Goal: Information Seeking & Learning: Find specific fact

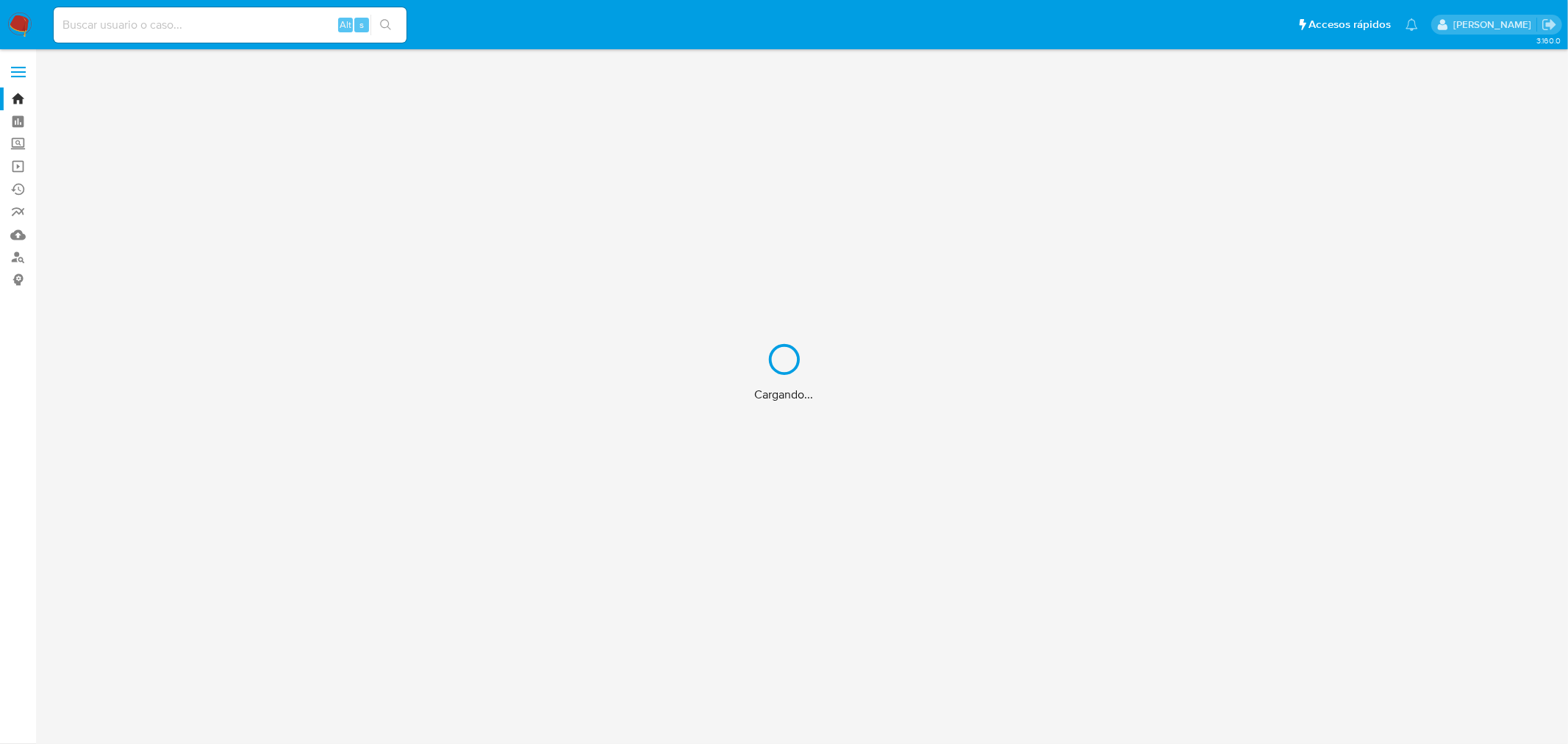
click at [86, 30] on div "Cargando..." at bounding box center [784, 372] width 1568 height 744
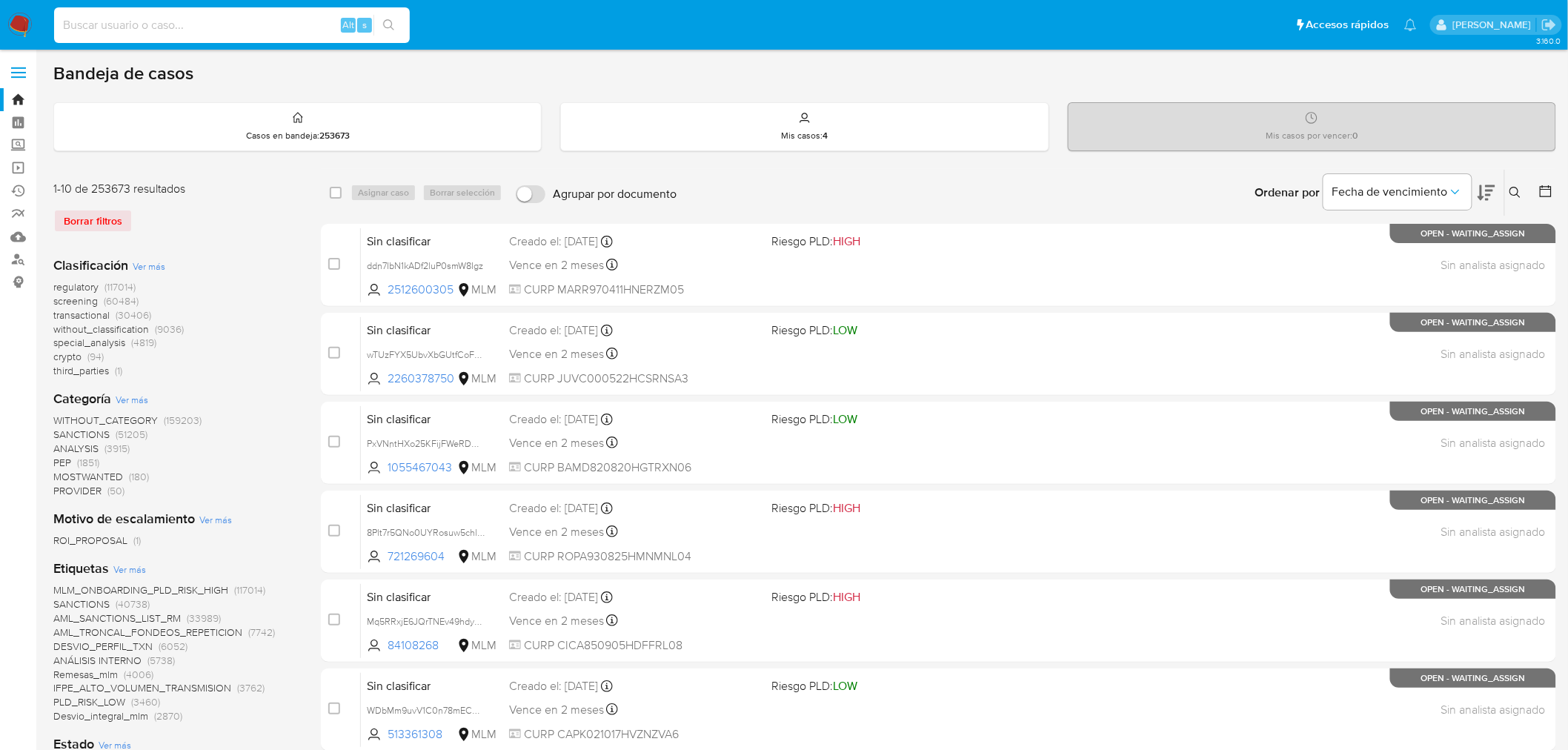
click at [144, 16] on input at bounding box center [232, 25] width 356 height 20
paste input "1209233204"
type input "1209233204"
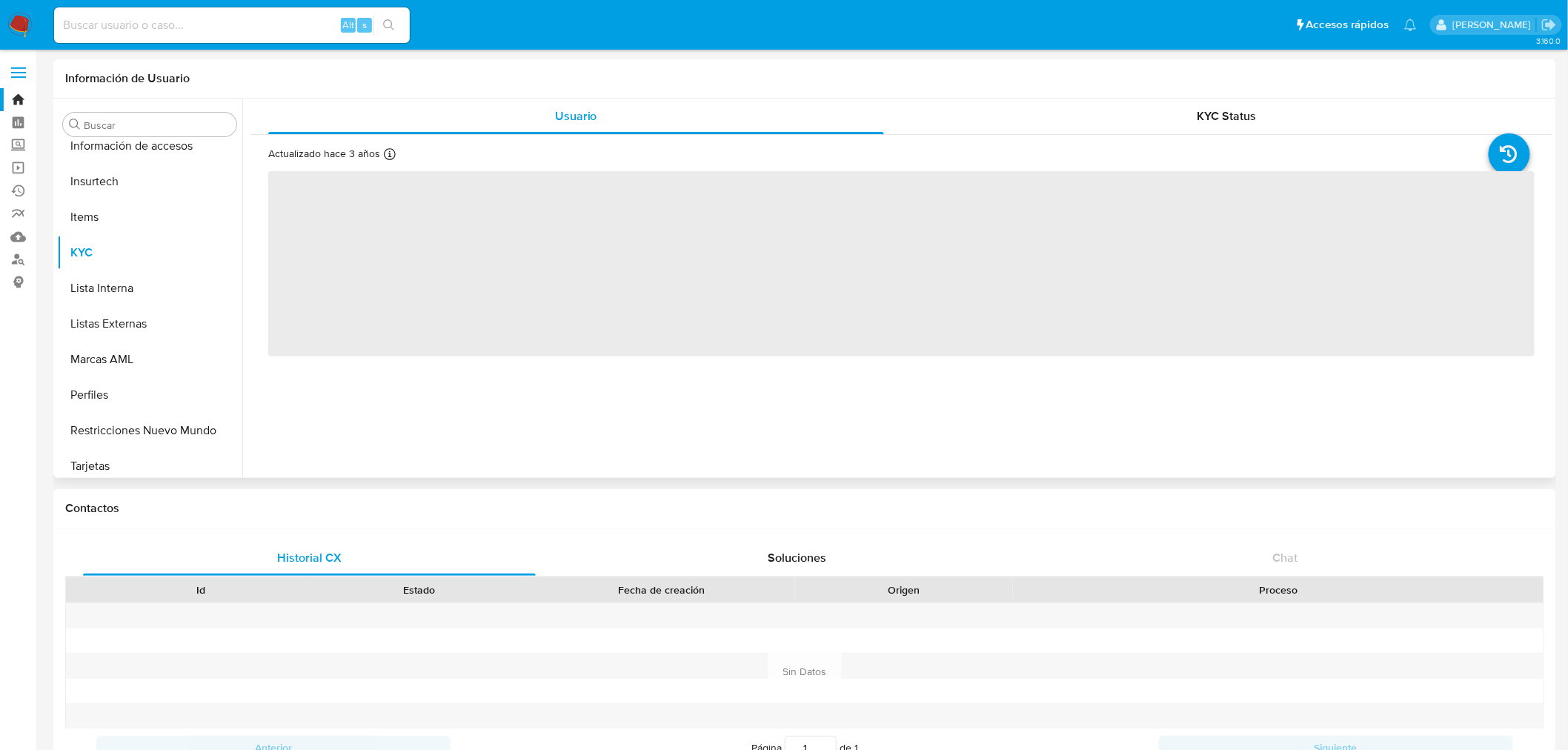
scroll to position [626, 0]
select select "10"
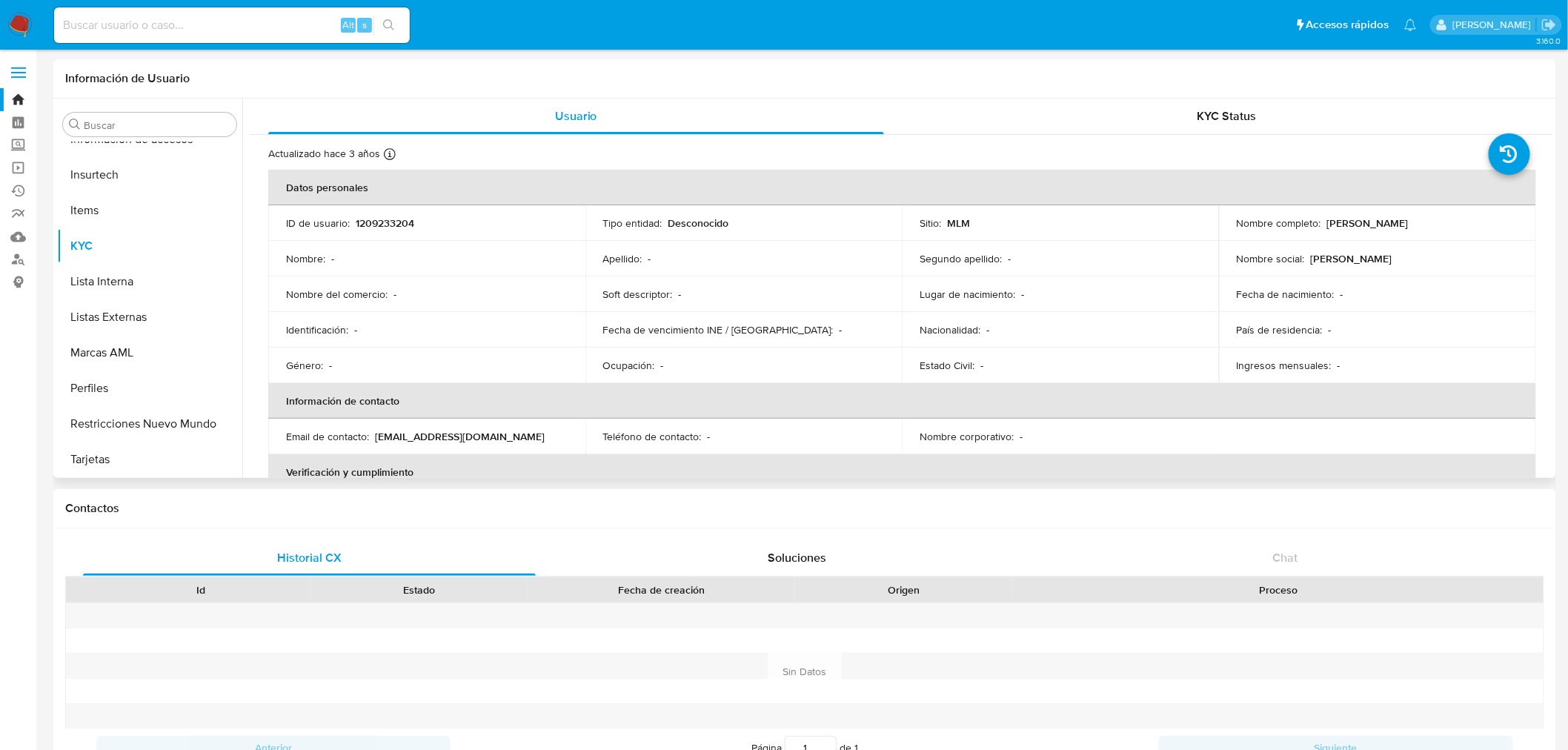
drag, startPoint x: 1416, startPoint y: 217, endPoint x: 1322, endPoint y: 225, distance: 94.3
click at [1322, 225] on div "Nombre completo : [PERSON_NAME]" at bounding box center [1378, 223] width 282 height 13
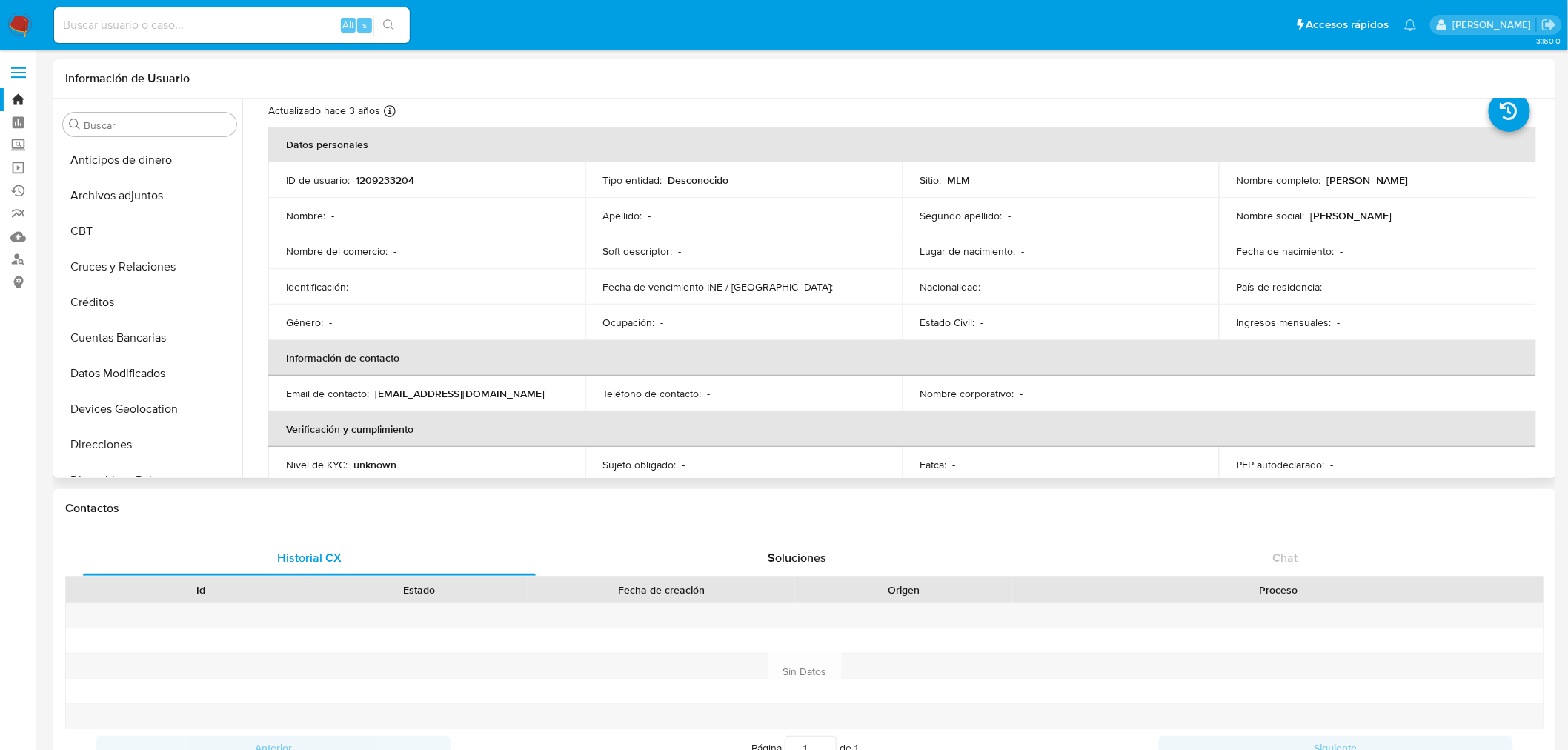
scroll to position [82, 0]
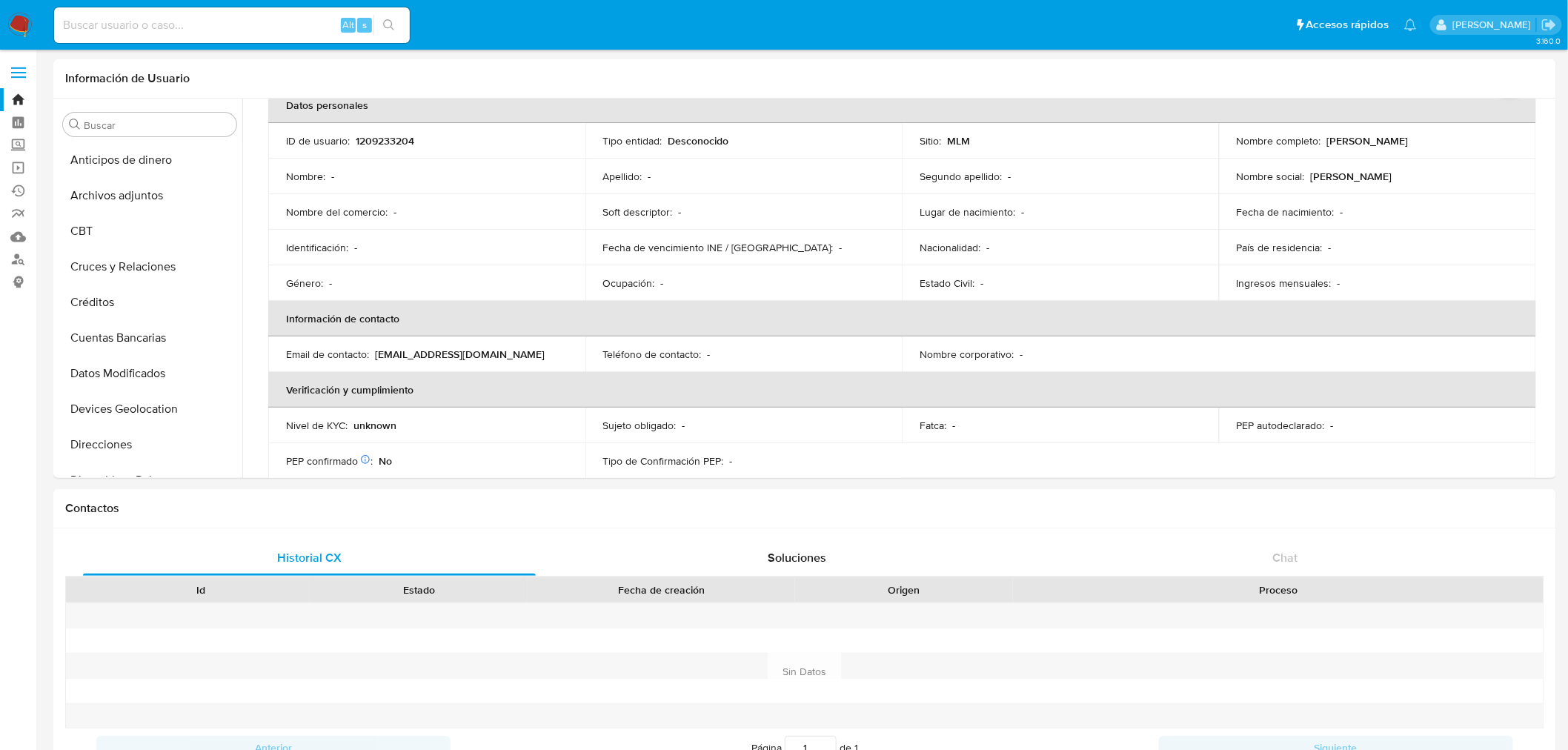
drag, startPoint x: 1552, startPoint y: 193, endPoint x: 1580, endPoint y: 268, distance: 80.1
drag, startPoint x: 1546, startPoint y: 258, endPoint x: 1547, endPoint y: 368, distance: 110.0
click at [1547, 368] on div "Usuario KYC Status Actualizado [DATE] Creado: - Actualizado: [DATE] 21:03:41 Da…" at bounding box center [897, 288] width 1310 height 380
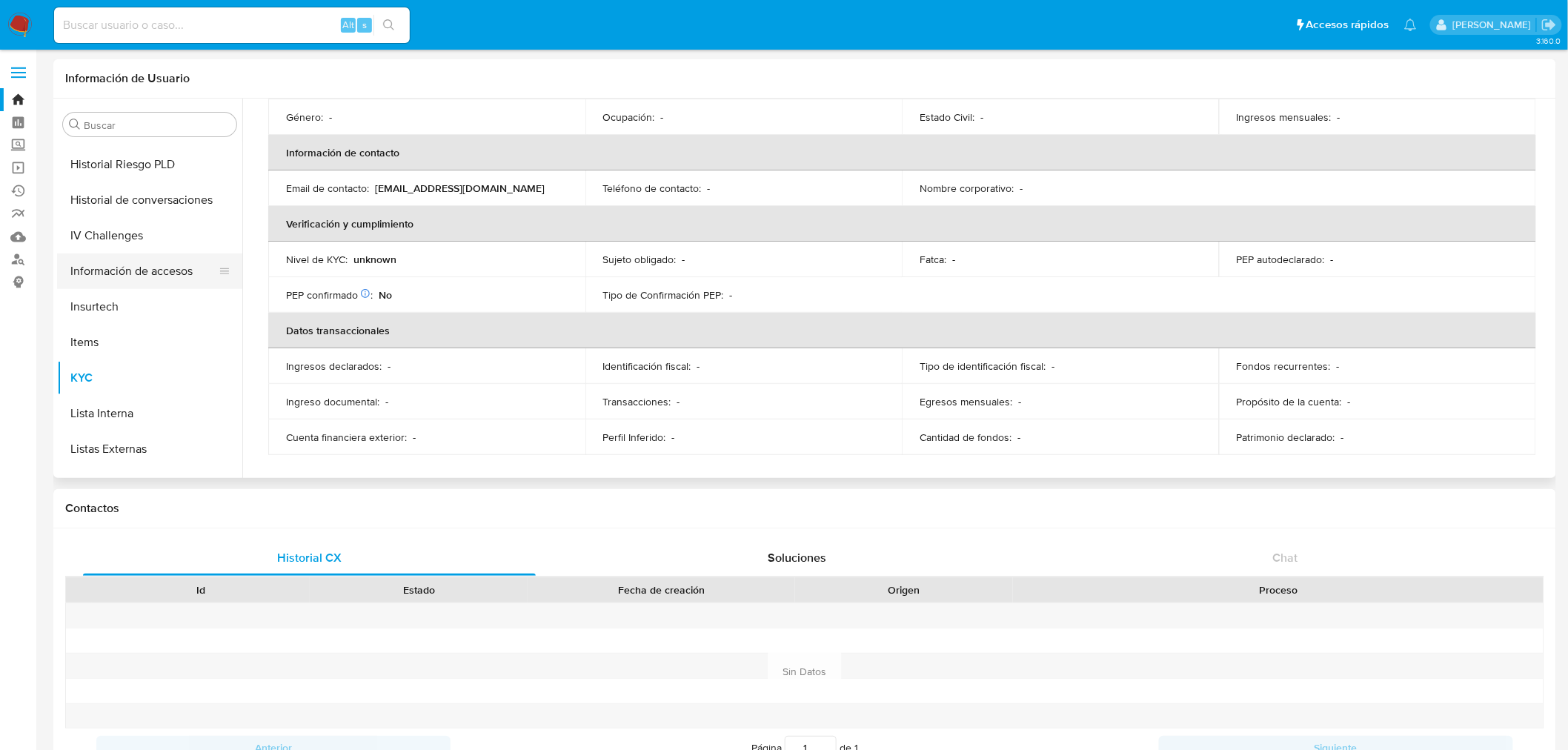
scroll to position [493, 0]
click at [112, 366] on button "KYC" at bounding box center [144, 378] width 174 height 35
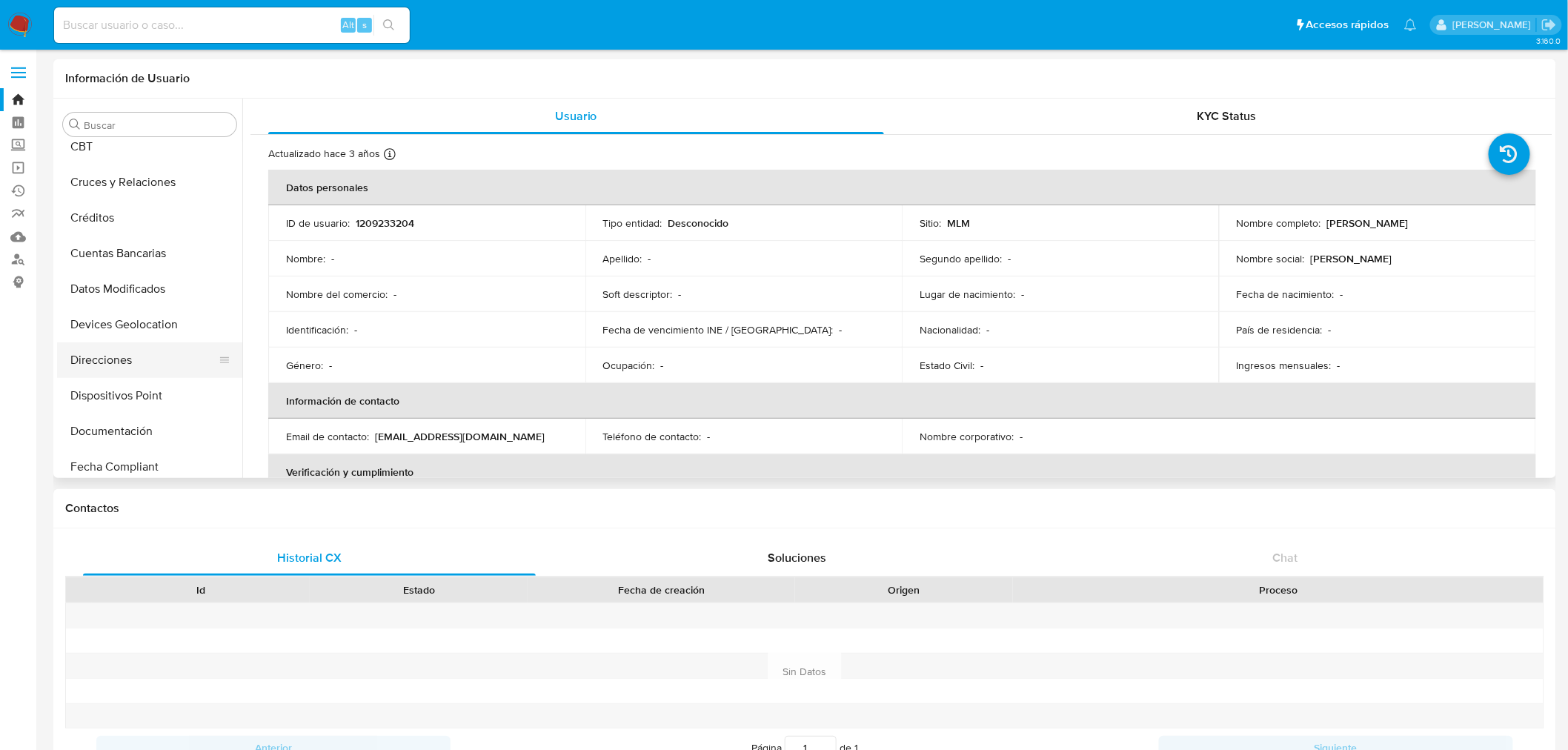
scroll to position [164, 0]
click at [130, 350] on button "Documentación" at bounding box center [144, 351] width 174 height 35
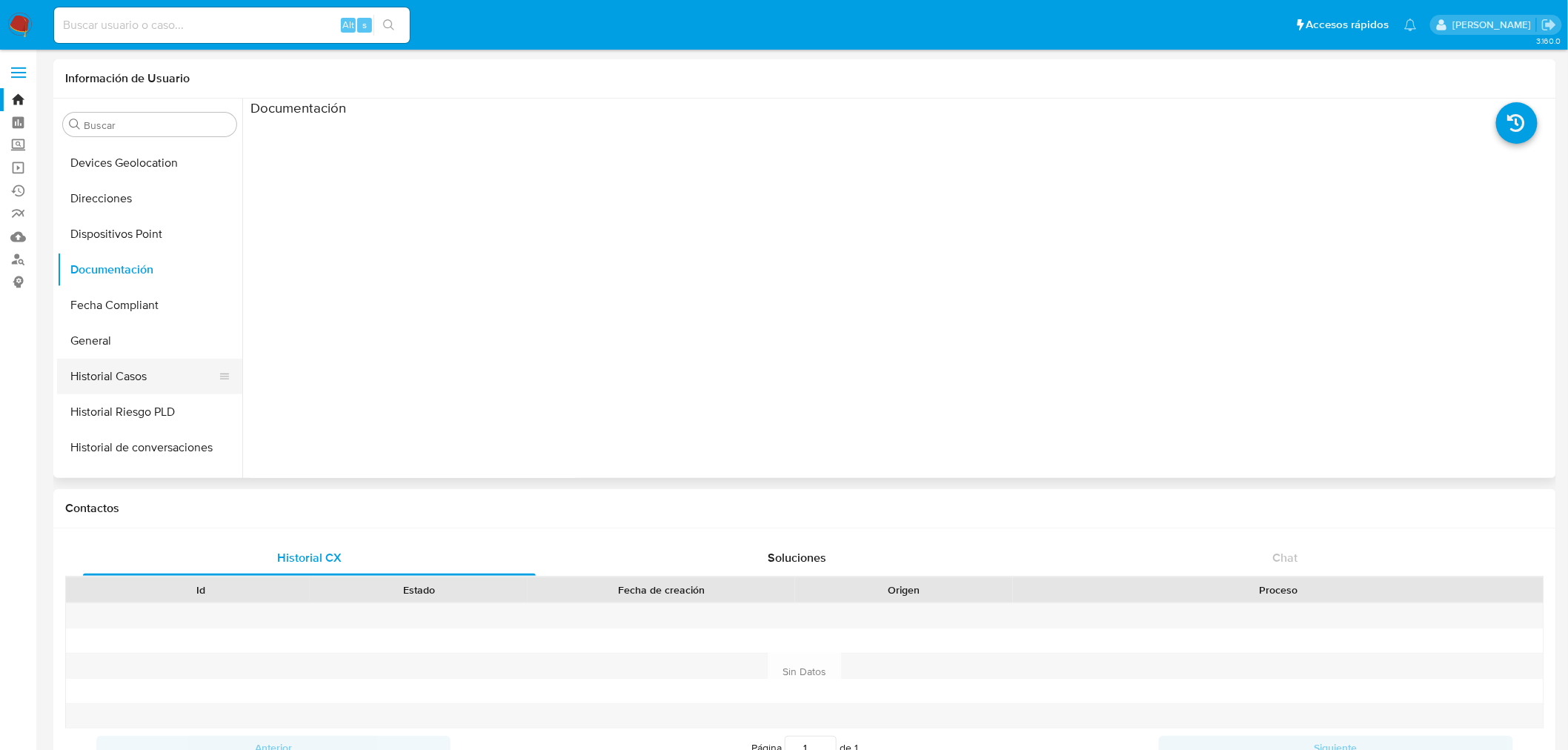
scroll to position [493, 0]
click at [127, 377] on button "KYC" at bounding box center [144, 378] width 174 height 35
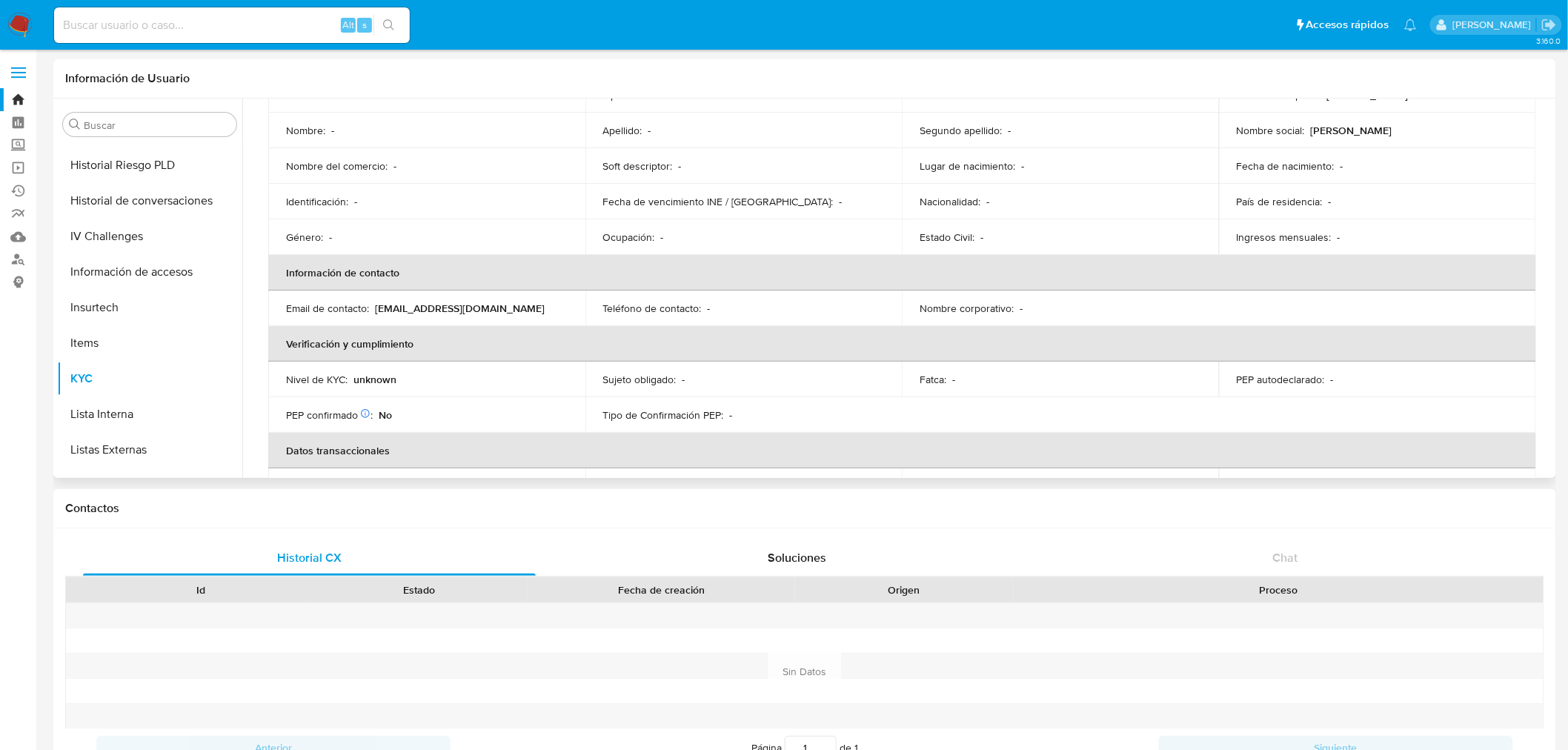
scroll to position [0, 0]
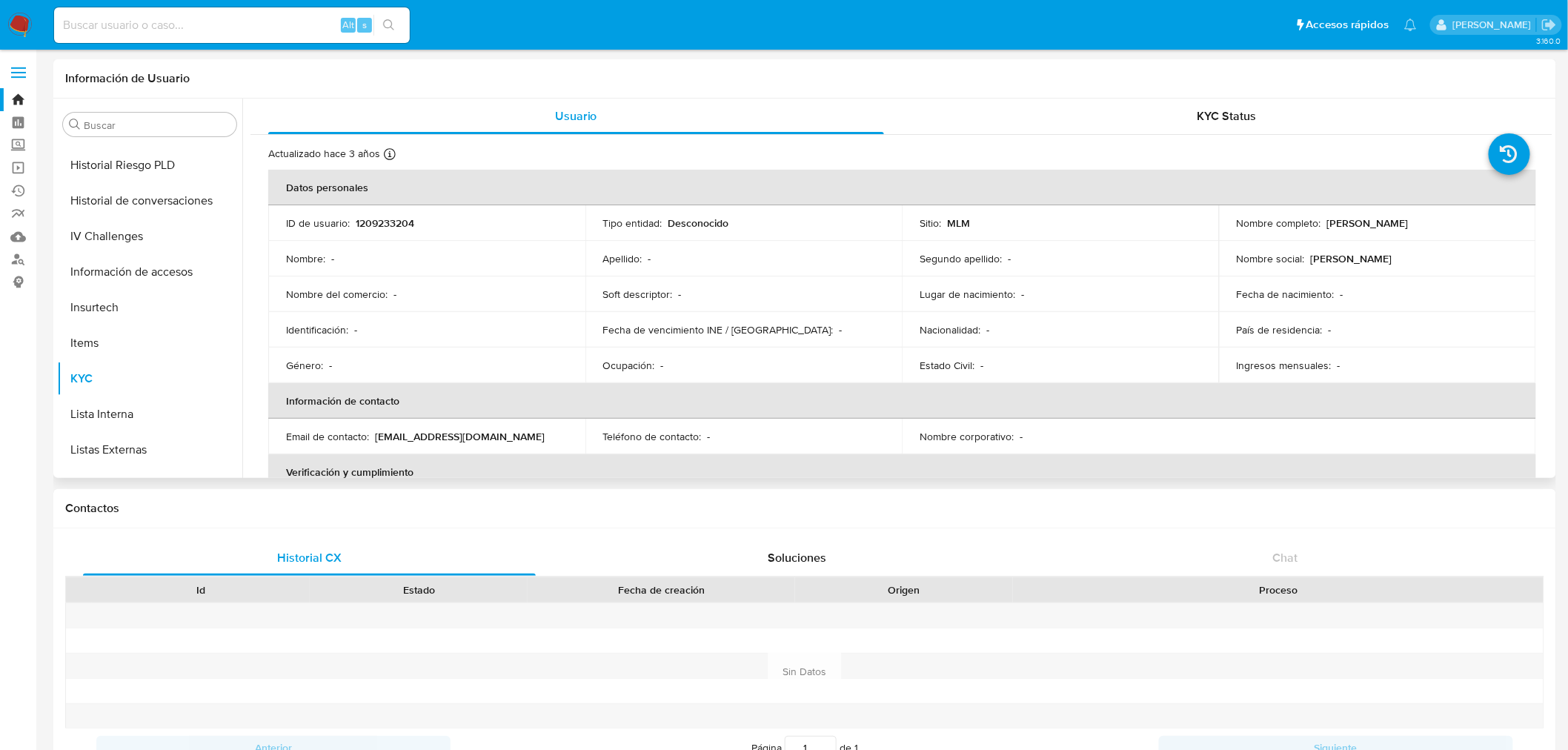
drag, startPoint x: 1394, startPoint y: 222, endPoint x: 1322, endPoint y: 223, distance: 72.0
click at [1322, 223] on div "Nombre completo : [PERSON_NAME]" at bounding box center [1378, 223] width 282 height 13
copy p "[PERSON_NAME]"
click at [135, 25] on input at bounding box center [232, 25] width 356 height 20
paste input "1543159769"
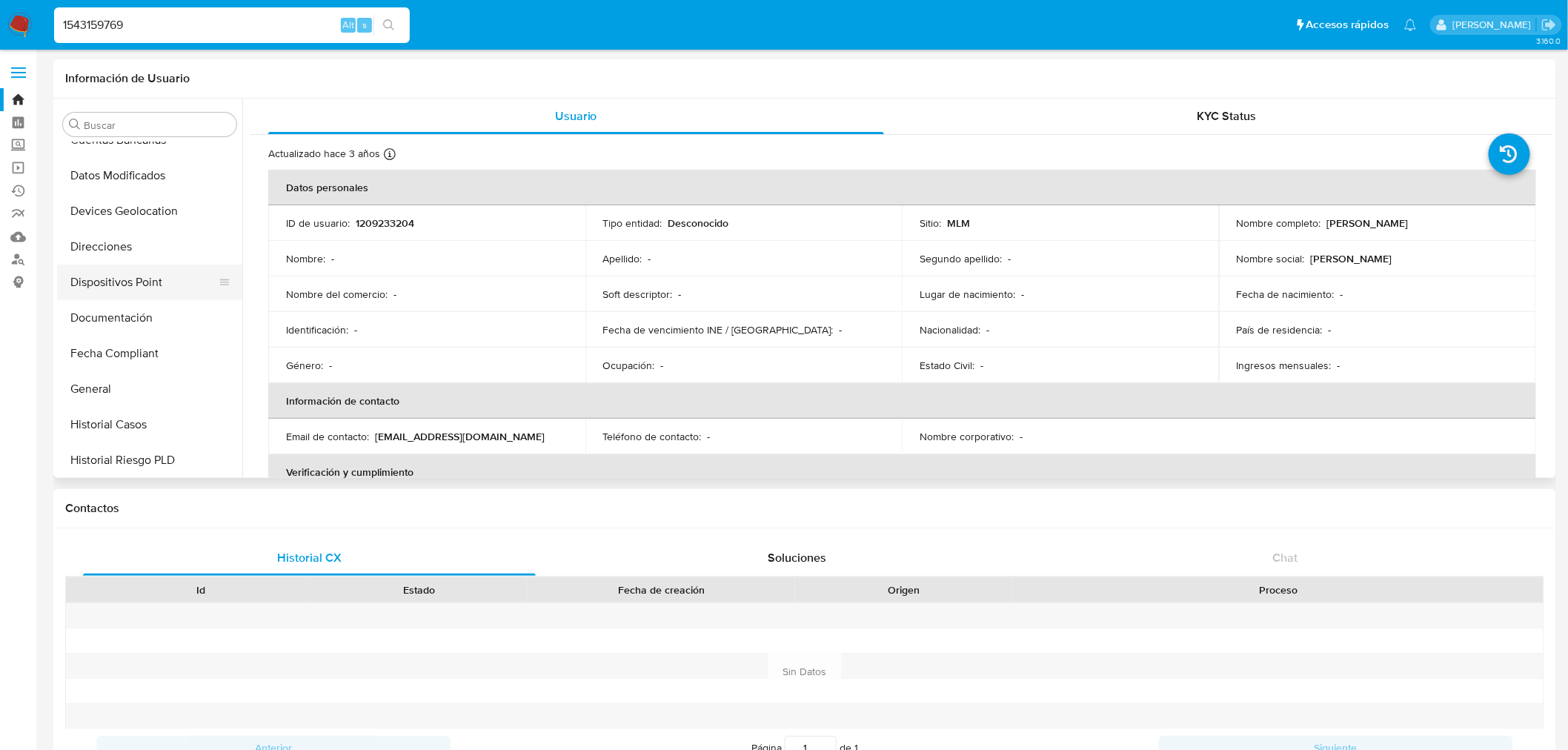
scroll to position [164, 0]
type input "1543159769"
click at [400, 19] on button "search-icon" at bounding box center [388, 25] width 31 height 21
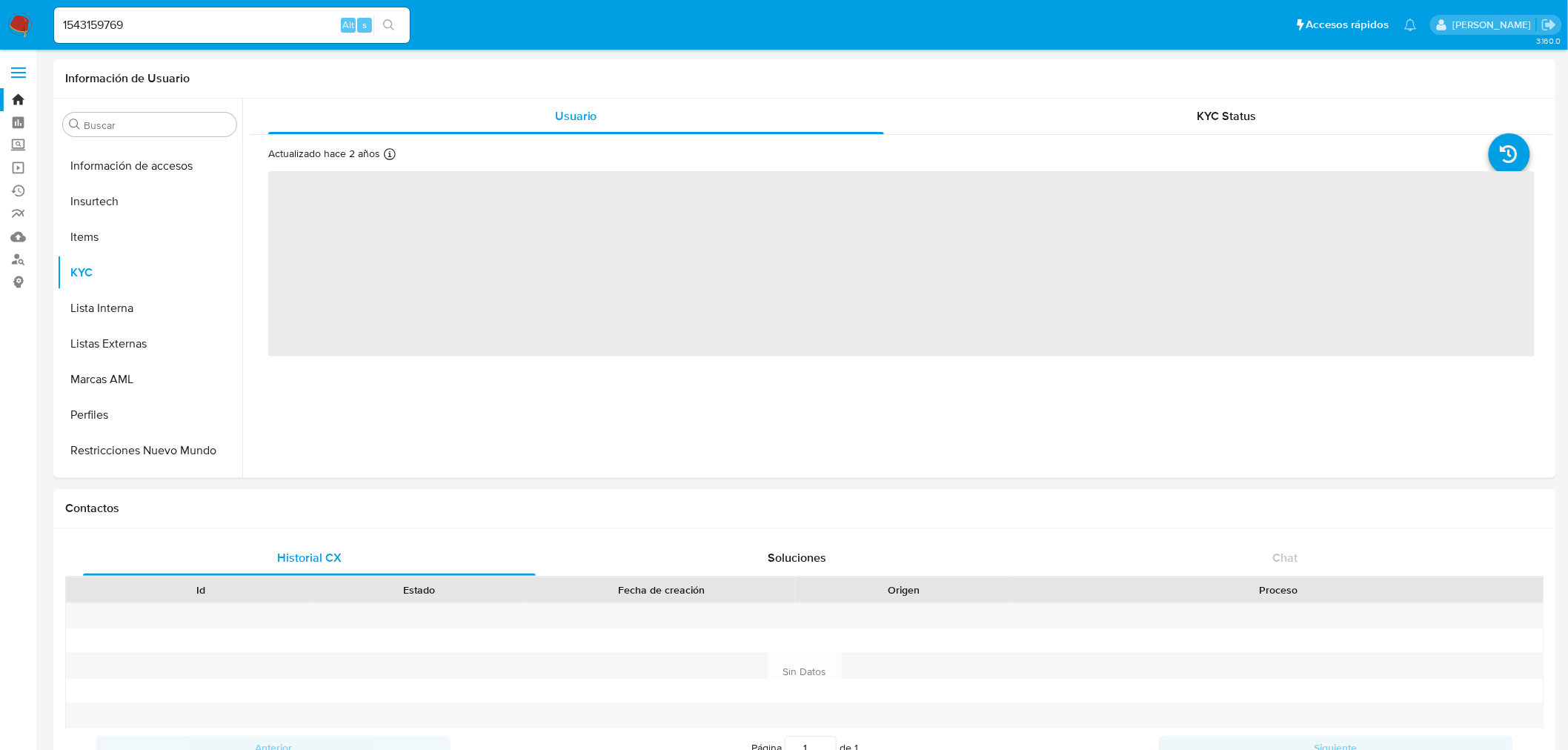
scroll to position [626, 0]
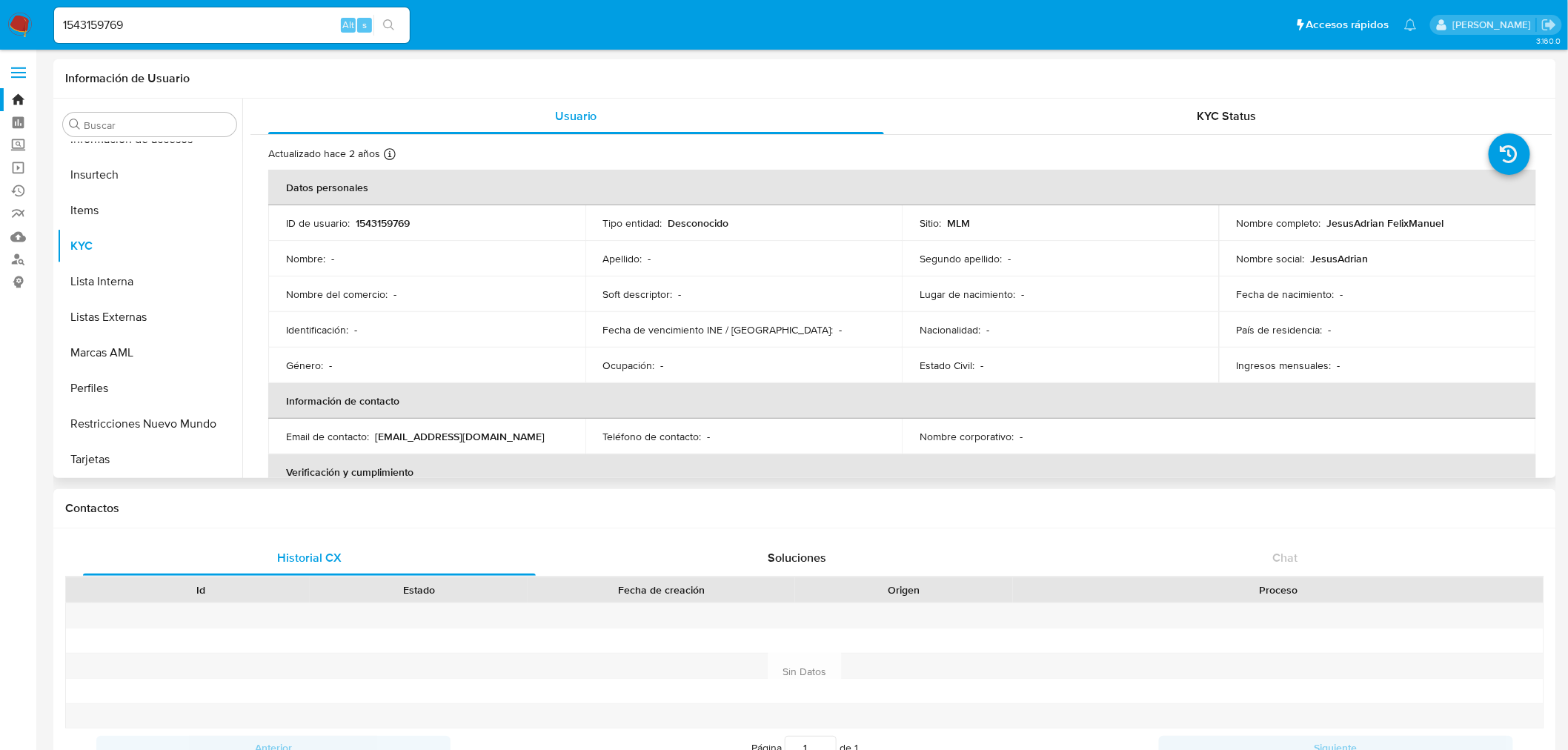
click at [1419, 233] on td "Nombre completo : JesusAdrian [PERSON_NAME]" at bounding box center [1377, 222] width 317 height 35
drag, startPoint x: 1447, startPoint y: 225, endPoint x: 1324, endPoint y: 224, distance: 123.0
click at [1324, 224] on div "Nombre completo : JesusAdrian [PERSON_NAME]" at bounding box center [1378, 223] width 282 height 13
copy p "JesusAdrian FelixManuel"
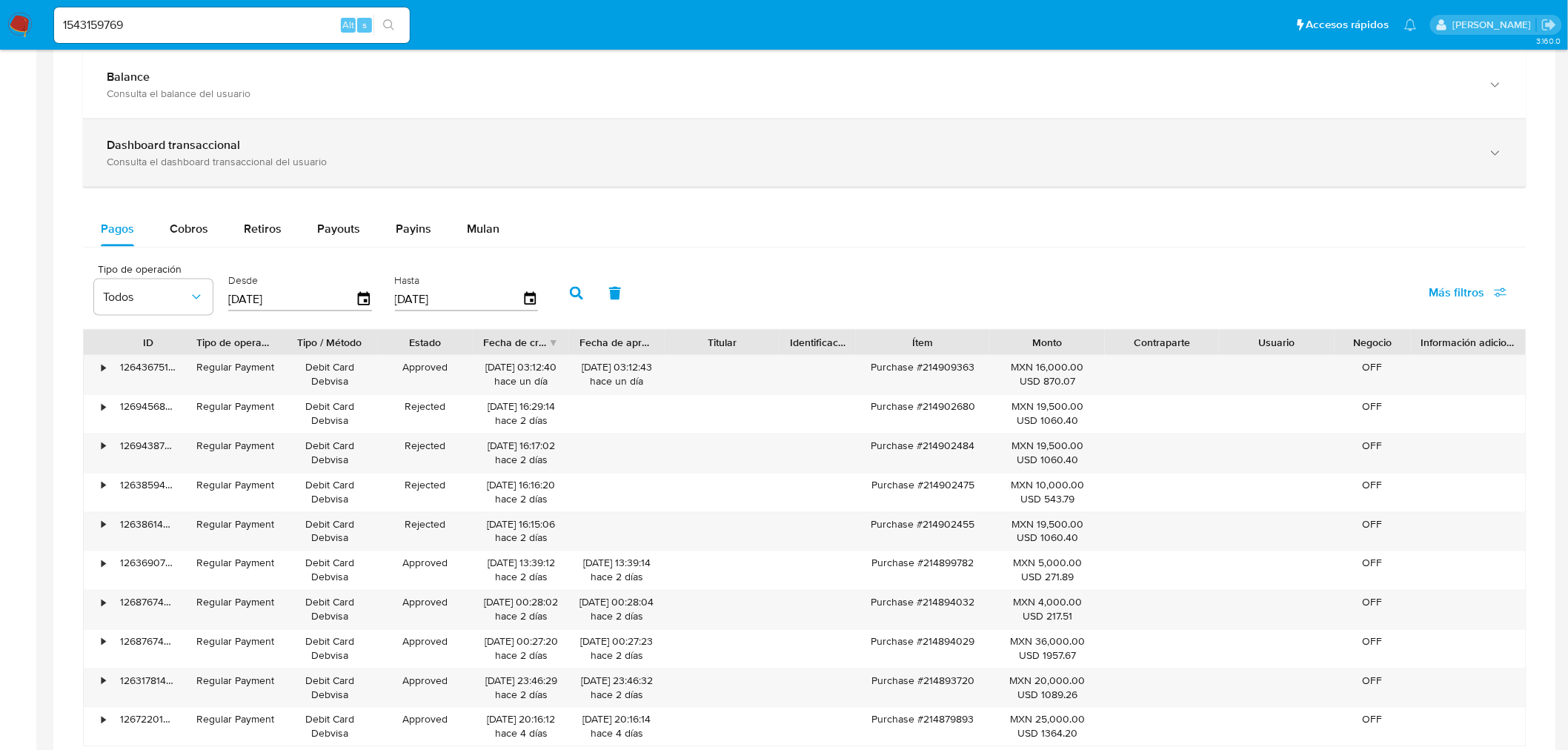
scroll to position [984, 0]
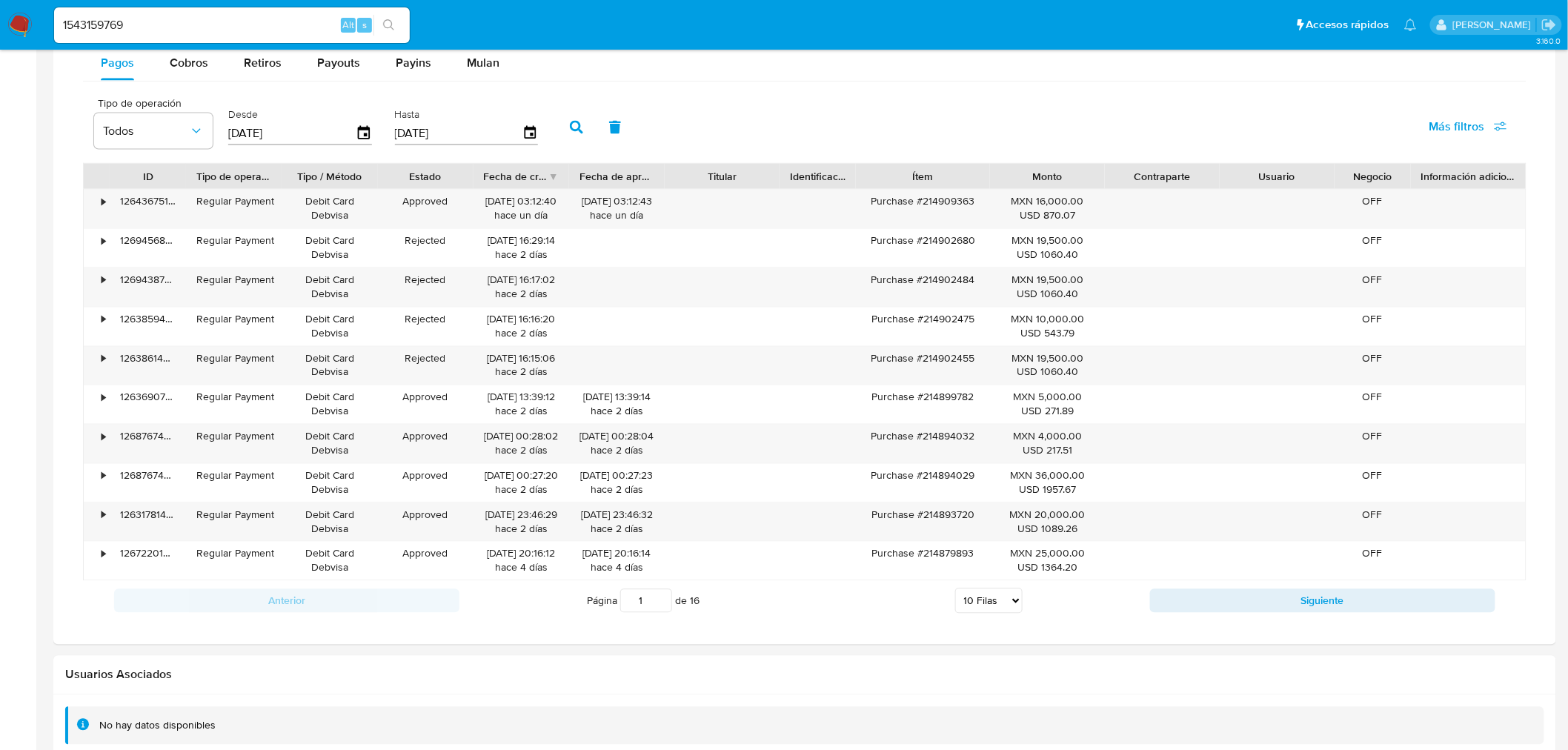
click at [1005, 600] on select "5 Filas 10 Filas 20 Filas 25 Filas 50 Filas 100 Filas" at bounding box center [989, 601] width 67 height 25
select select "100"
click at [955, 592] on select "5 Filas 10 Filas 20 Filas 25 Filas 50 Filas 100 Filas" at bounding box center [989, 601] width 67 height 25
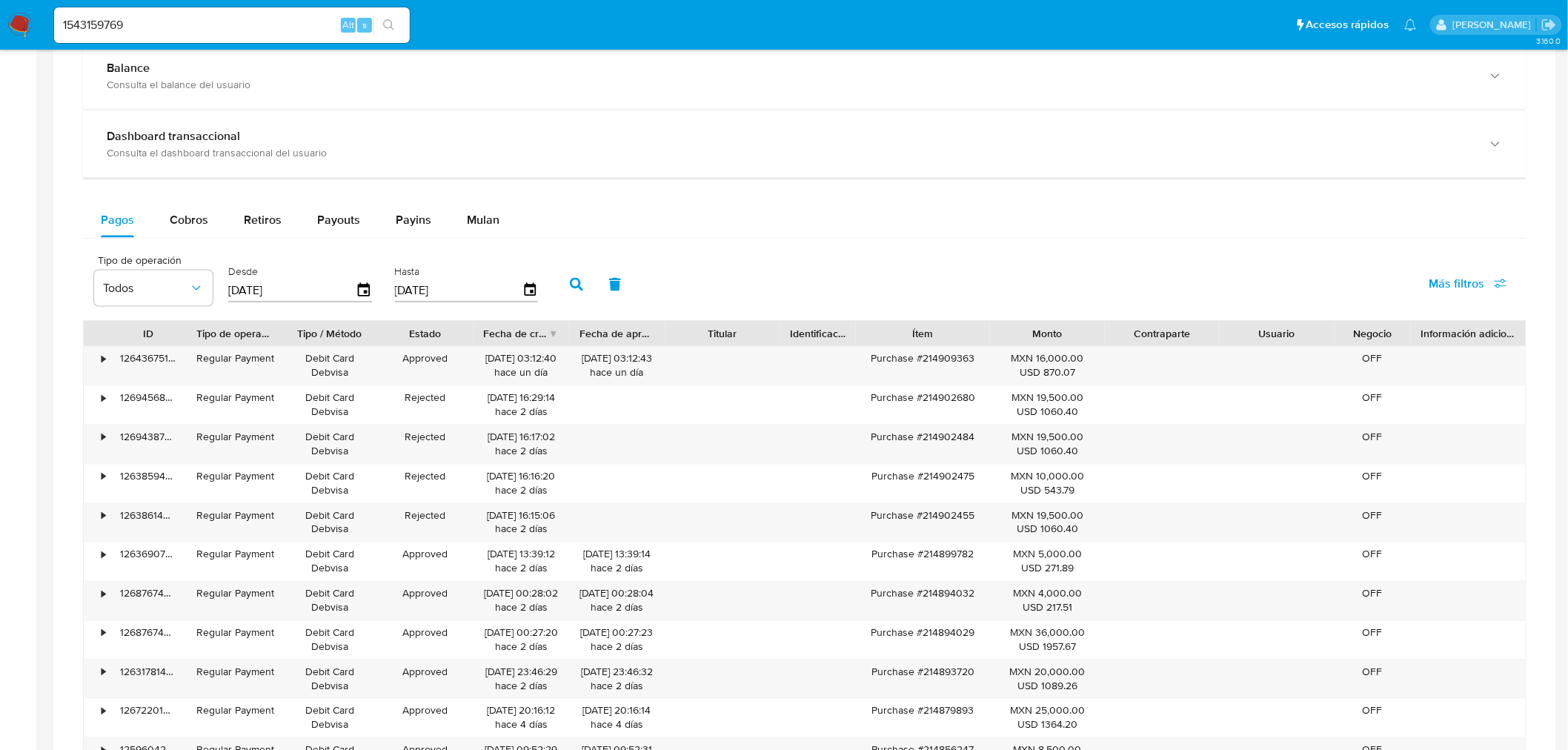
scroll to position [819, 0]
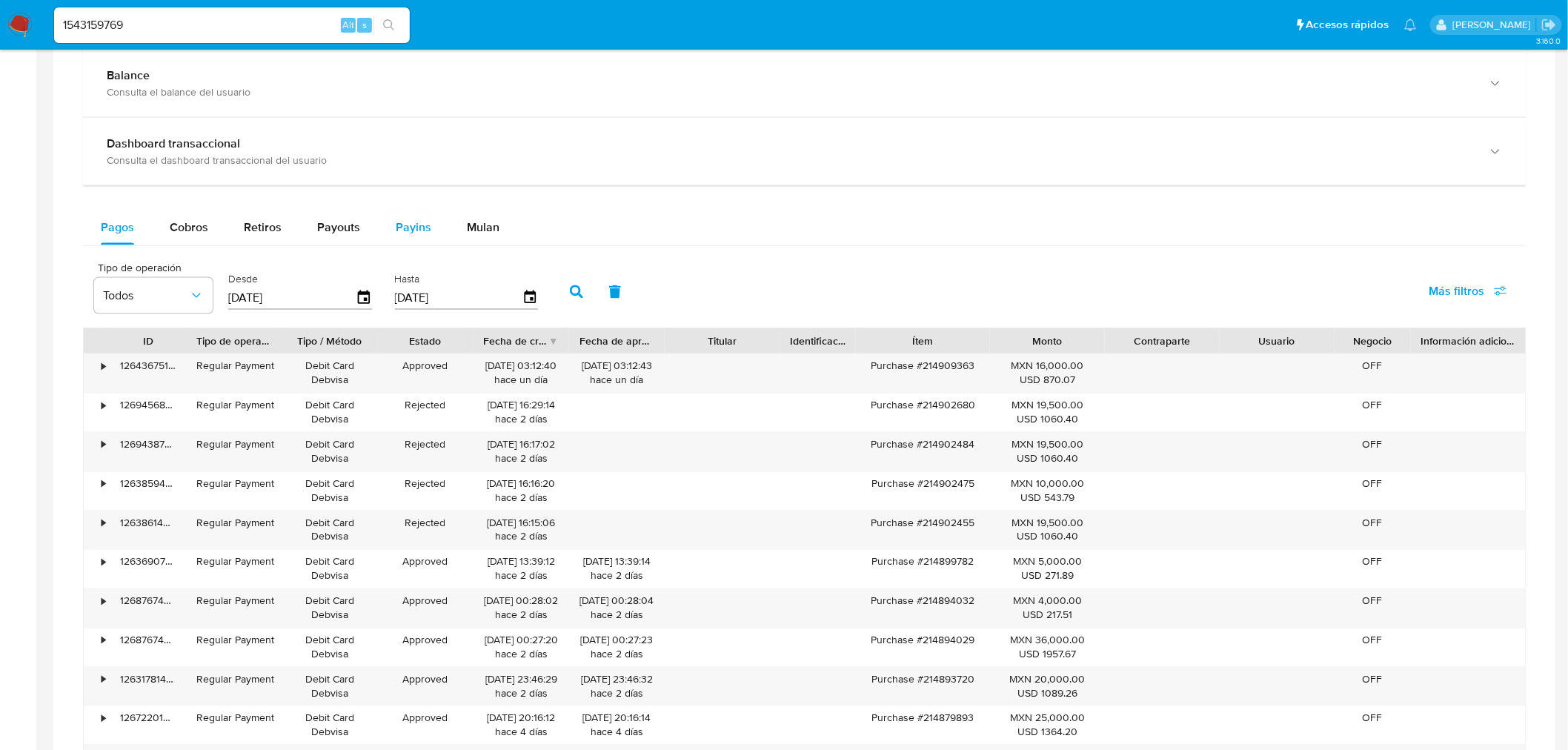
click at [415, 231] on span "Payins" at bounding box center [413, 227] width 35 height 17
select select "10"
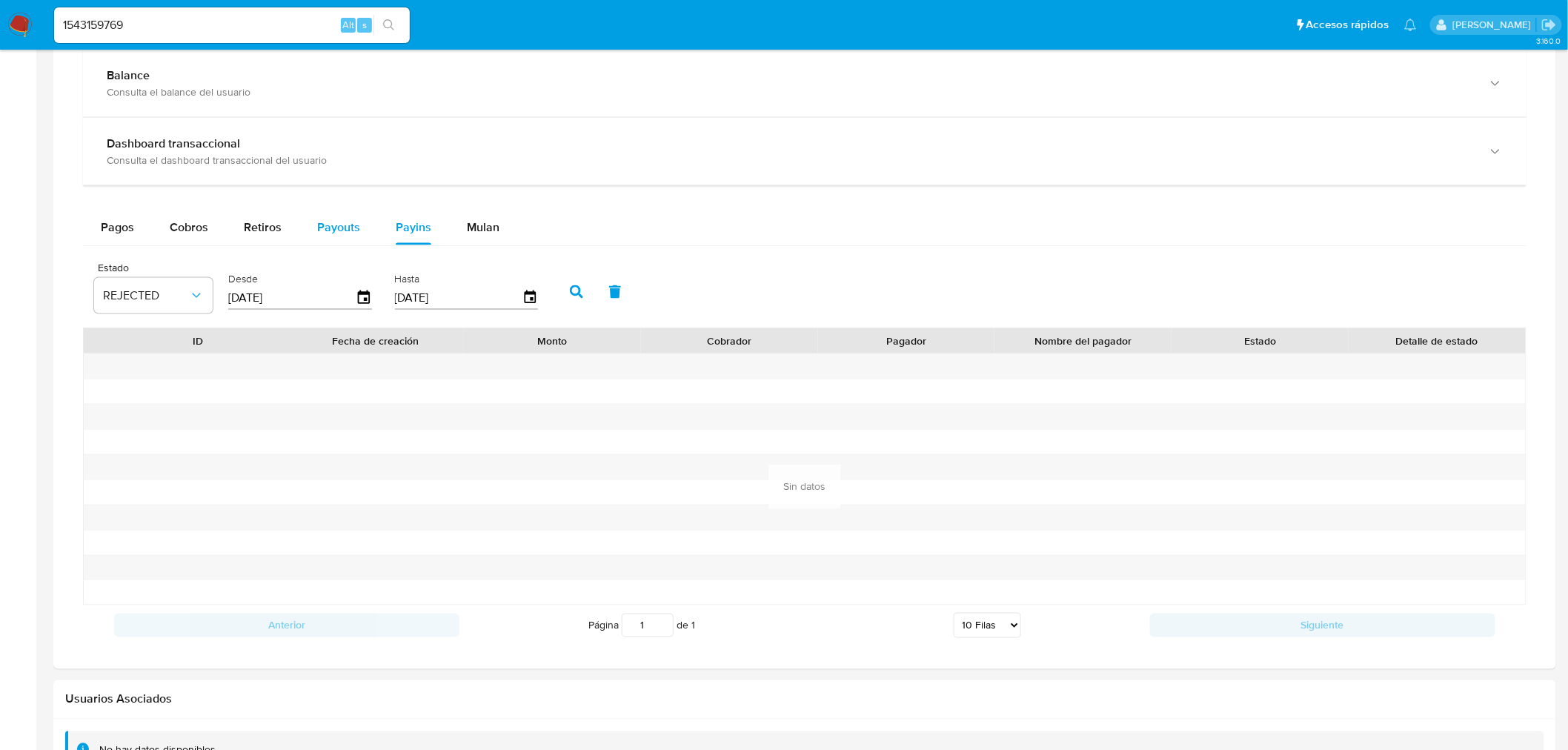
click at [330, 220] on span "Payouts" at bounding box center [338, 227] width 43 height 17
select select "10"
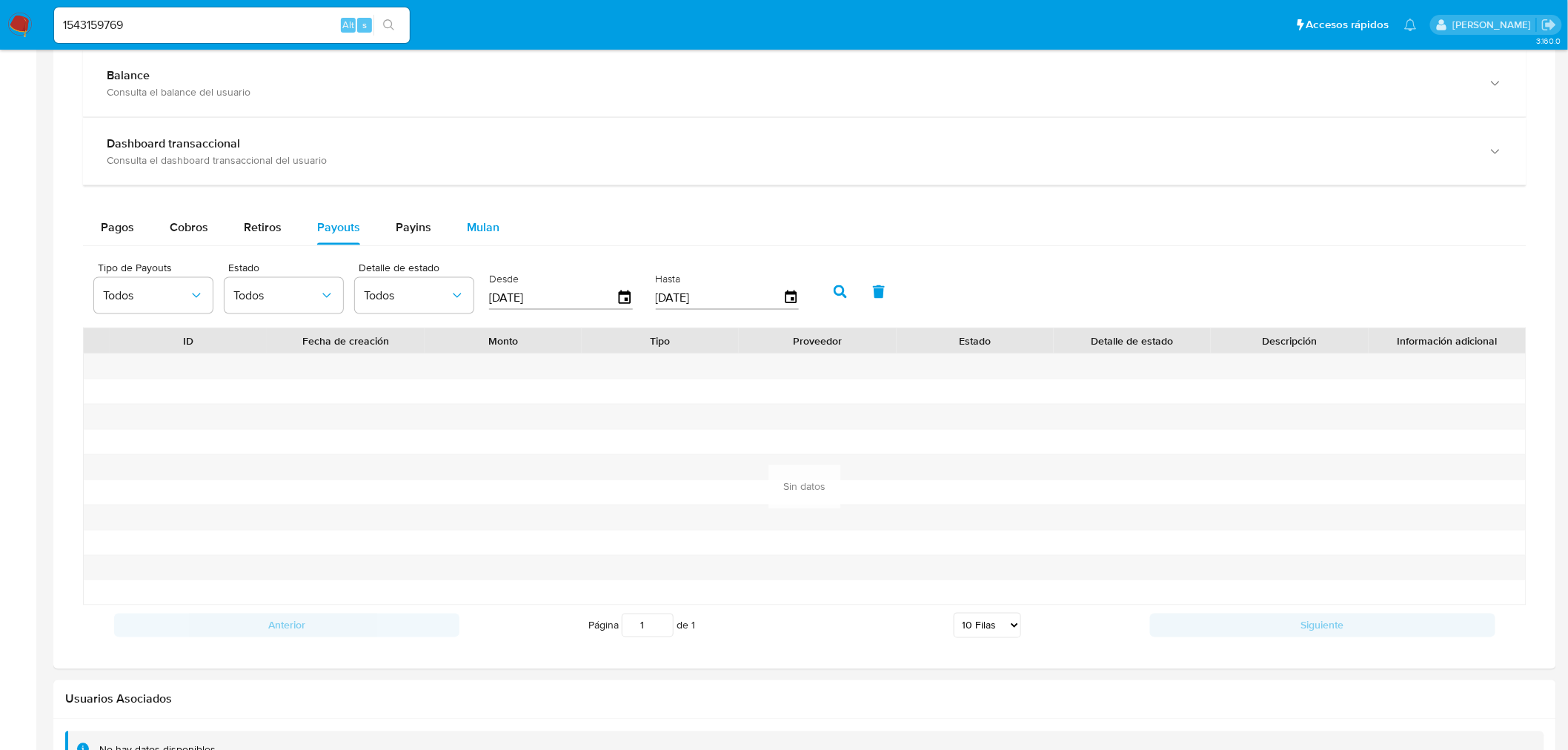
click at [471, 239] on div "Mulan" at bounding box center [484, 227] width 33 height 35
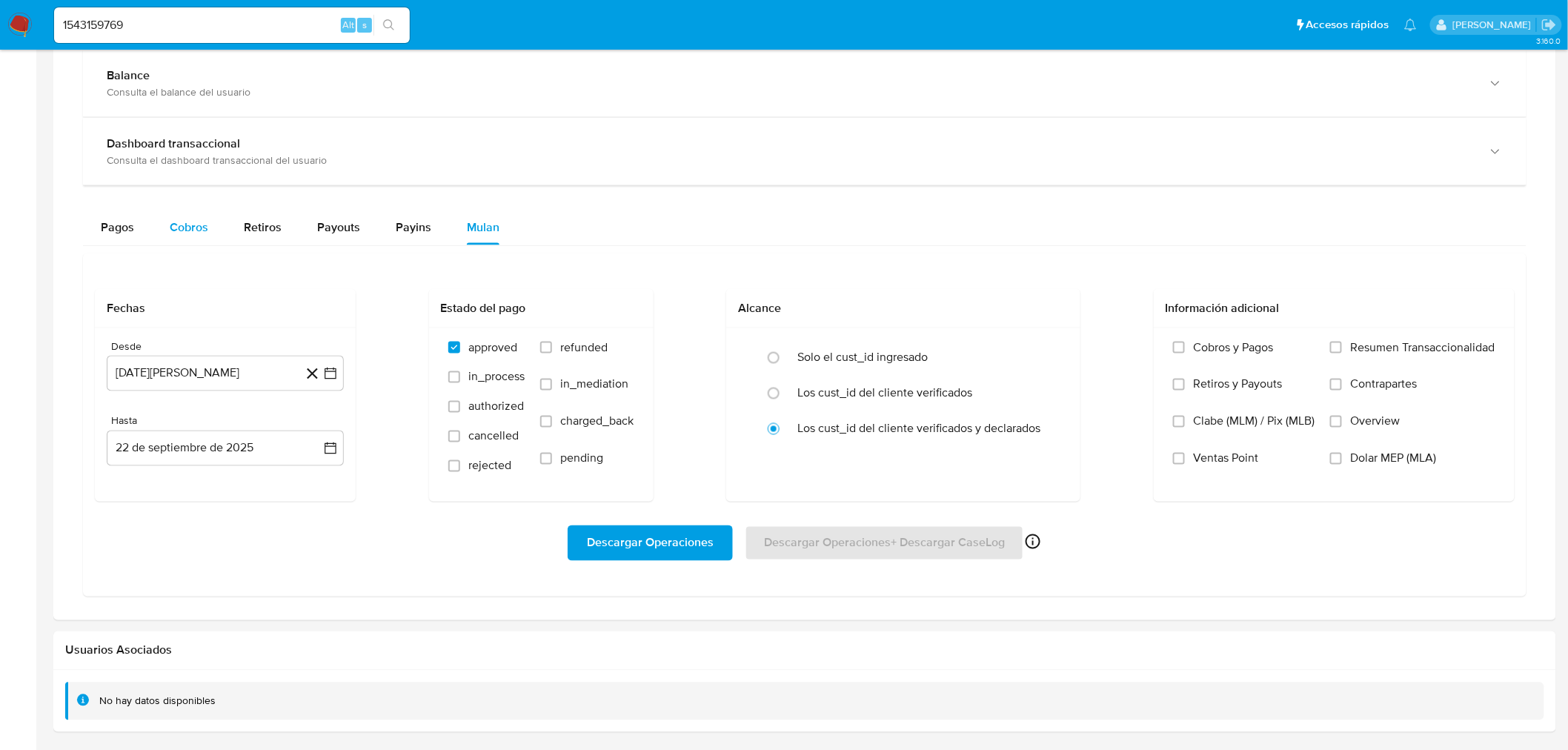
click at [175, 225] on span "Cobros" at bounding box center [189, 227] width 38 height 17
select select "10"
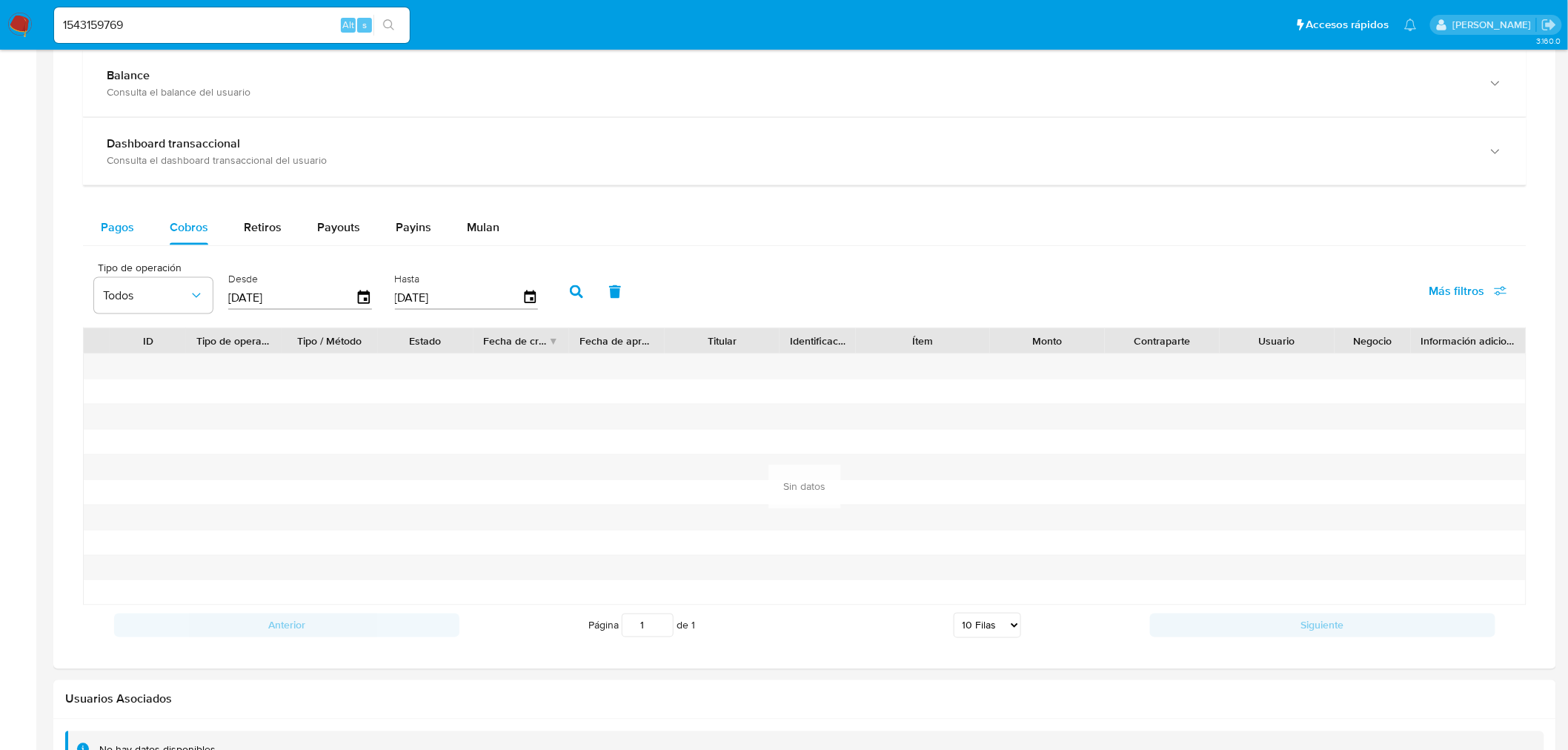
click at [127, 236] on span "Pagos" at bounding box center [117, 227] width 34 height 17
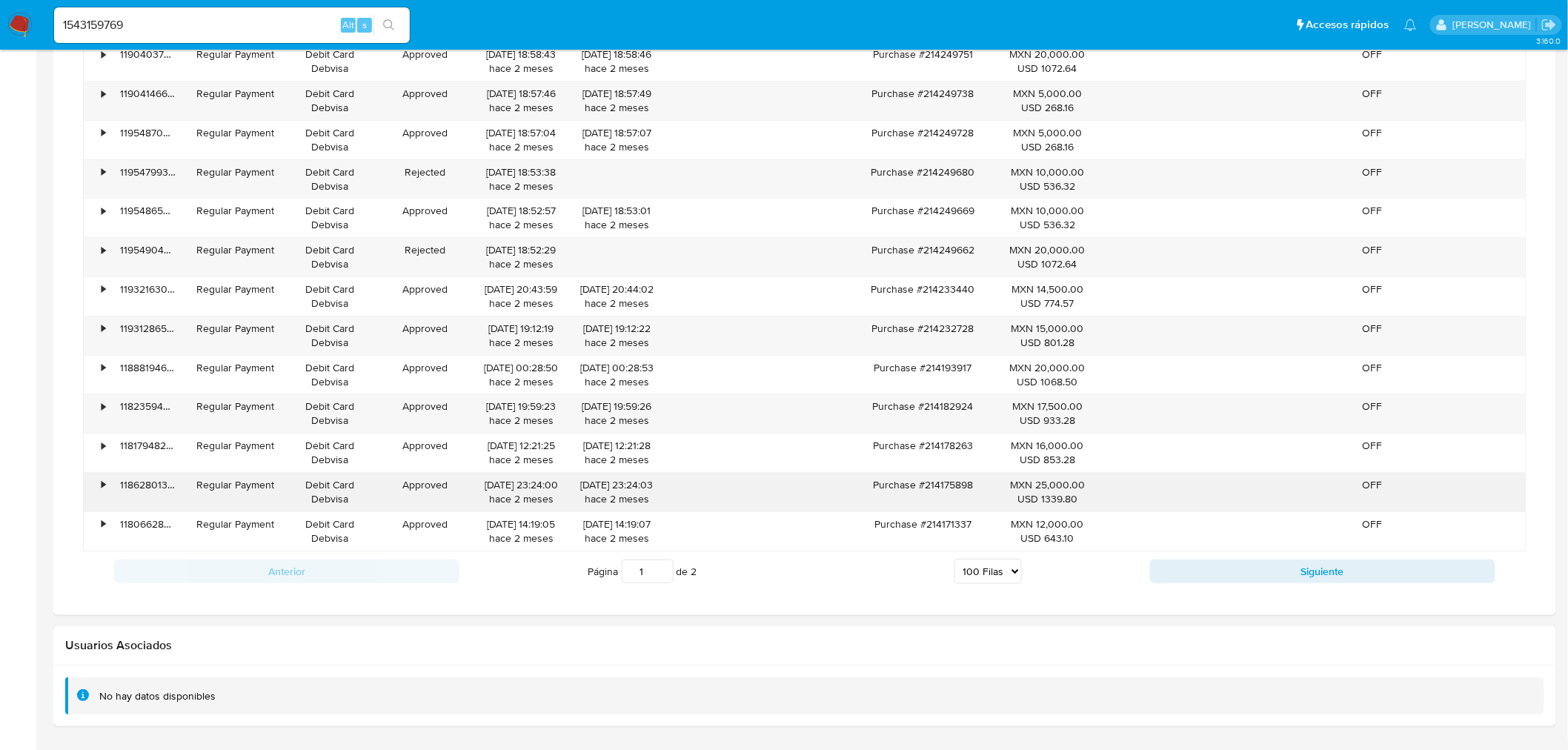
scroll to position [4594, 0]
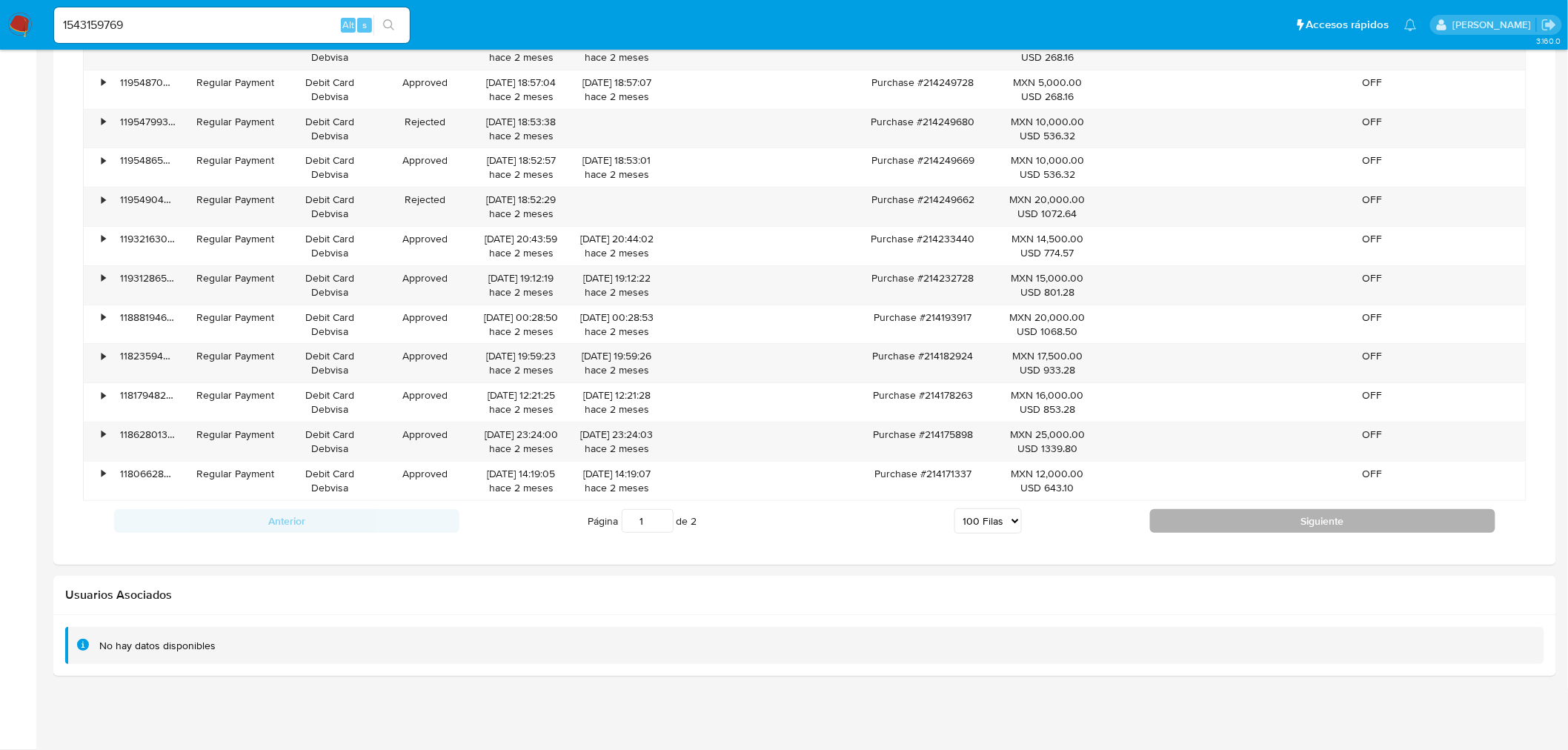
click at [1301, 517] on button "Siguiente" at bounding box center [1322, 521] width 345 height 23
type input "2"
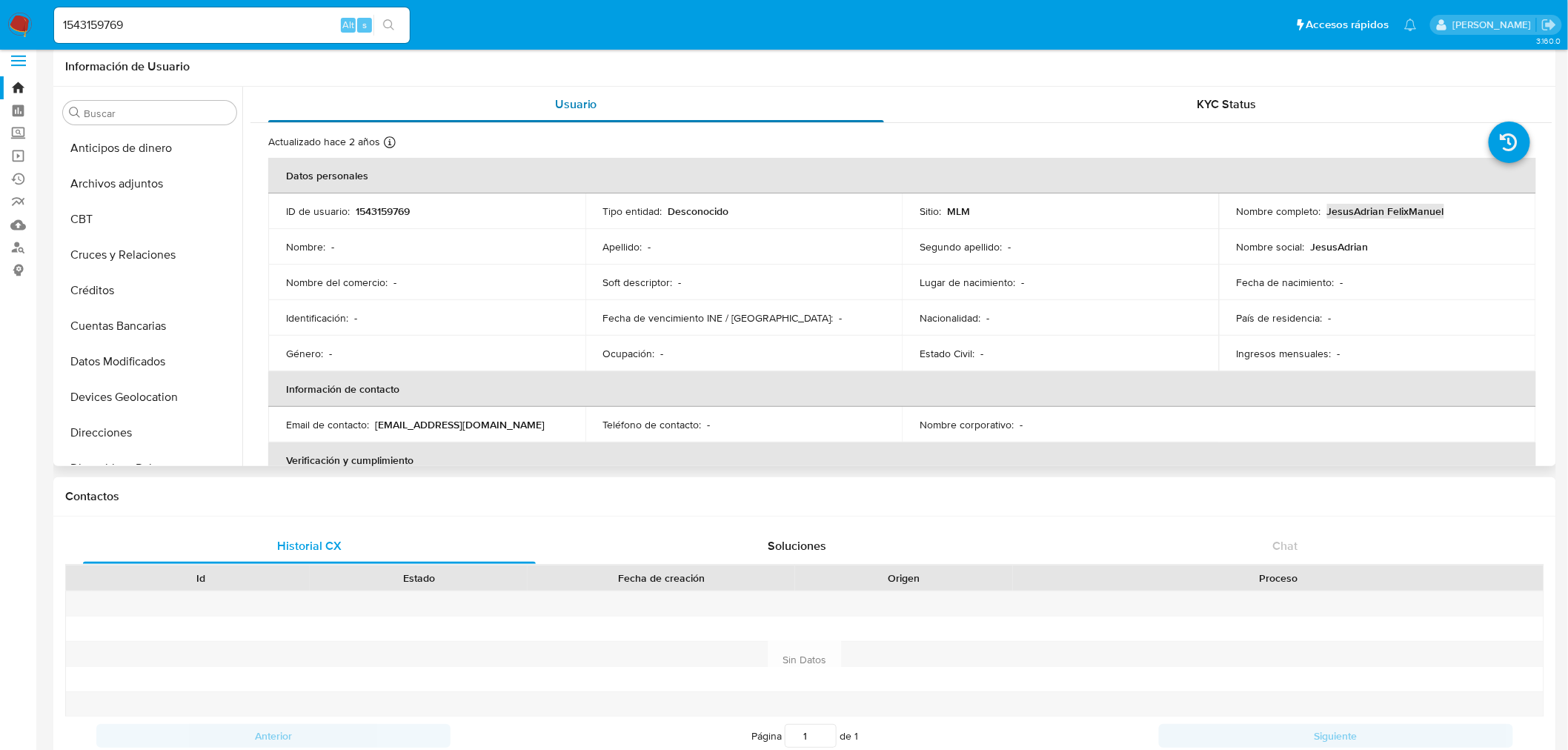
scroll to position [0, 0]
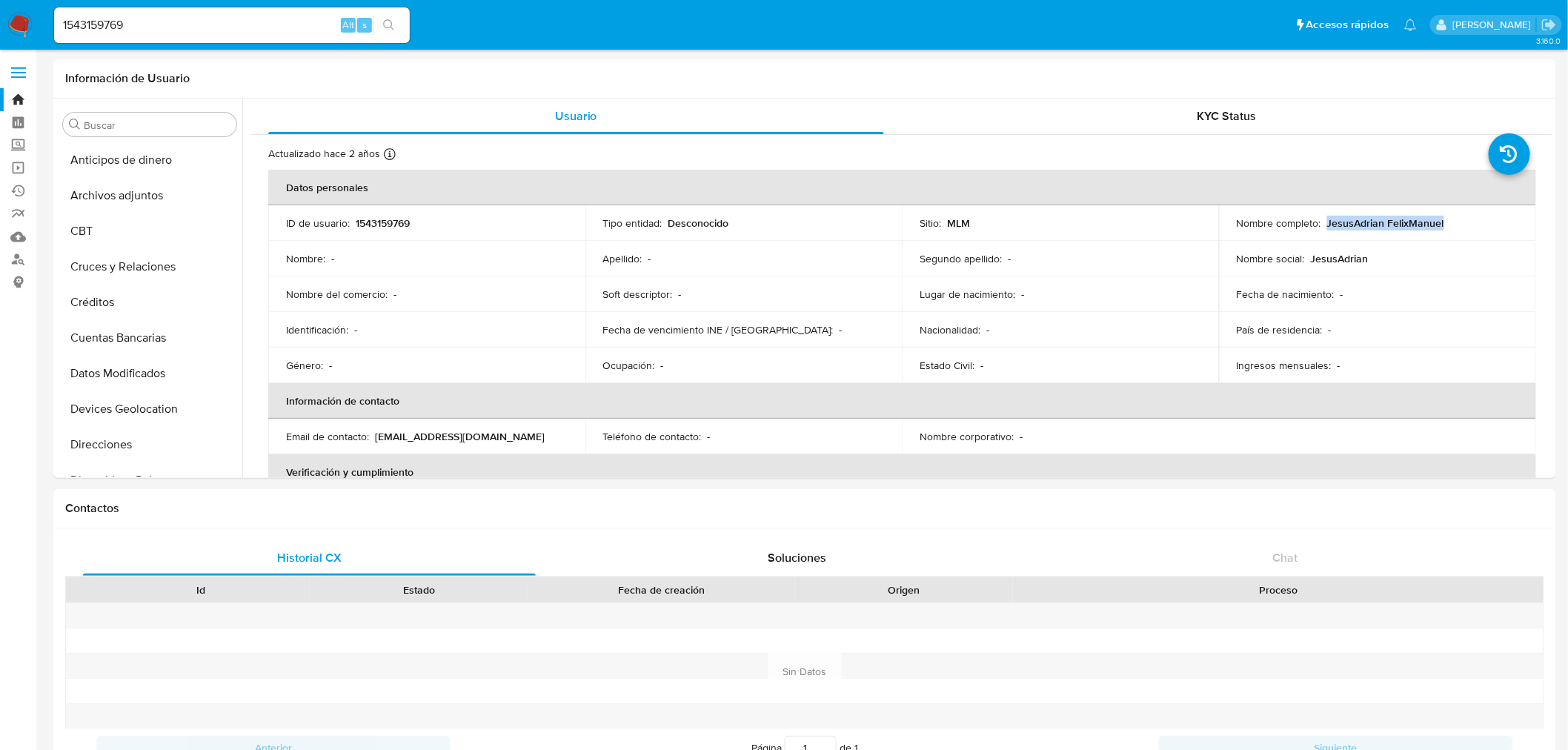
click at [120, 23] on input "1543159769" at bounding box center [232, 25] width 356 height 20
click at [121, 24] on input "1543159769" at bounding box center [232, 25] width 356 height 20
paste input "625632213"
type input "1625632213"
click at [384, 21] on icon "search-icon" at bounding box center [389, 25] width 11 height 11
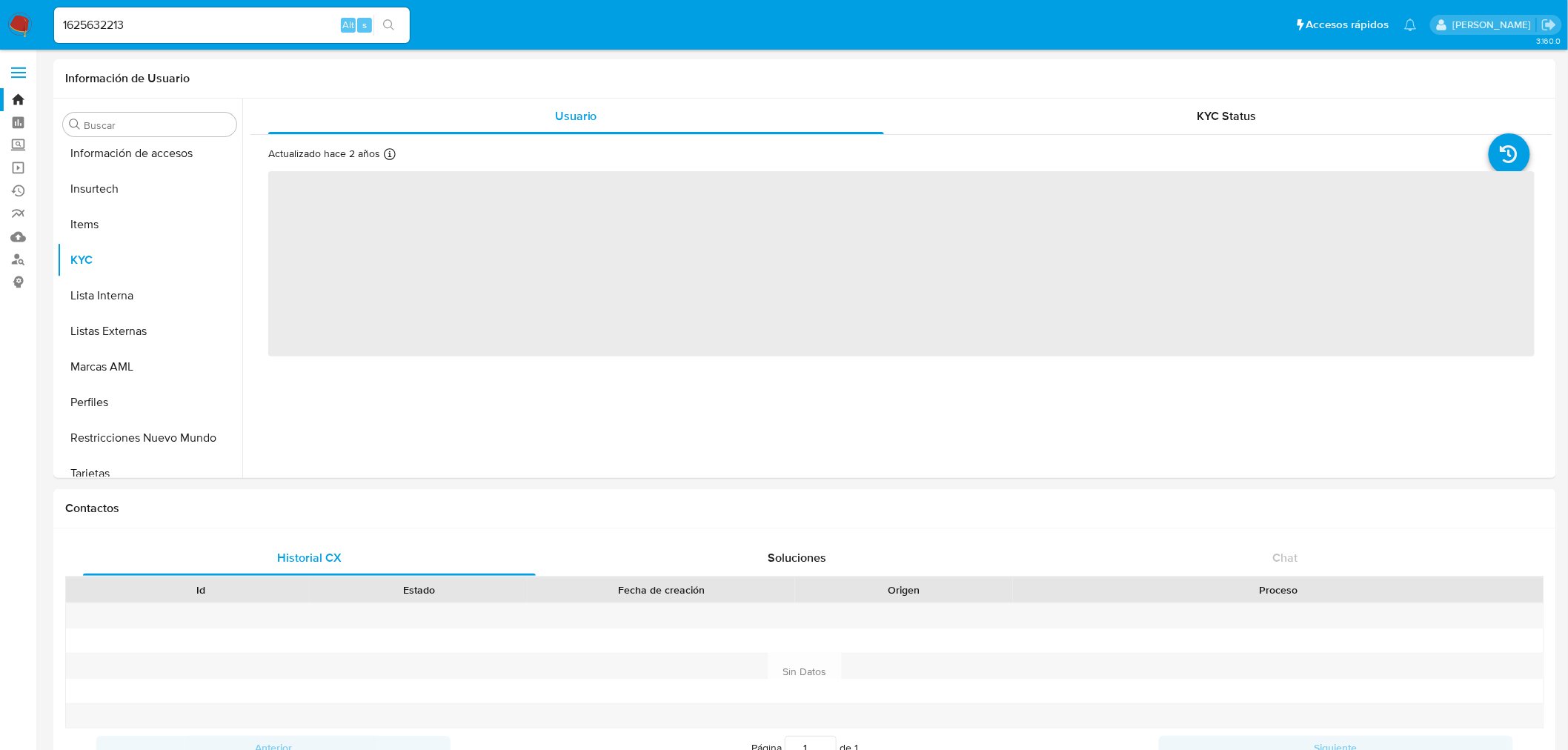
scroll to position [626, 0]
select select "10"
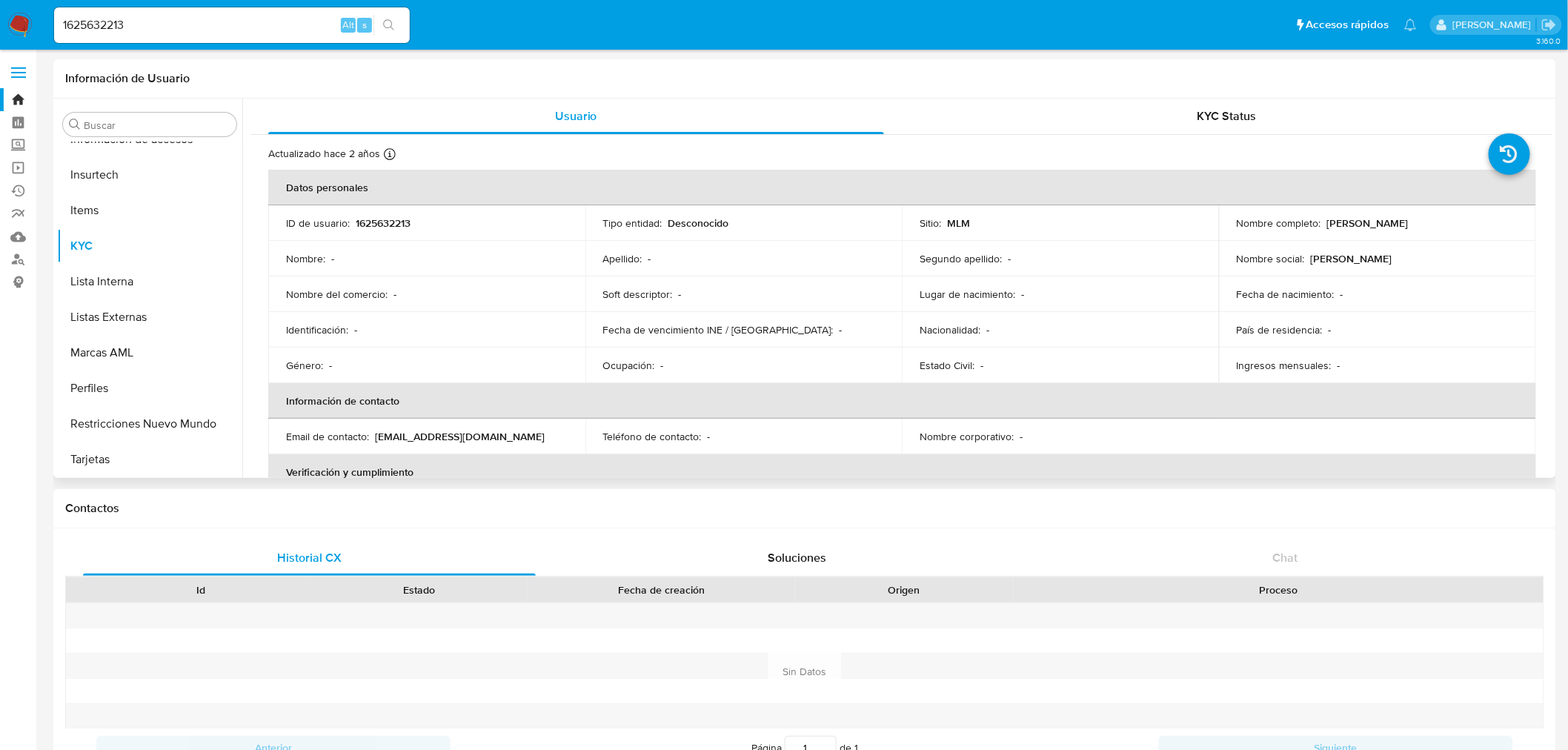
drag, startPoint x: 1448, startPoint y: 219, endPoint x: 1326, endPoint y: 218, distance: 122.0
click at [1326, 218] on div "Nombre completo : [PERSON_NAME]" at bounding box center [1378, 223] width 282 height 13
copy p "[PERSON_NAME]"
click at [183, 16] on input "1625632213" at bounding box center [232, 25] width 356 height 20
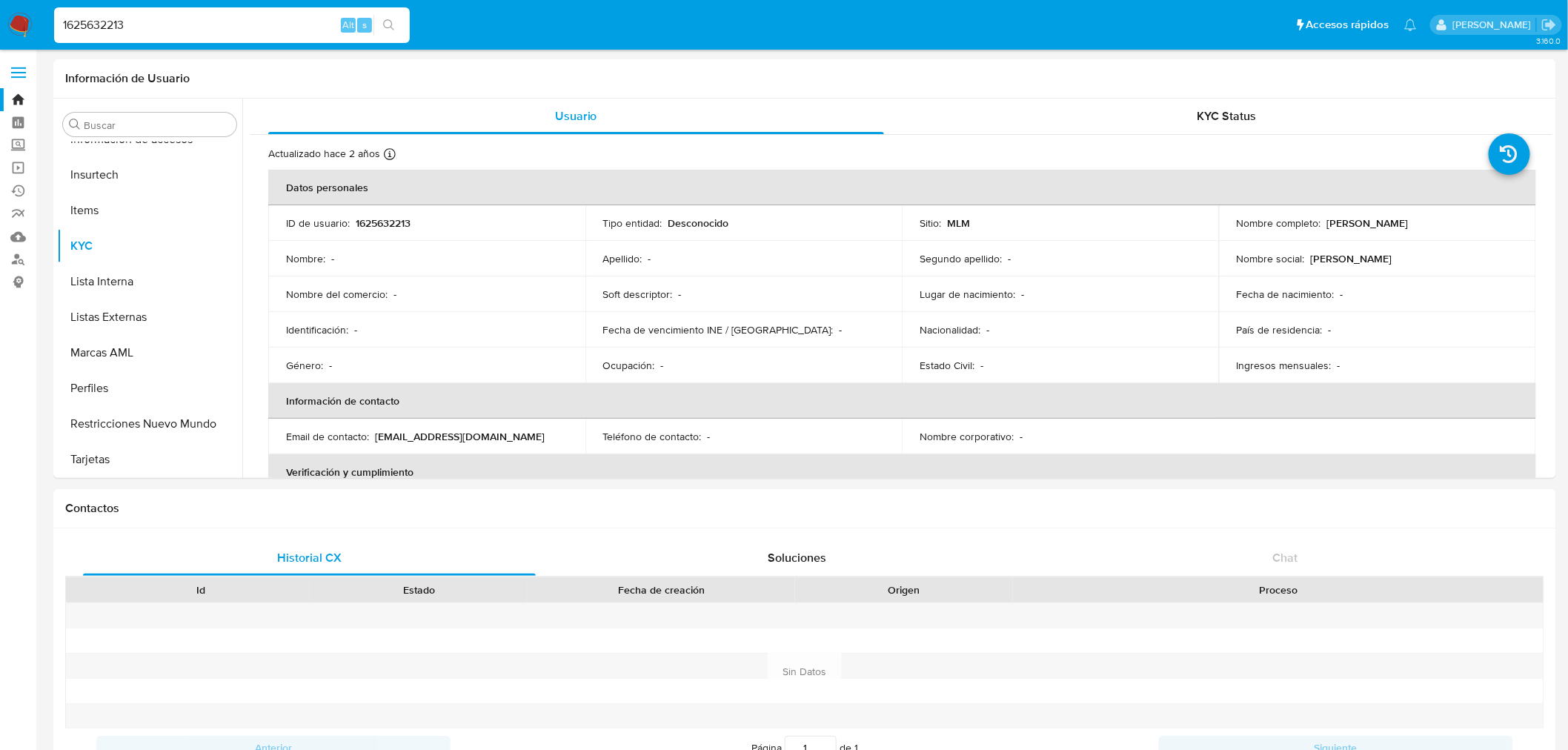
paste input "2361642097"
type input "2361642097"
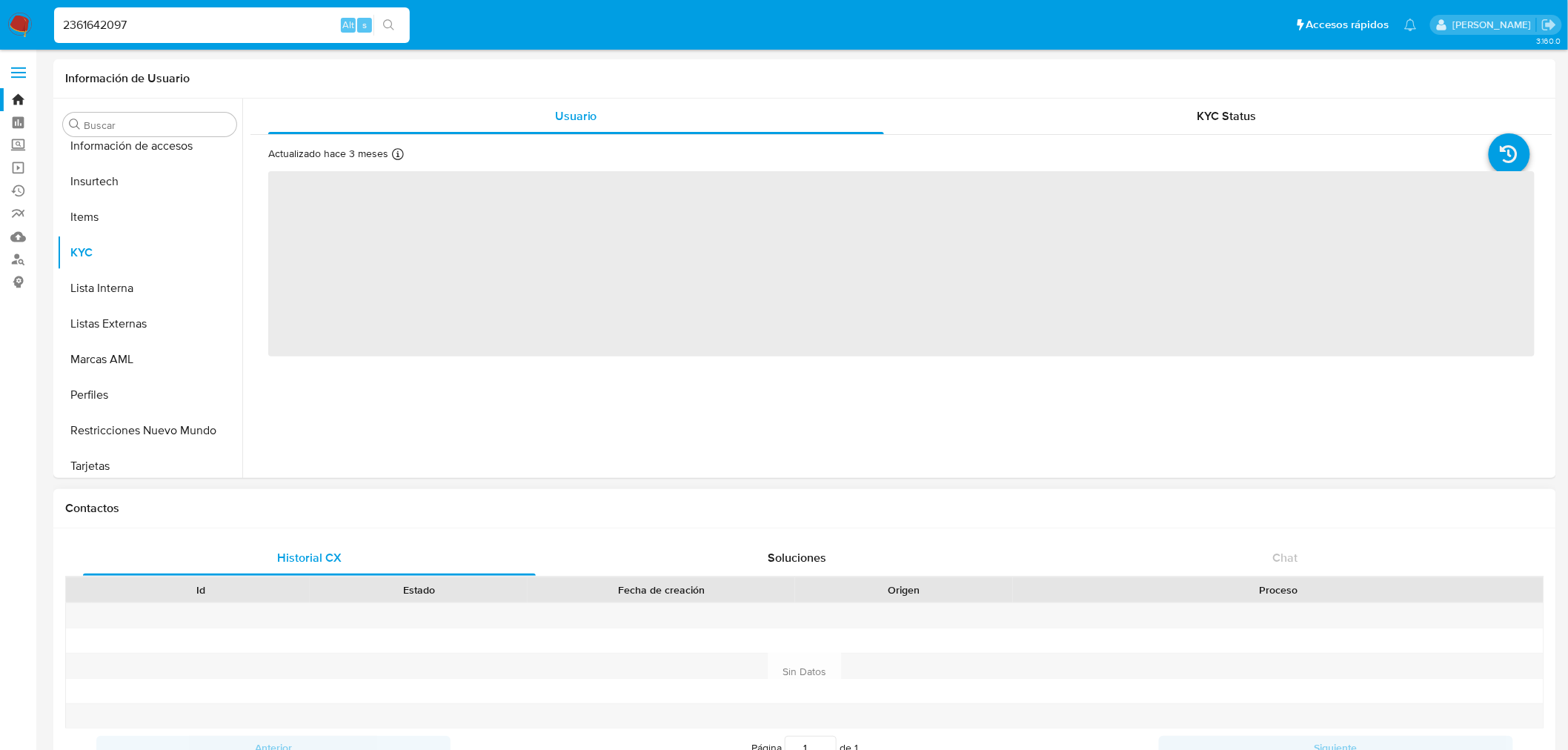
scroll to position [626, 0]
select select "10"
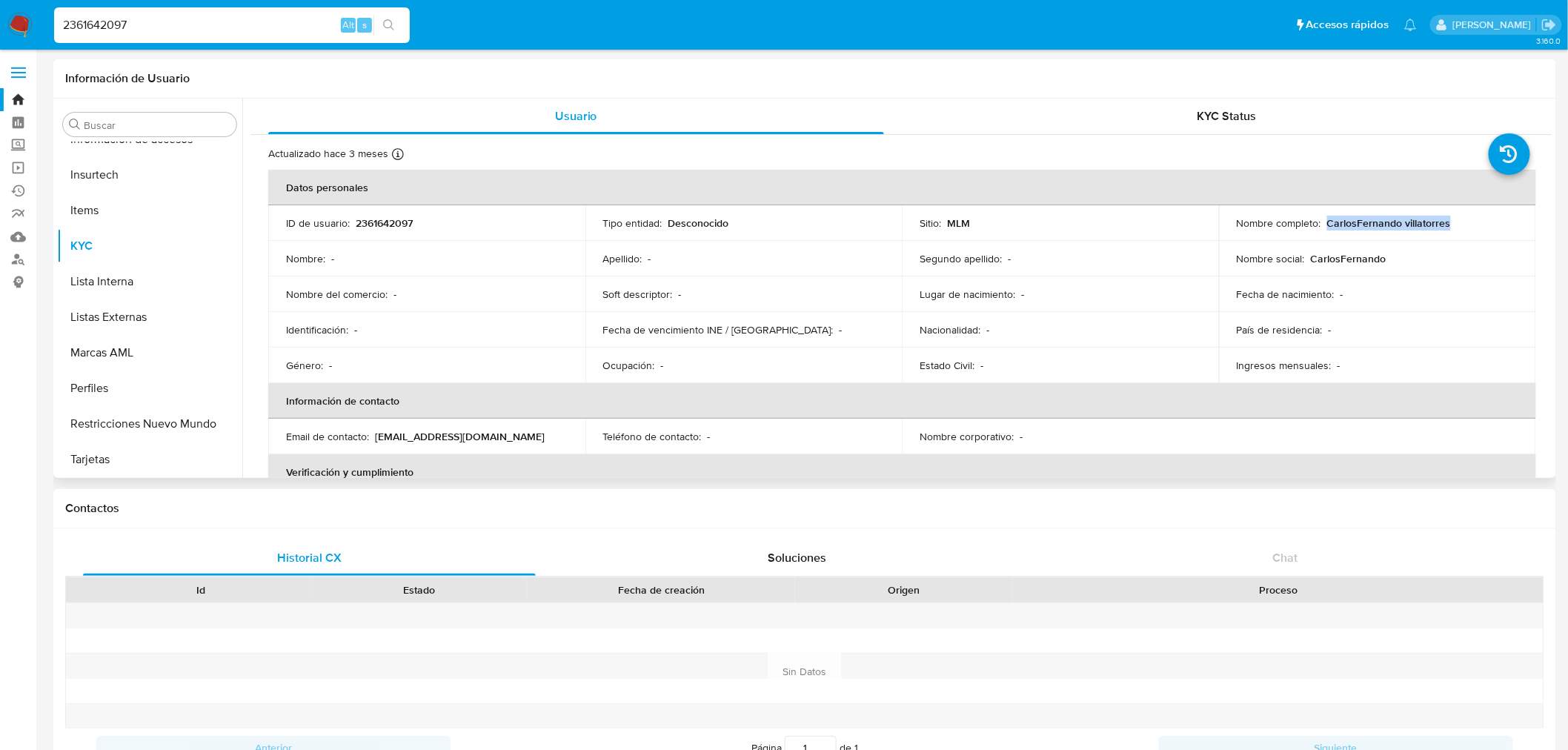
drag, startPoint x: 1470, startPoint y: 225, endPoint x: 1323, endPoint y: 224, distance: 147.0
click at [1323, 224] on div "Nombre completo : [PERSON_NAME]" at bounding box center [1378, 223] width 282 height 13
copy p "CarlosFernando villatorres"
click at [121, 19] on input "2361642097" at bounding box center [232, 25] width 356 height 20
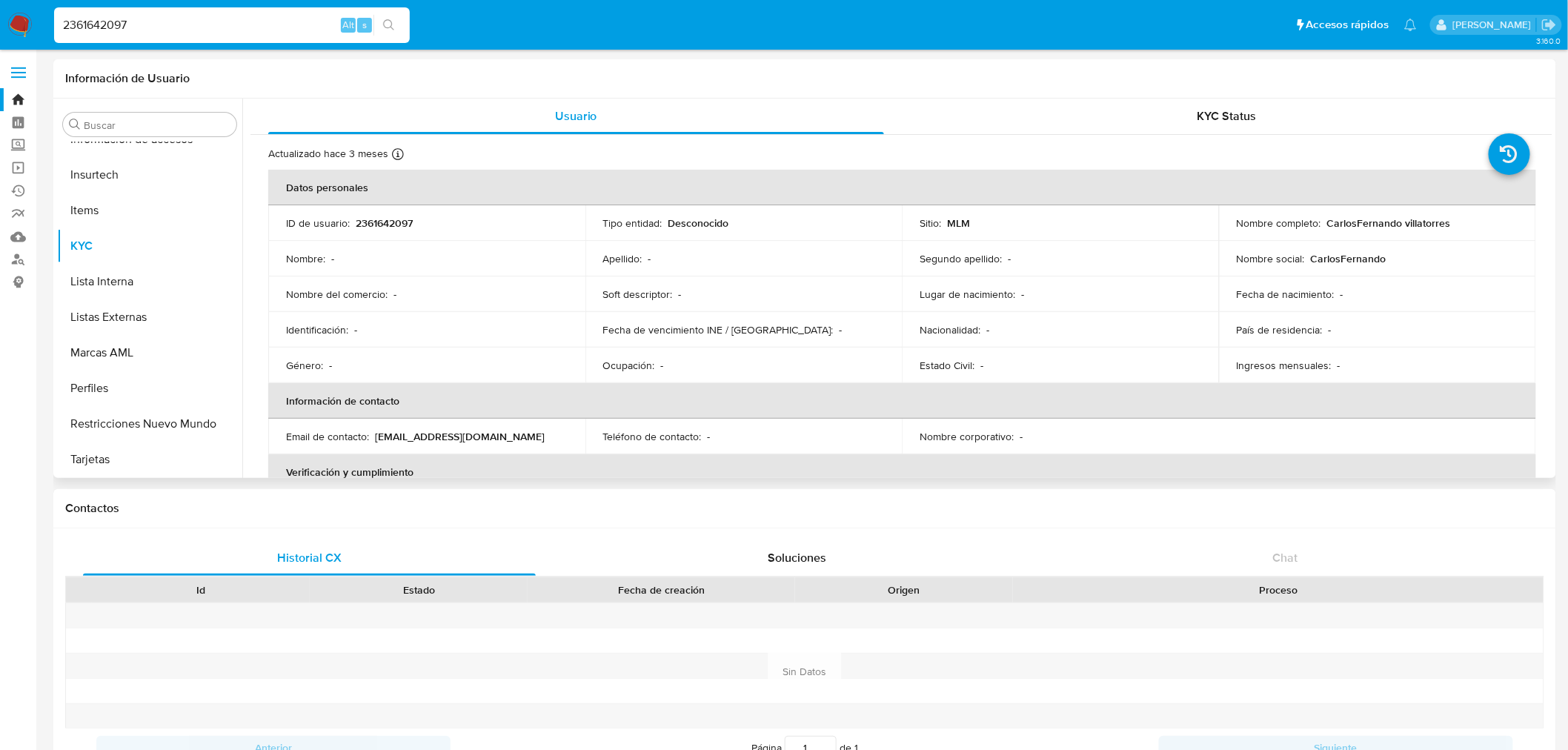
paste input "011543082"
type input "2011543082"
click at [390, 23] on icon "search-icon" at bounding box center [389, 25] width 12 height 12
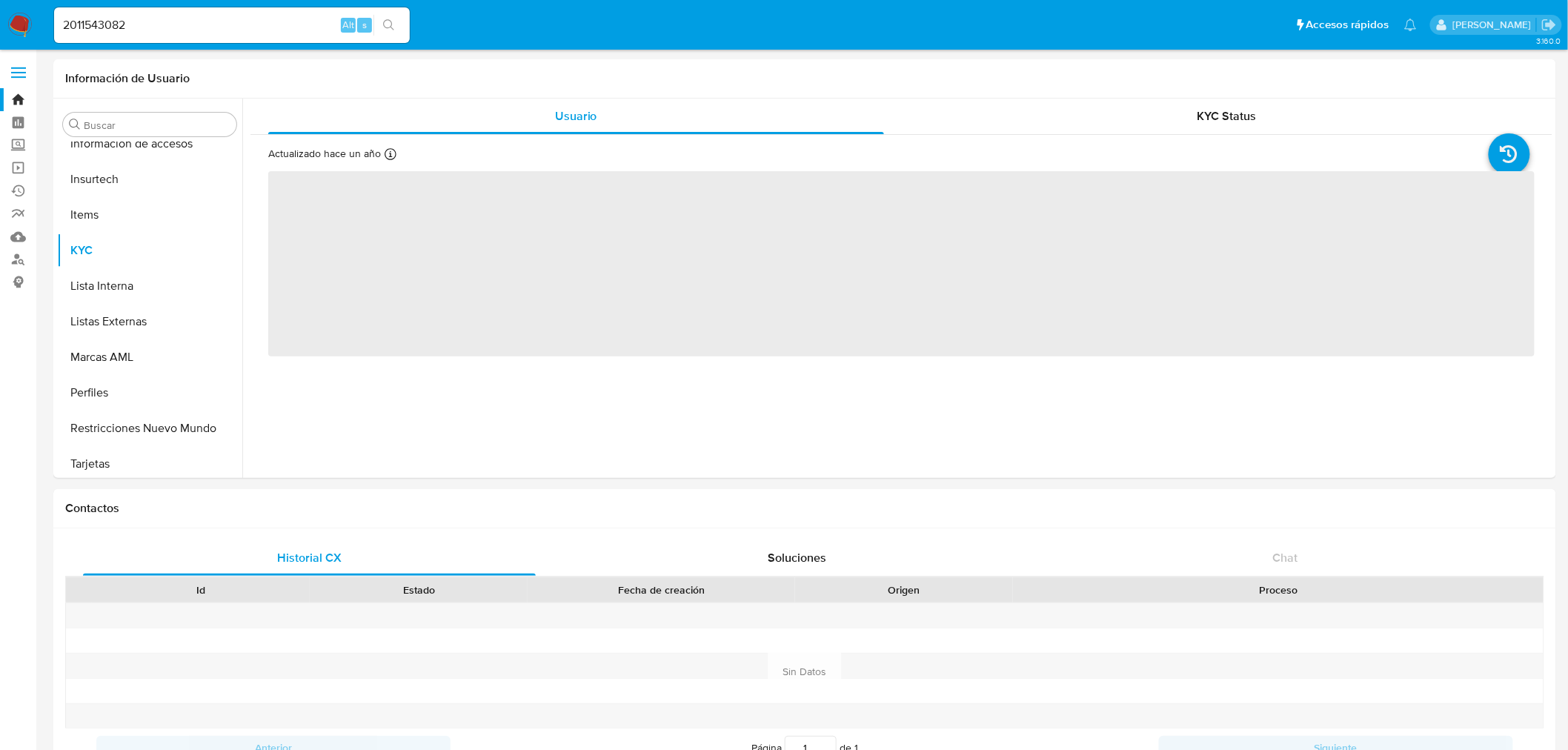
scroll to position [626, 0]
select select "10"
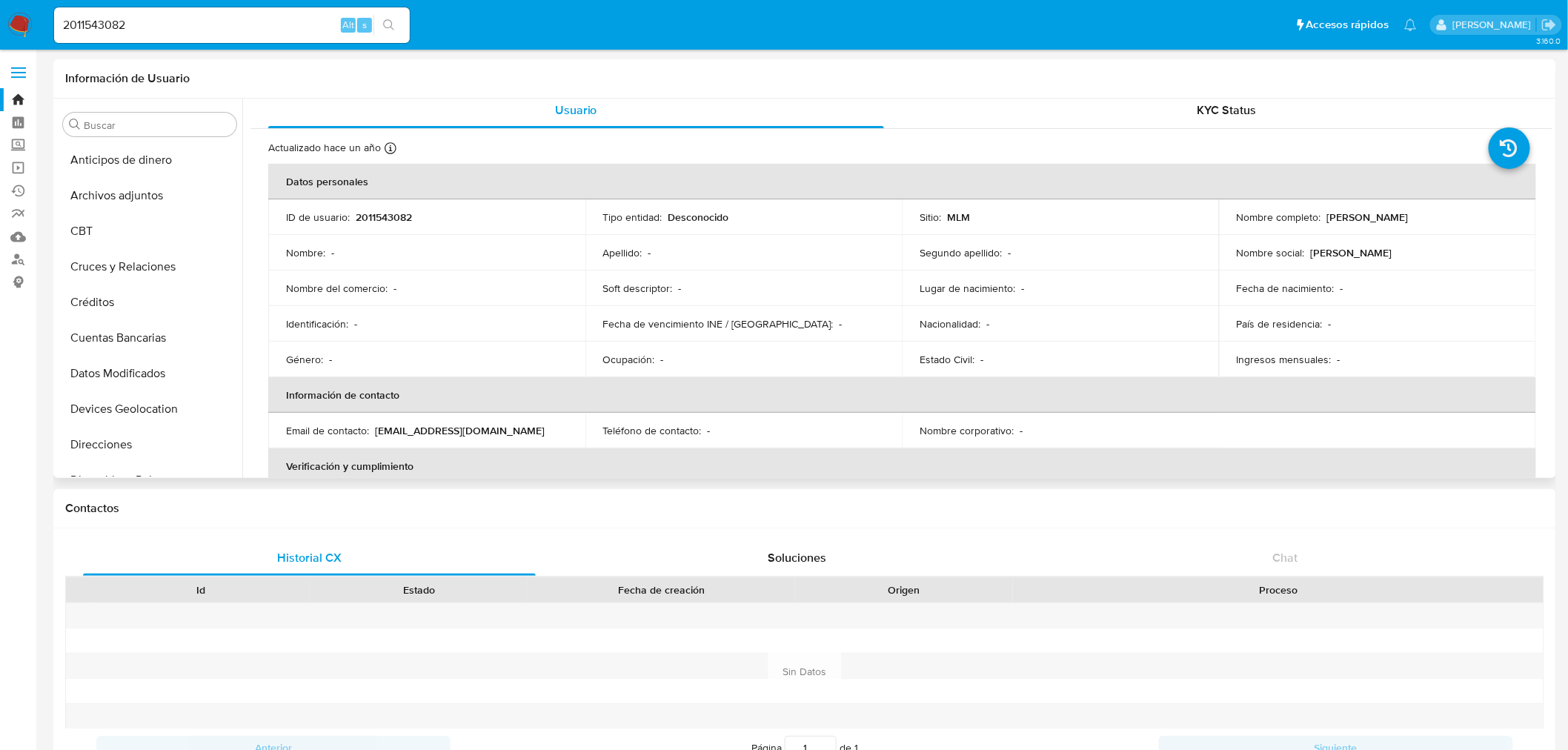
scroll to position [0, 0]
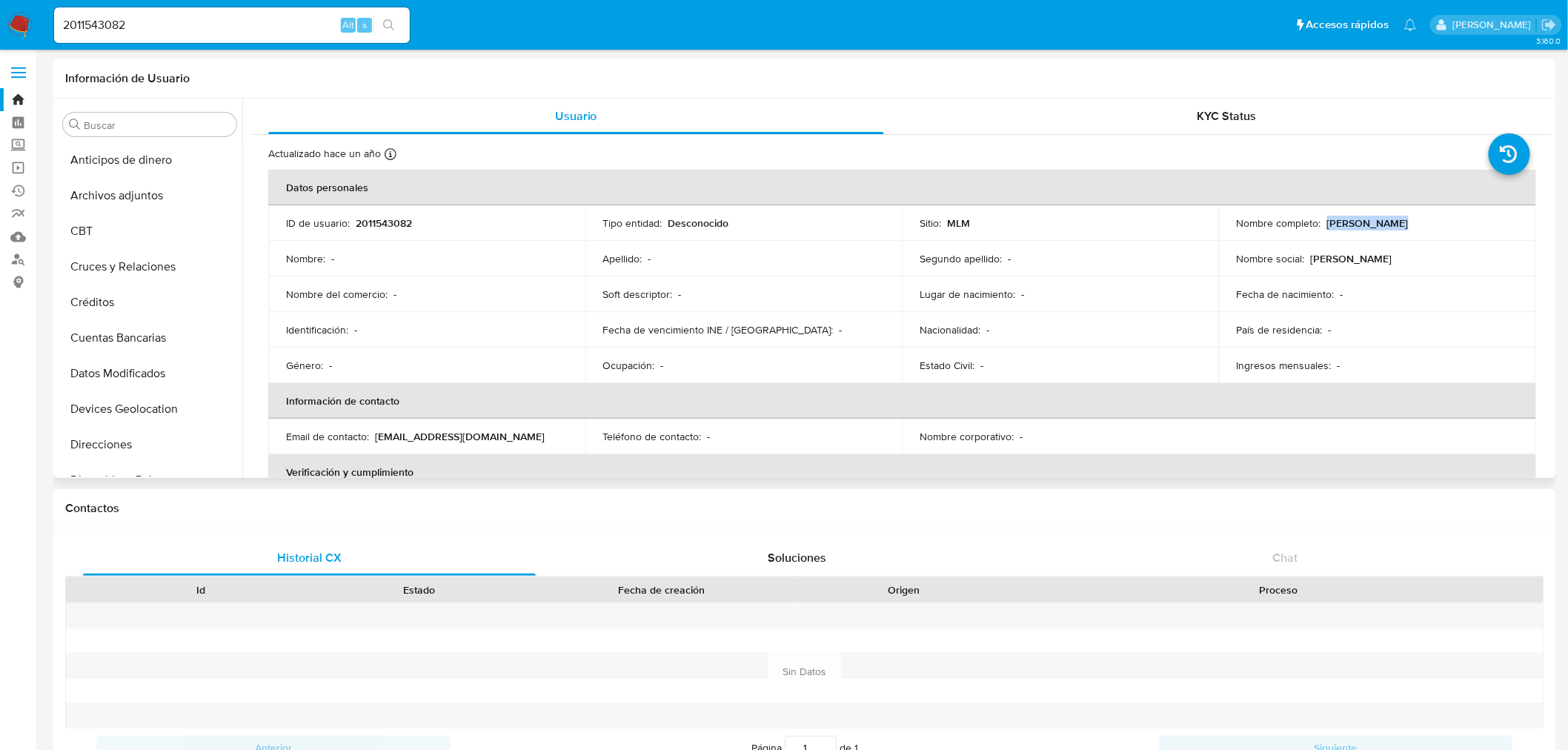
drag, startPoint x: 1434, startPoint y: 222, endPoint x: 1325, endPoint y: 226, distance: 109.1
click at [1325, 226] on div "Nombre completo : [PERSON_NAME]" at bounding box center [1378, 223] width 282 height 13
copy p "[PERSON_NAME]"
click at [143, 35] on div "2011543082 Alt s" at bounding box center [232, 24] width 356 height 35
click at [144, 27] on input "2011543082" at bounding box center [232, 25] width 356 height 20
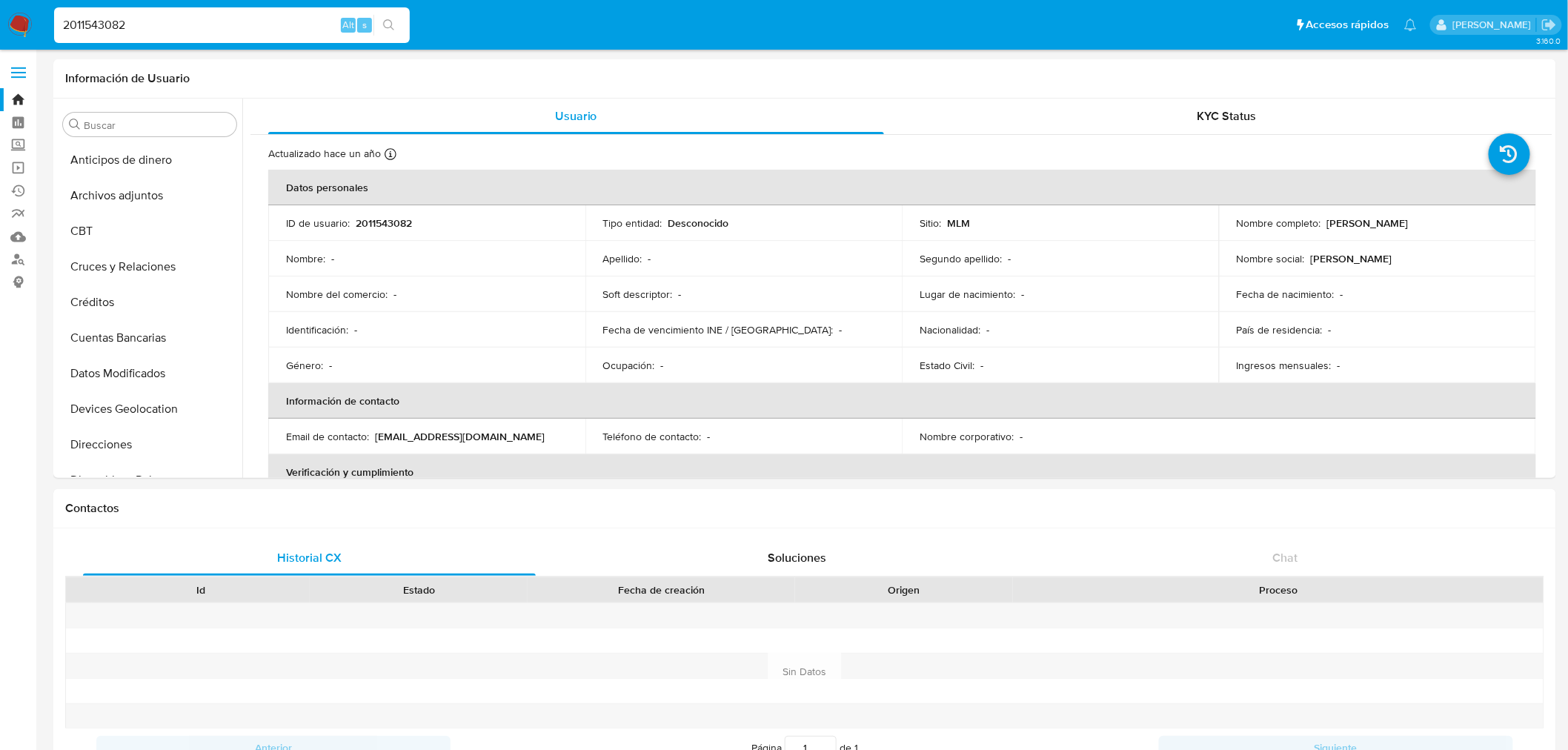
click at [144, 27] on input "2011543082" at bounding box center [232, 25] width 356 height 20
paste input "1618244637"
type input "1618244637"
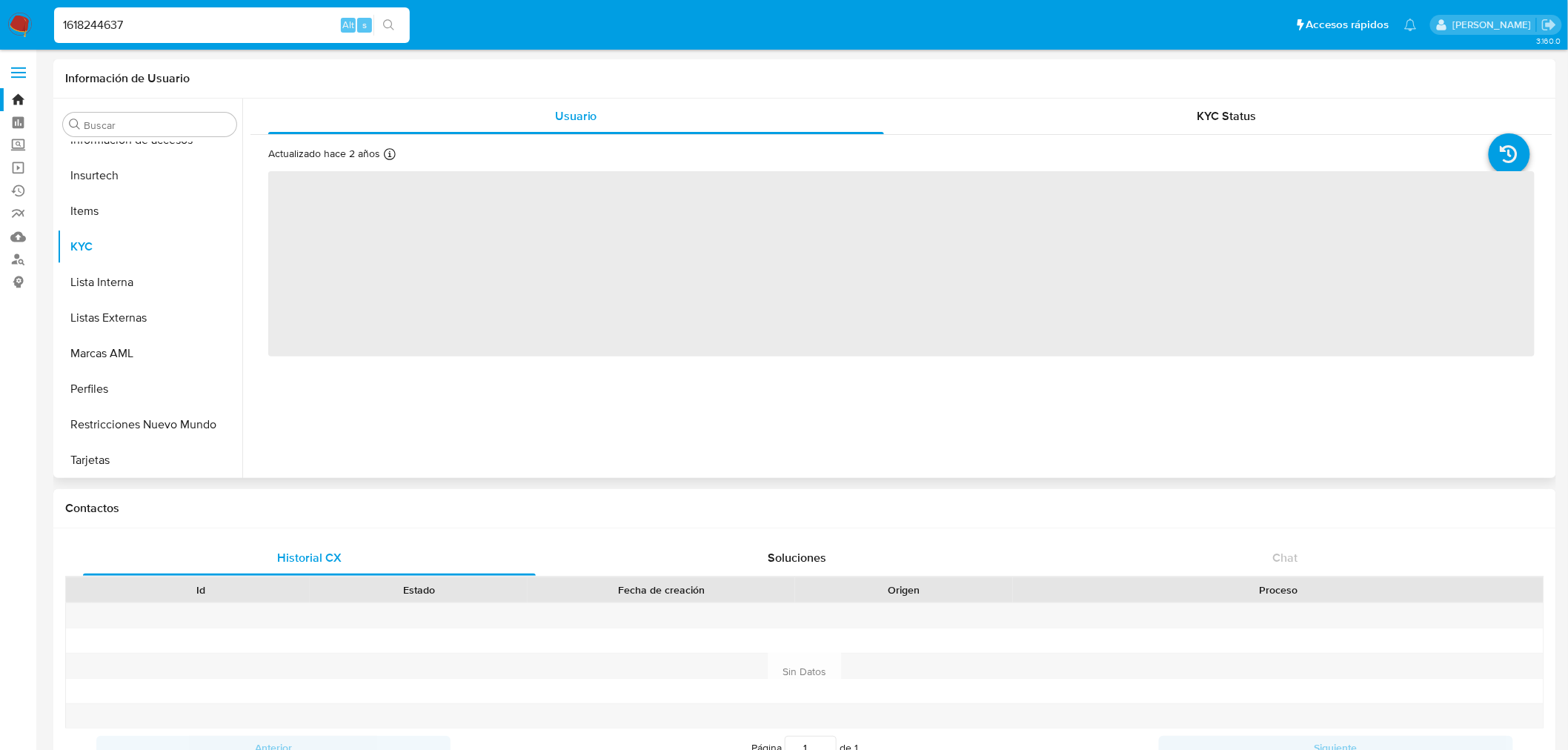
scroll to position [626, 0]
select select "10"
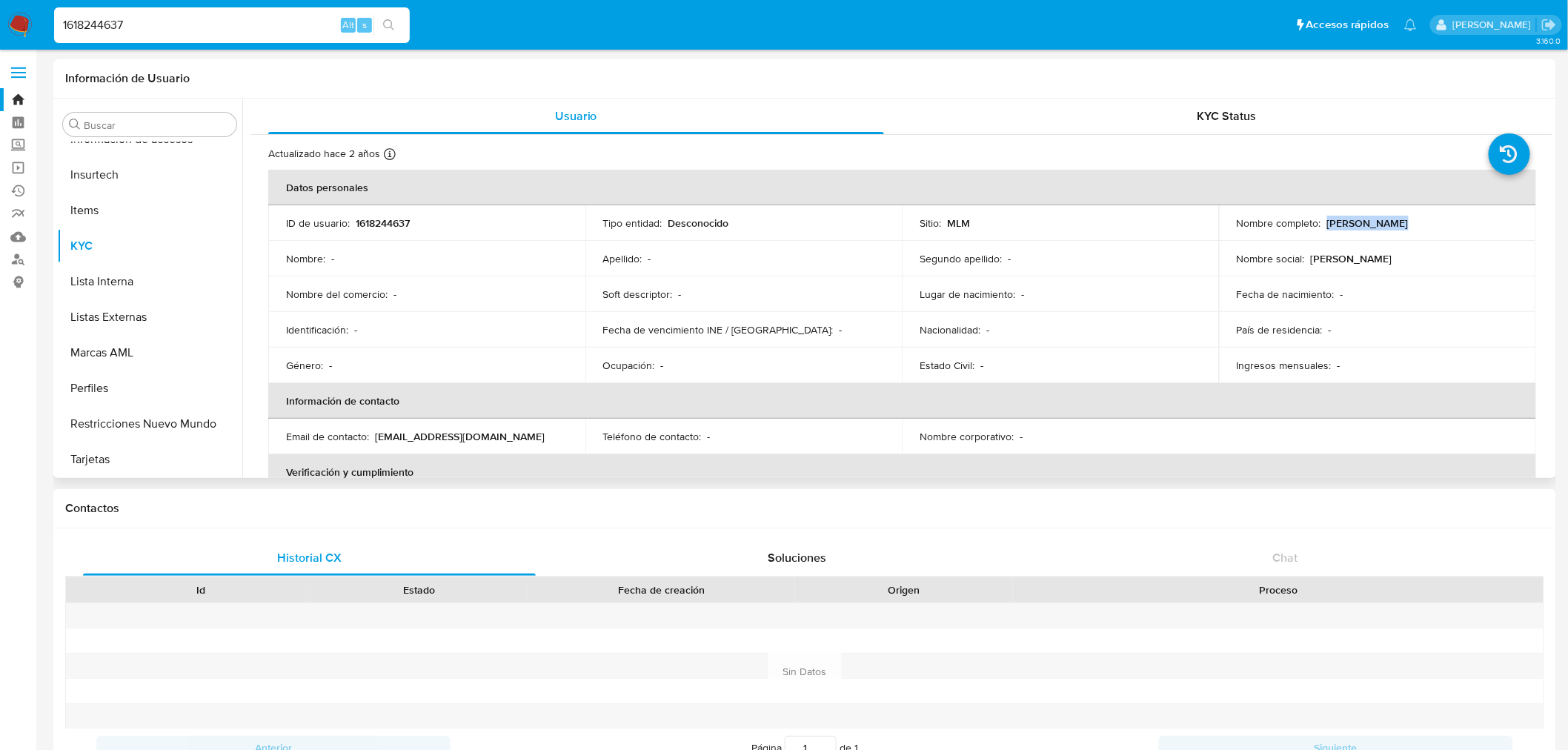
drag, startPoint x: 1390, startPoint y: 218, endPoint x: 1326, endPoint y: 224, distance: 64.3
click at [1326, 224] on div "Nombre completo : [PERSON_NAME]" at bounding box center [1378, 223] width 282 height 13
copy p "[PERSON_NAME]"
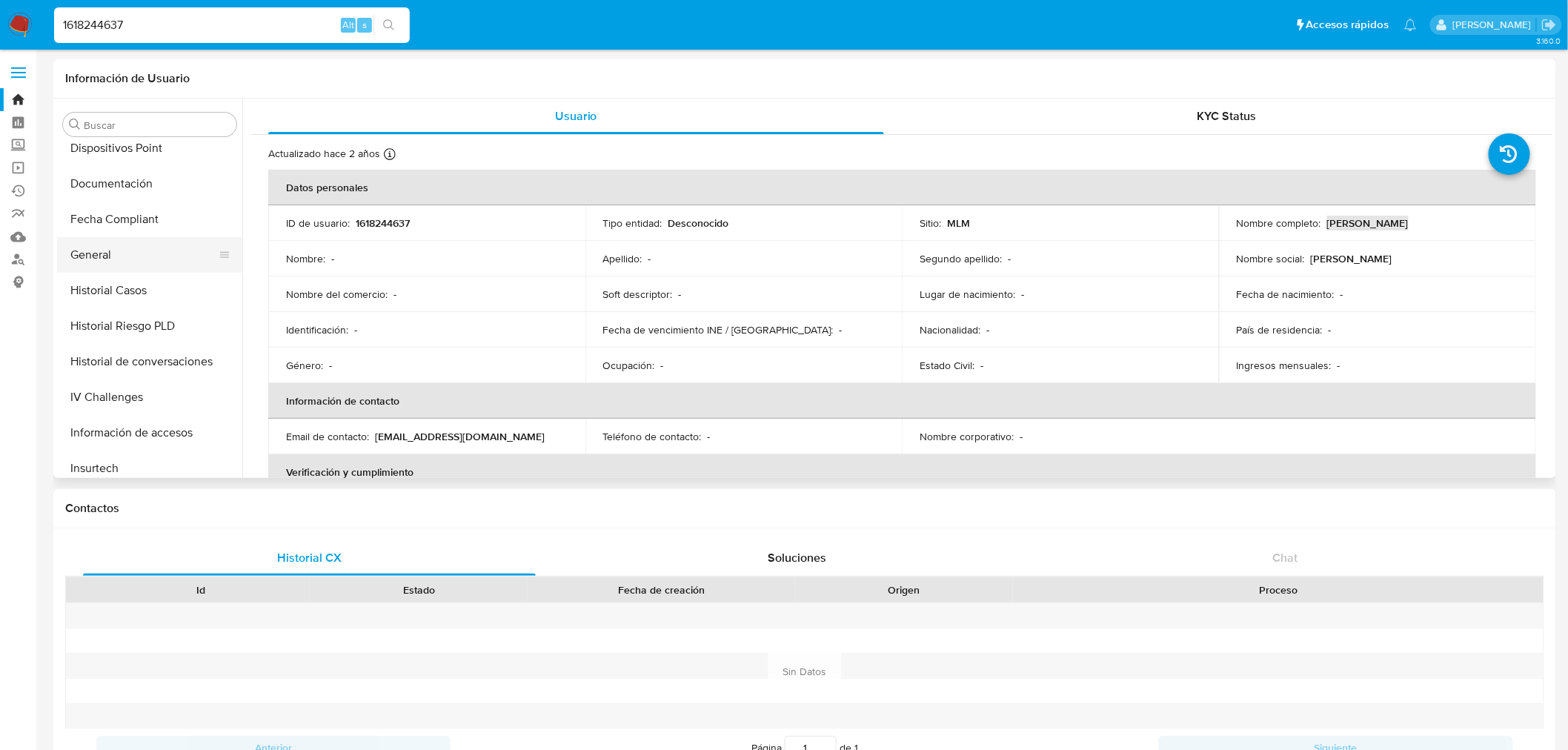
scroll to position [247, 0]
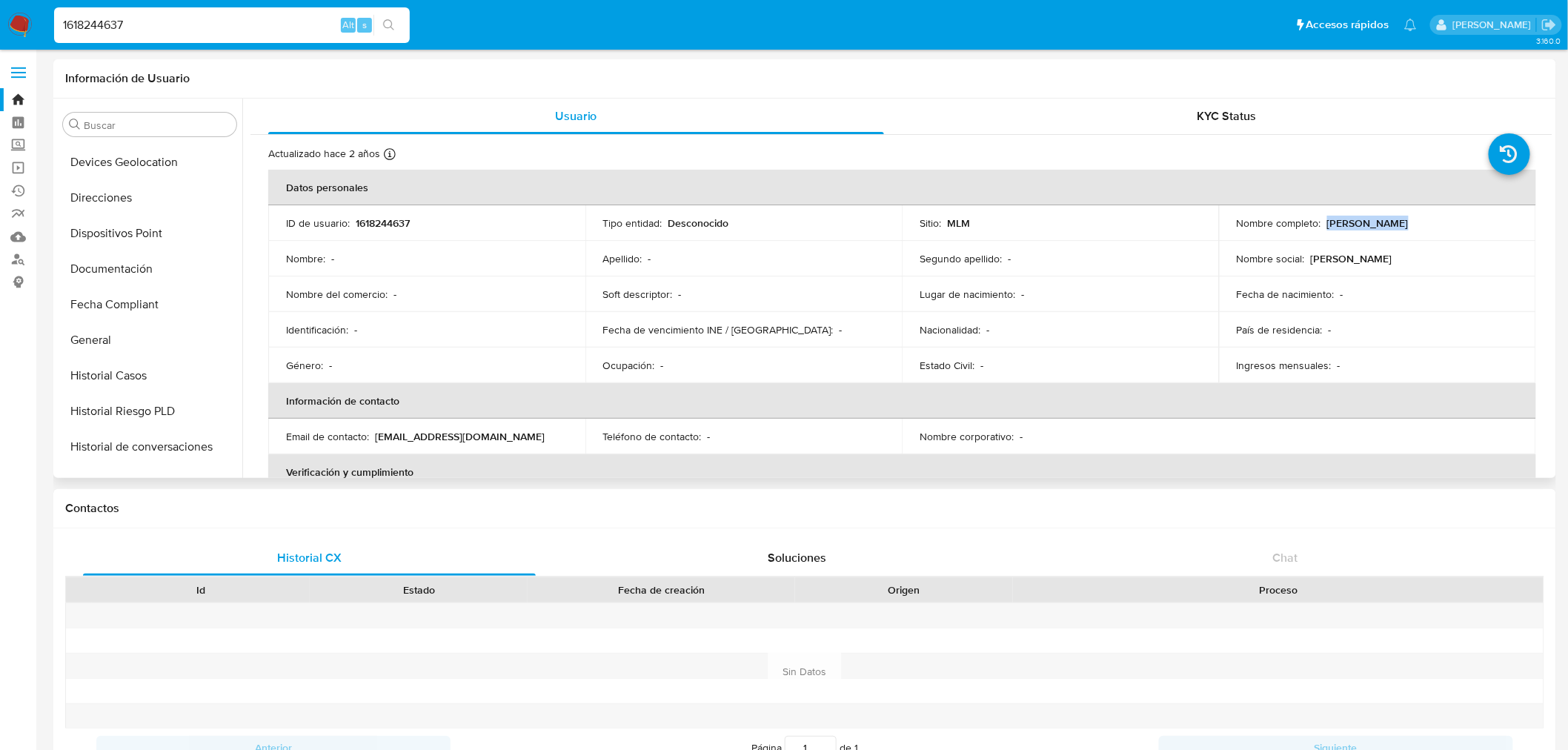
drag, startPoint x: 124, startPoint y: 336, endPoint x: 465, endPoint y: 376, distance: 343.3
click at [124, 336] on button "General" at bounding box center [149, 340] width 185 height 35
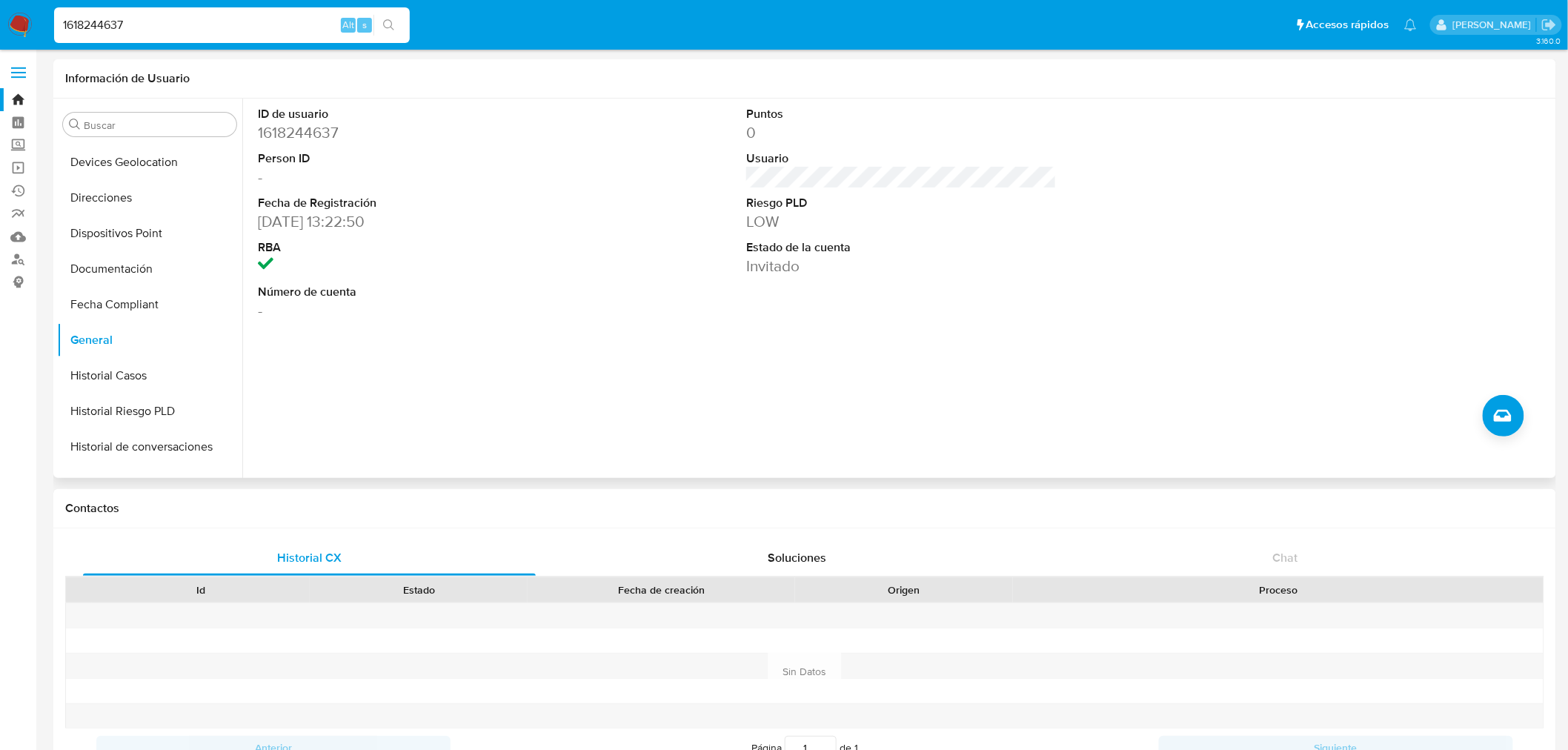
click at [332, 215] on dd "[DATE] 13:22:50" at bounding box center [413, 222] width 311 height 21
drag, startPoint x: 334, startPoint y: 218, endPoint x: 246, endPoint y: 221, distance: 88.1
click at [246, 221] on div "ID de usuario 1618244637 Person ID - Fecha de Registración [DATE] 13:22:50 RBA …" at bounding box center [897, 288] width 1310 height 380
copy dd "[DATE]"
click at [112, 21] on input "1618244637" at bounding box center [232, 25] width 356 height 20
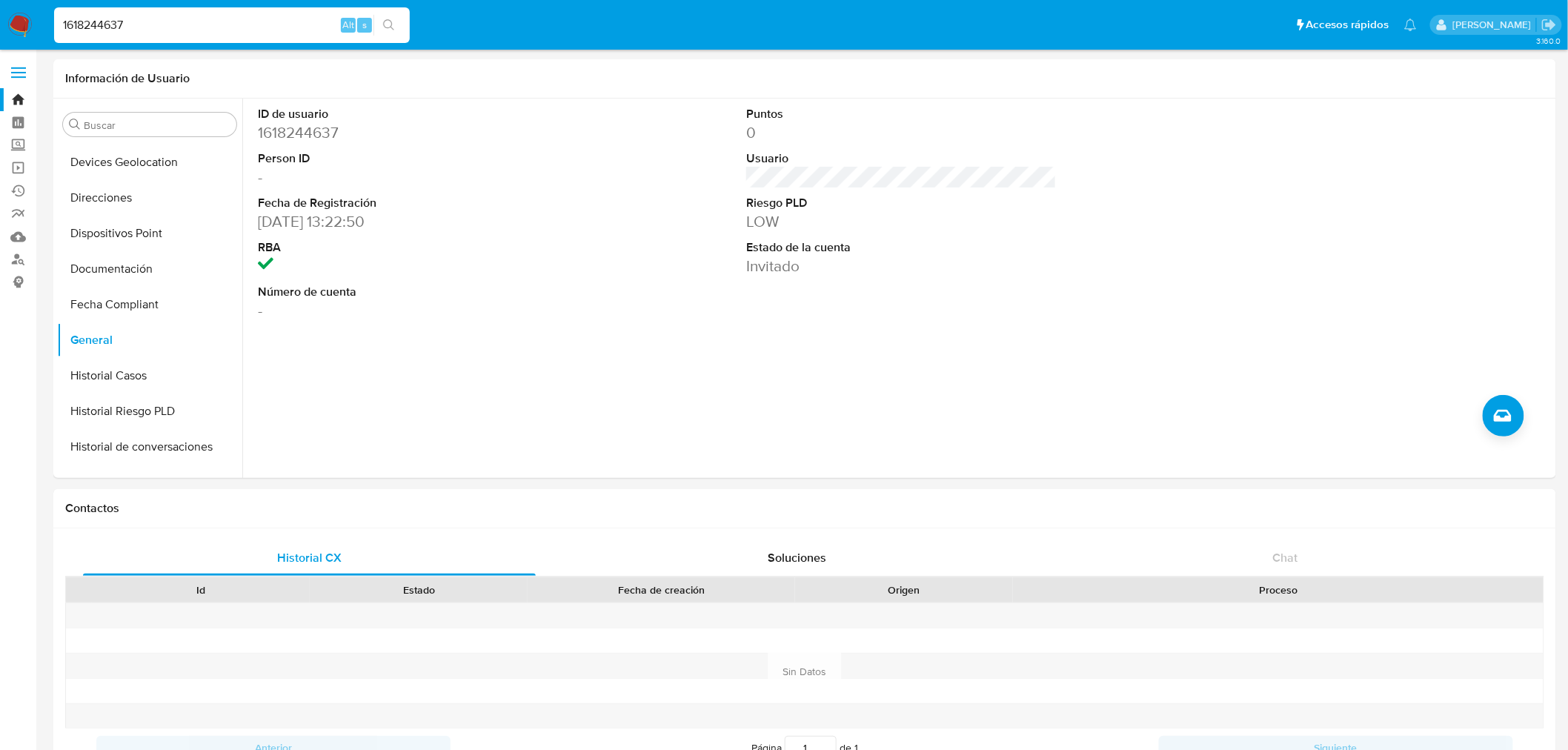
click at [112, 21] on input "1618244637" at bounding box center [232, 25] width 356 height 20
paste input "221918956"
type input "1221918956"
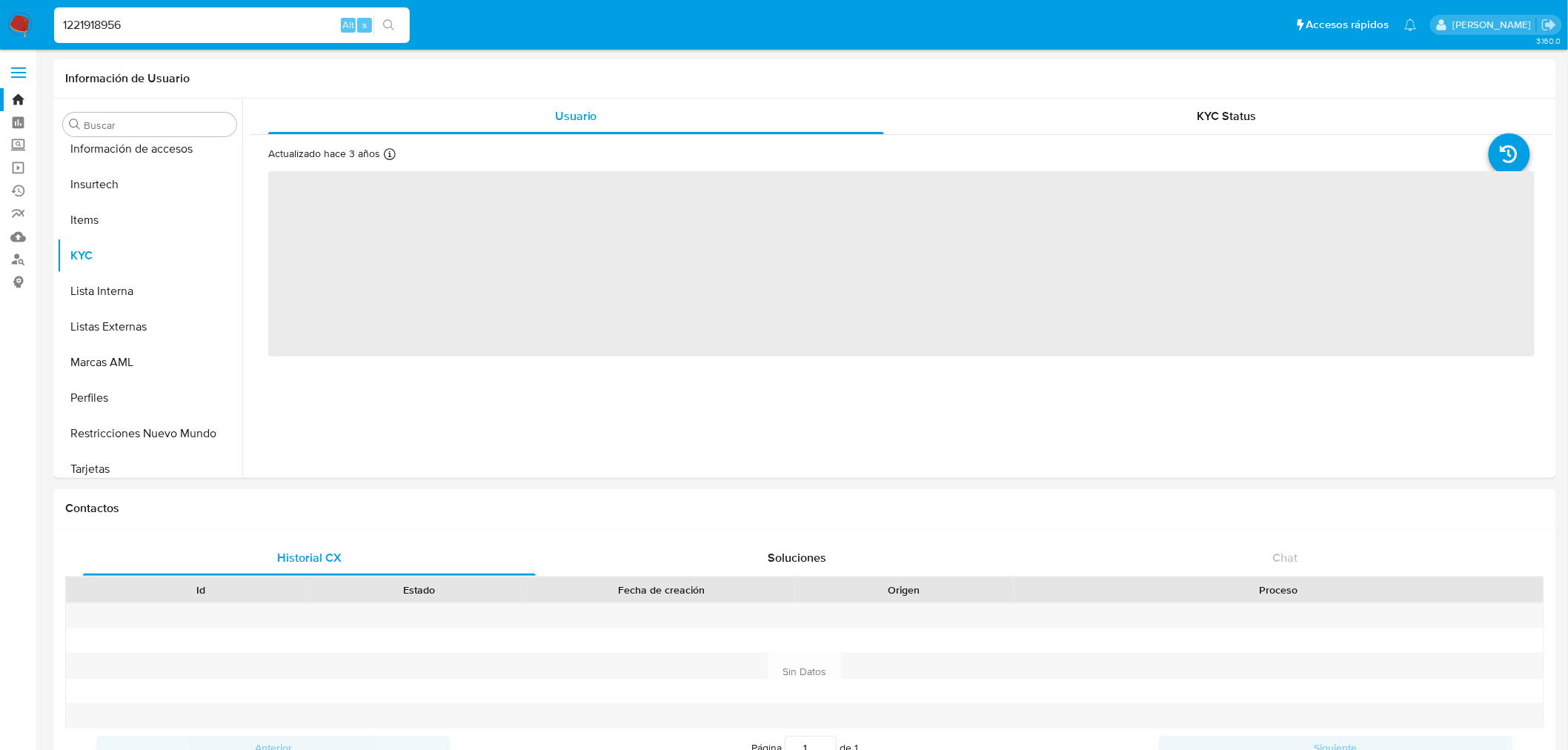
scroll to position [626, 0]
select select "10"
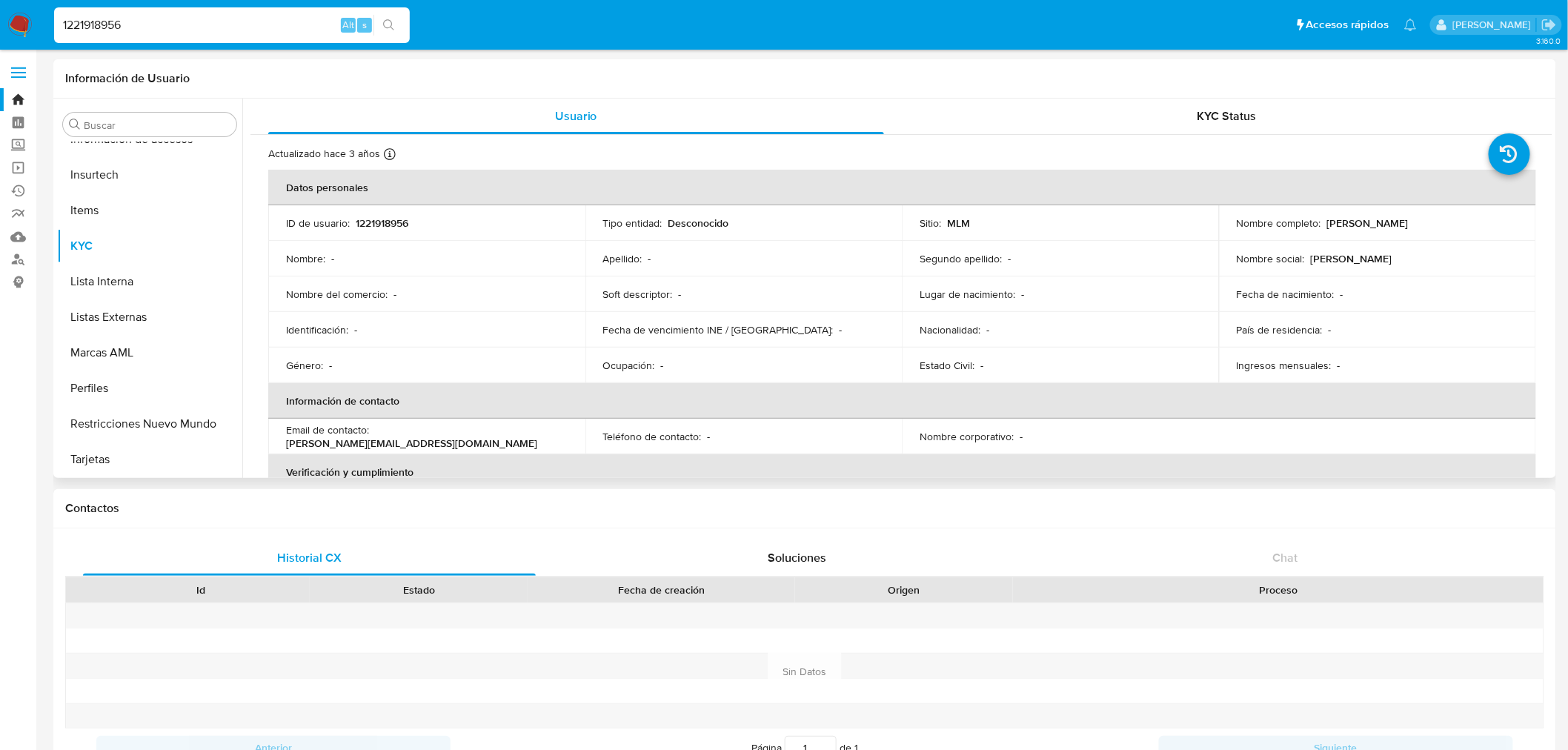
drag, startPoint x: 1397, startPoint y: 220, endPoint x: 1411, endPoint y: 219, distance: 14.0
click at [1405, 219] on div "Nombre completo : [PERSON_NAME]" at bounding box center [1378, 223] width 282 height 13
drag, startPoint x: 1415, startPoint y: 218, endPoint x: 1322, endPoint y: 223, distance: 93.1
click at [1322, 223] on div "Nombre completo : [PERSON_NAME]" at bounding box center [1378, 223] width 282 height 13
copy p "[PERSON_NAME]"
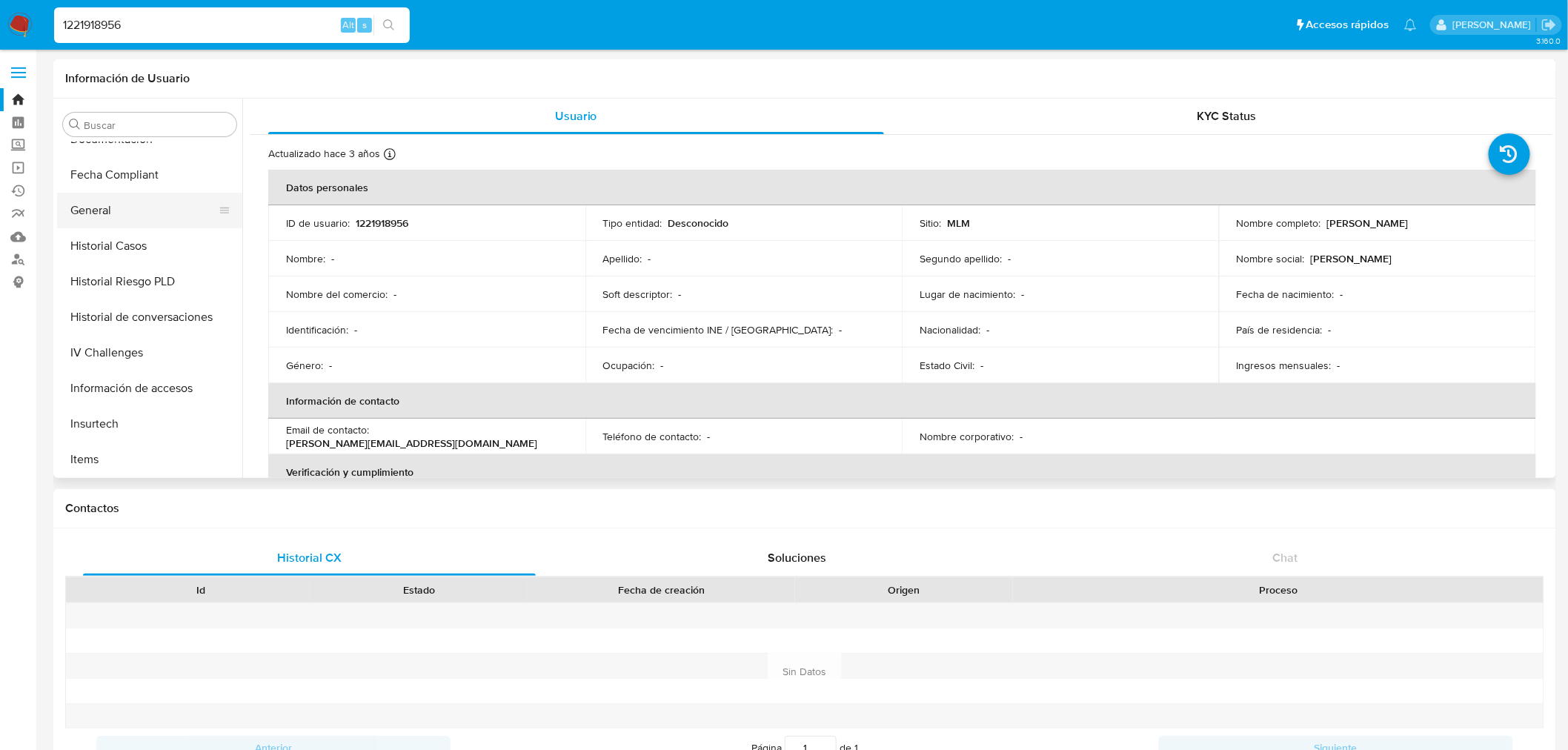
scroll to position [214, 0]
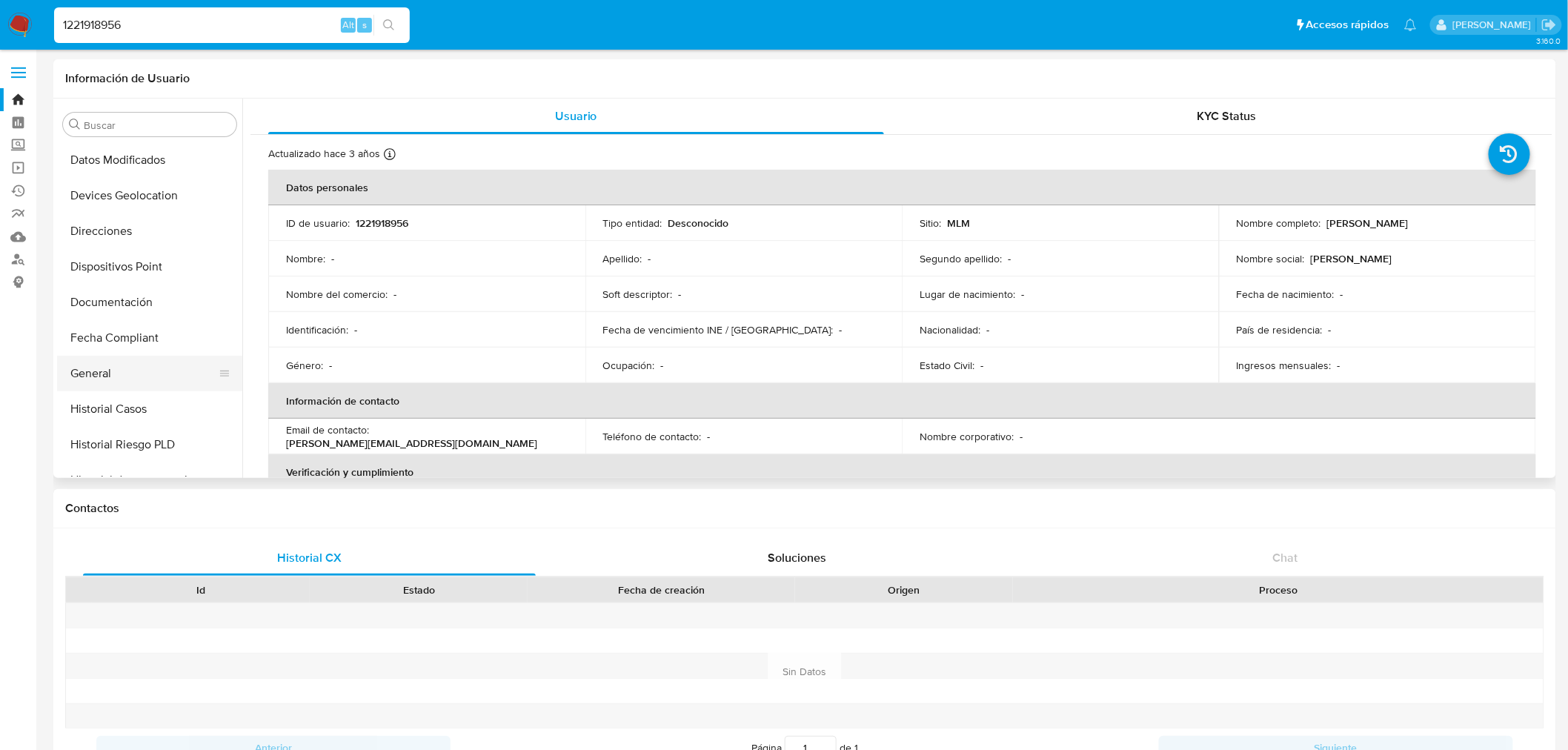
click at [116, 373] on button "General" at bounding box center [144, 373] width 174 height 35
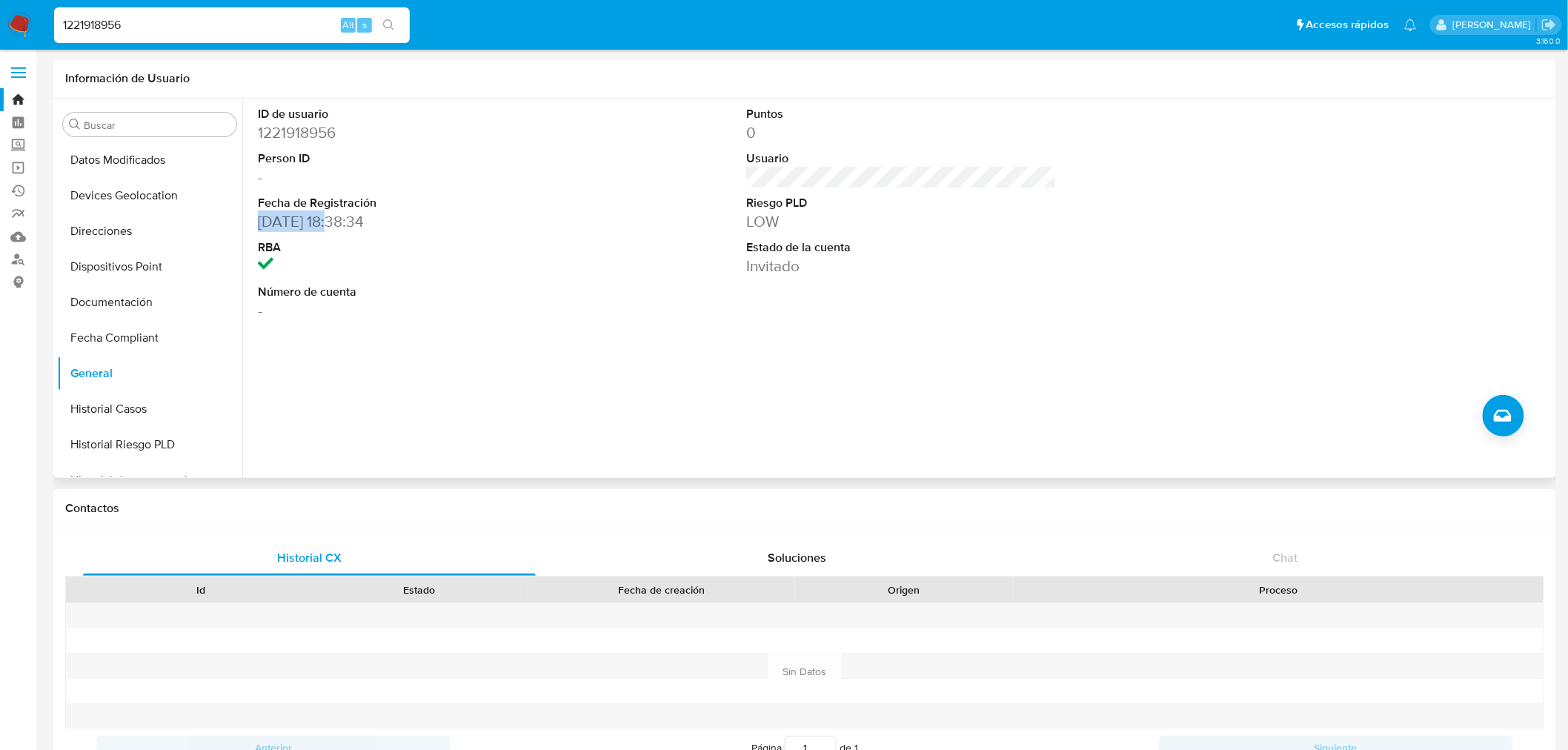
drag, startPoint x: 336, startPoint y: 221, endPoint x: 245, endPoint y: 224, distance: 91.0
click at [245, 224] on div "ID de usuario 1221918956 Person ID - Fecha de Registración [DATE] 18:38:34 RBA …" at bounding box center [897, 288] width 1310 height 380
copy dd "[DATE]"
click at [113, 23] on input "1221918956" at bounding box center [232, 25] width 356 height 20
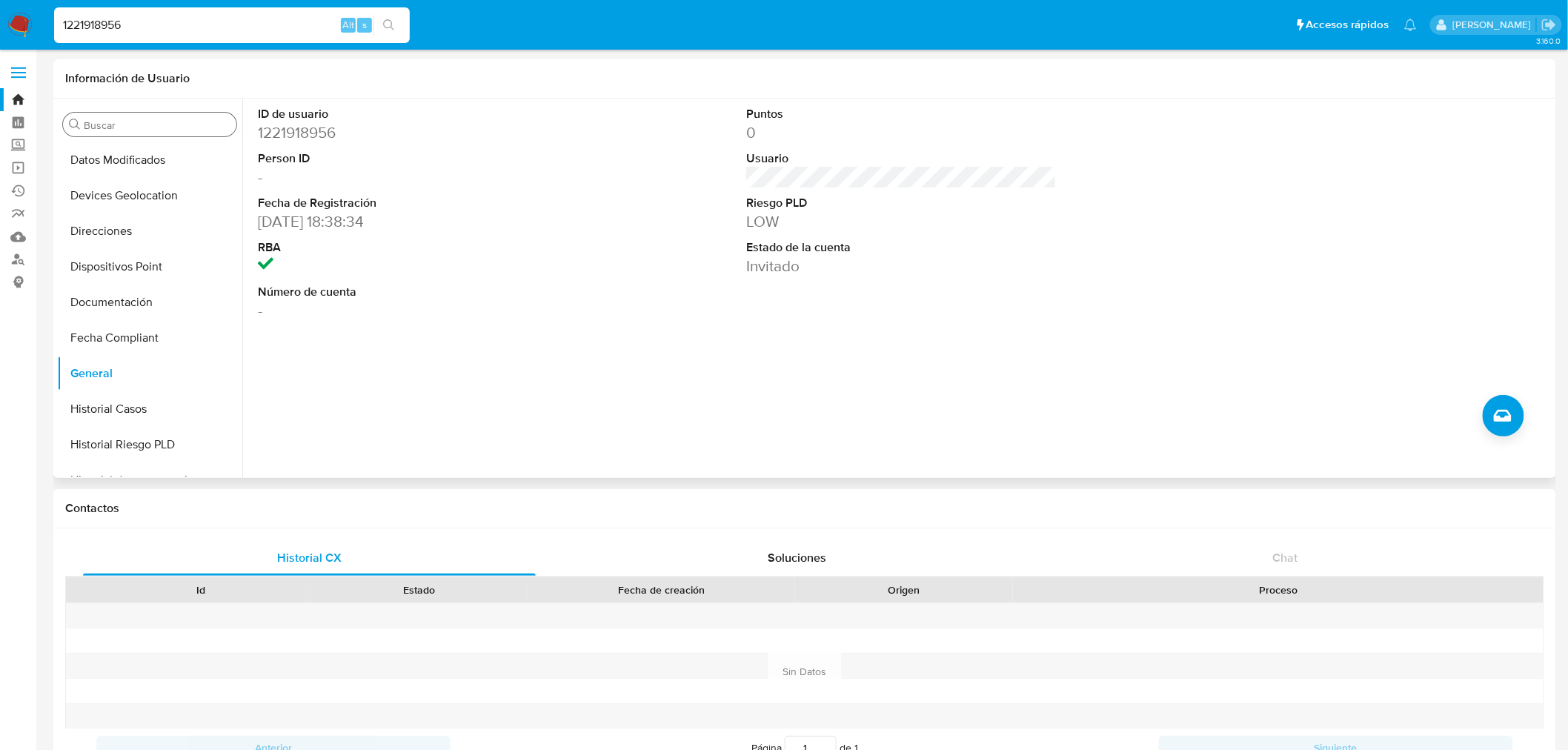
paste input "480015528"
type input "1480015528"
click at [376, 23] on button "search-icon" at bounding box center [388, 25] width 31 height 21
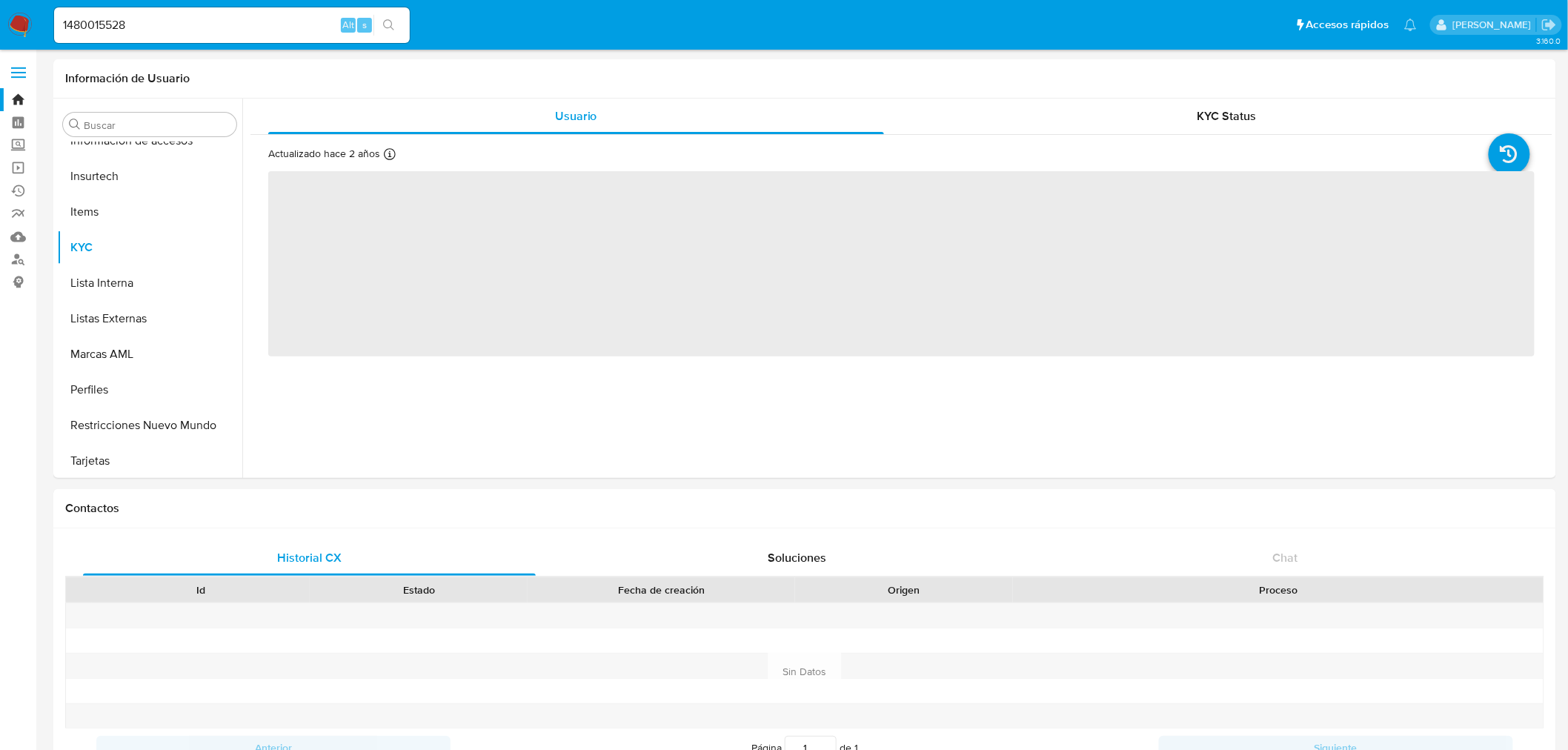
scroll to position [626, 0]
select select "10"
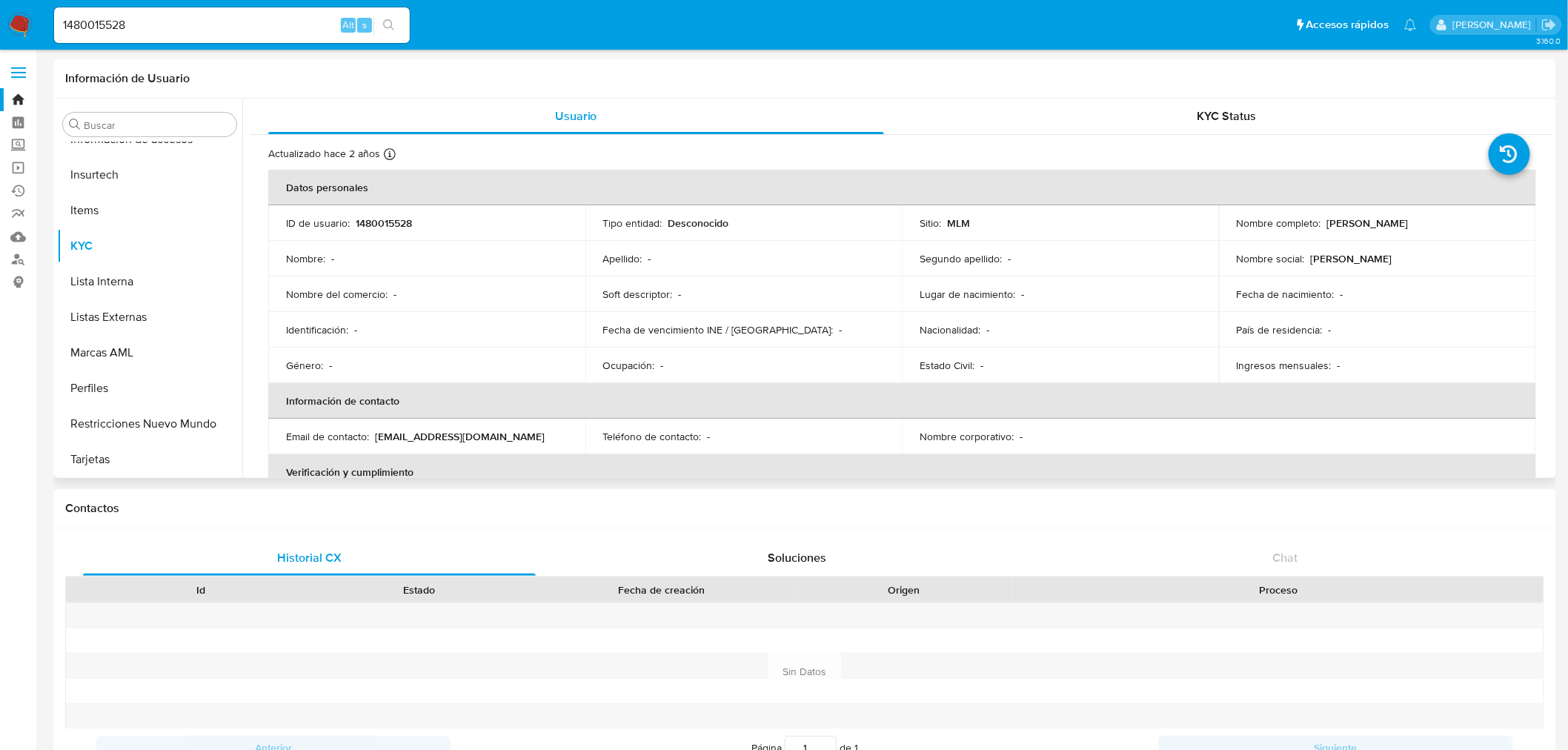
drag, startPoint x: 1440, startPoint y: 220, endPoint x: 1322, endPoint y: 222, distance: 118.0
click at [1322, 222] on div "Nombre completo : [PERSON_NAME]" at bounding box center [1378, 223] width 282 height 13
copy p "[PERSON_NAME]"
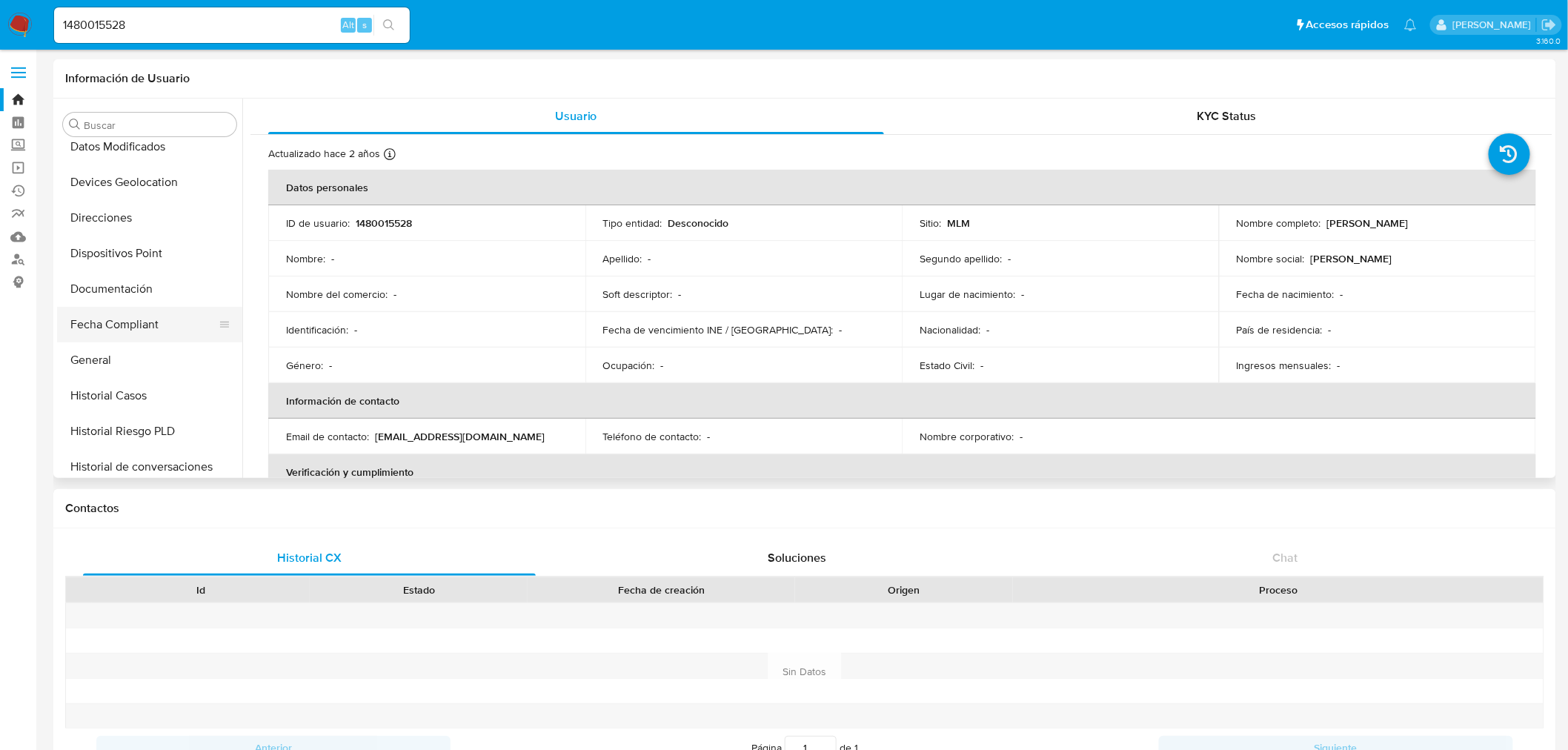
scroll to position [247, 0]
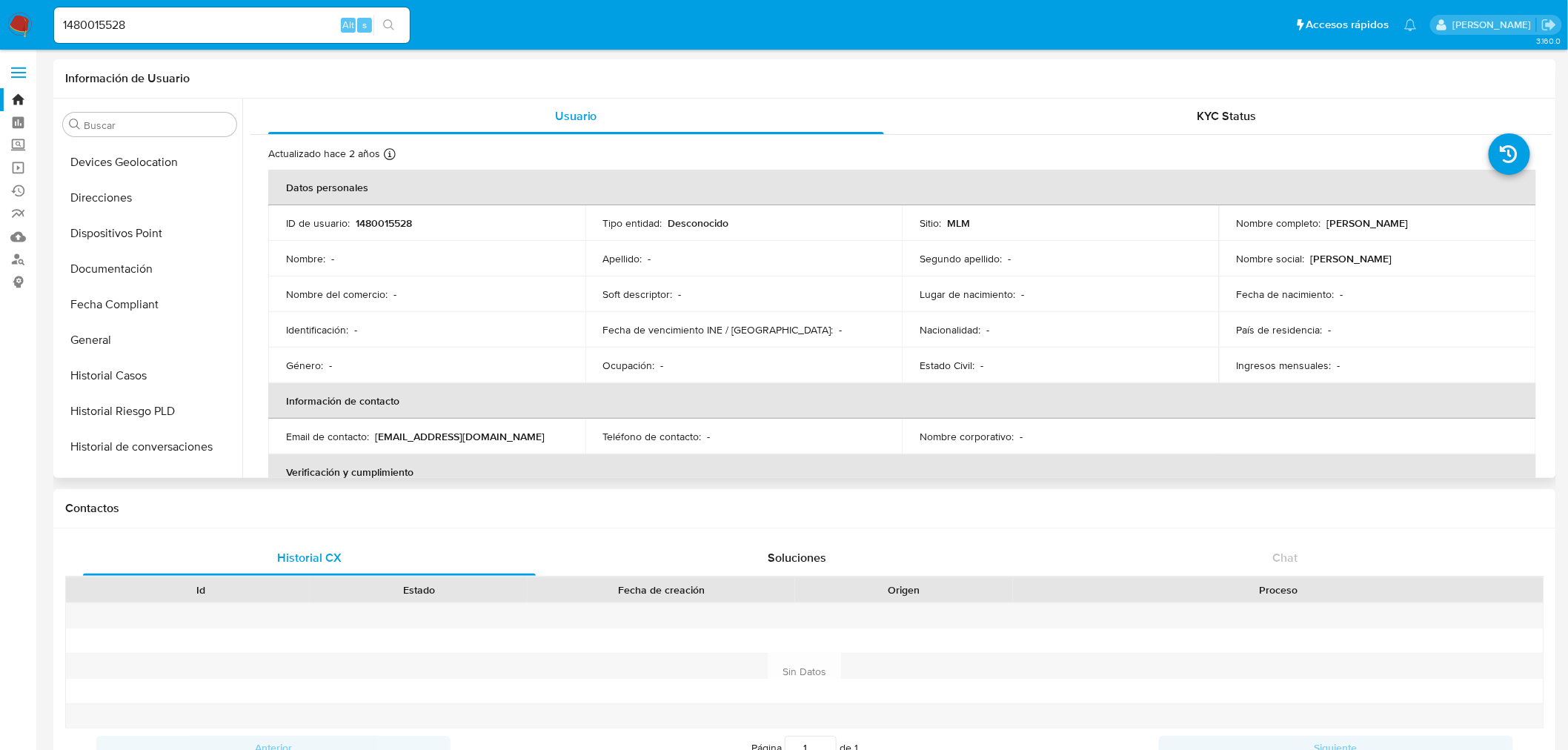
drag, startPoint x: 150, startPoint y: 327, endPoint x: 440, endPoint y: 394, distance: 297.6
click at [150, 327] on button "General" at bounding box center [149, 340] width 185 height 35
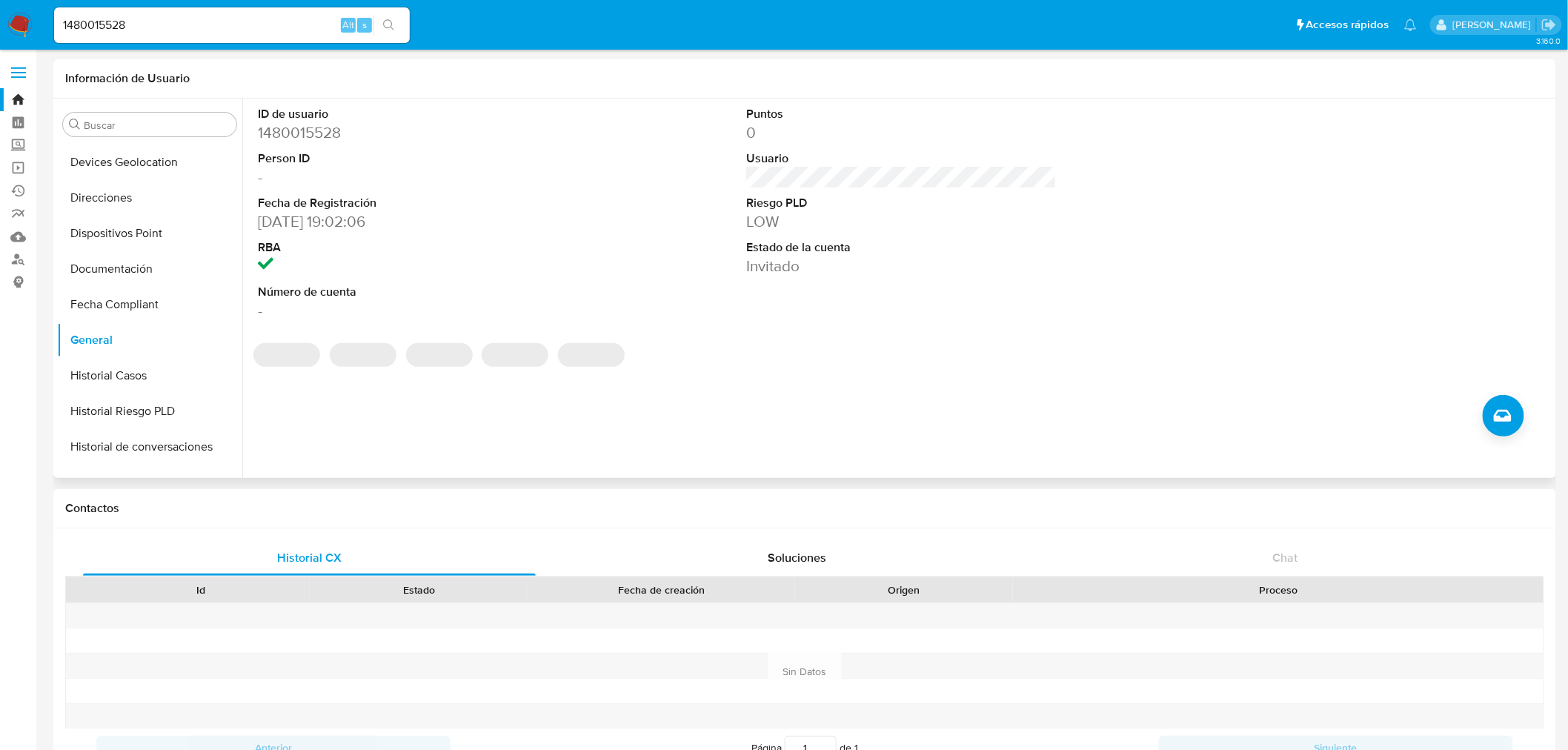
click at [331, 222] on dd "[DATE] 19:02:06" at bounding box center [413, 222] width 311 height 21
drag, startPoint x: 335, startPoint y: 220, endPoint x: 260, endPoint y: 220, distance: 75.0
click at [260, 220] on dd "[DATE] 19:02:06" at bounding box center [413, 222] width 311 height 21
click at [95, 28] on input "1480015528" at bounding box center [232, 25] width 356 height 20
click at [96, 28] on input "1480015528" at bounding box center [232, 25] width 356 height 20
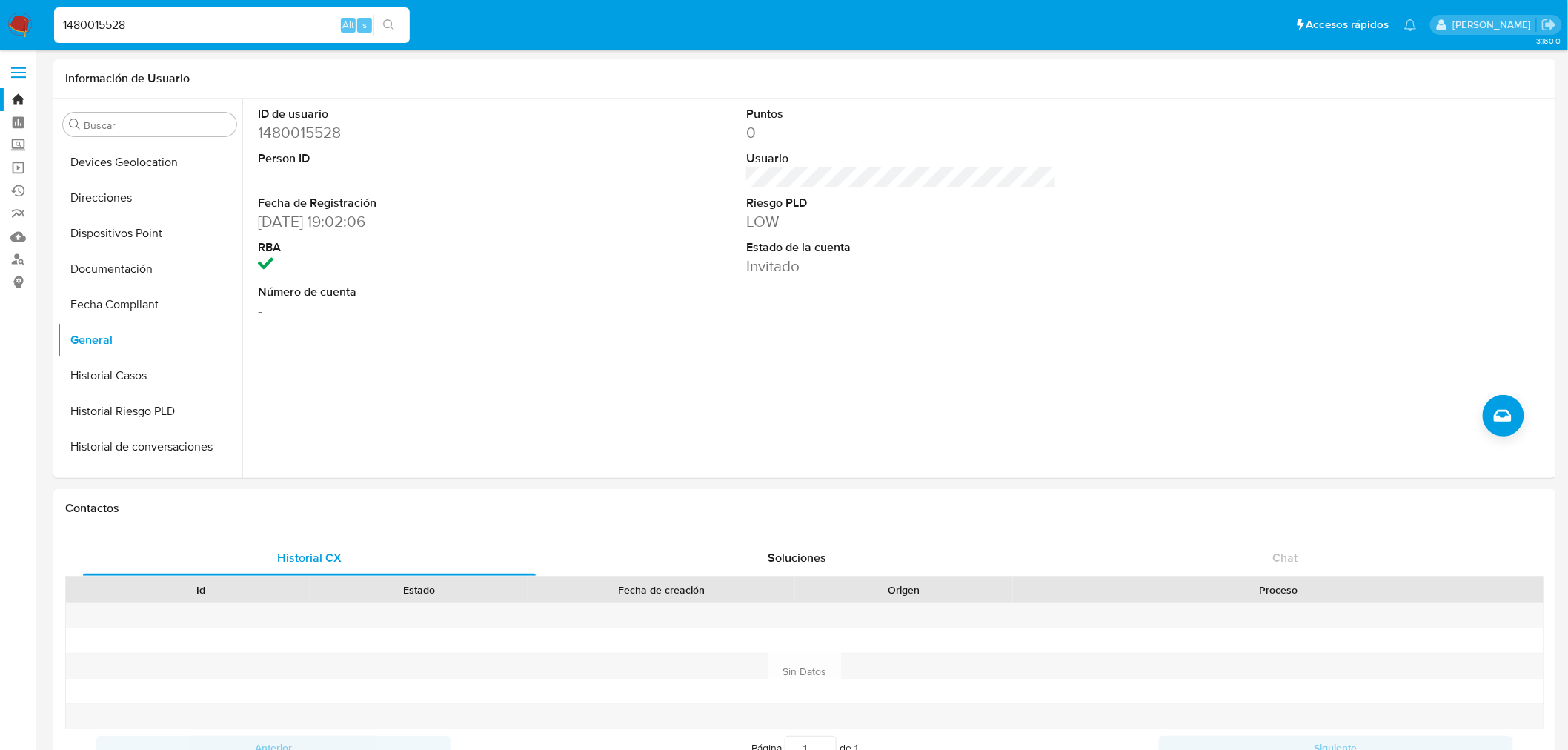
paste input "536418623"
type input "1536418623"
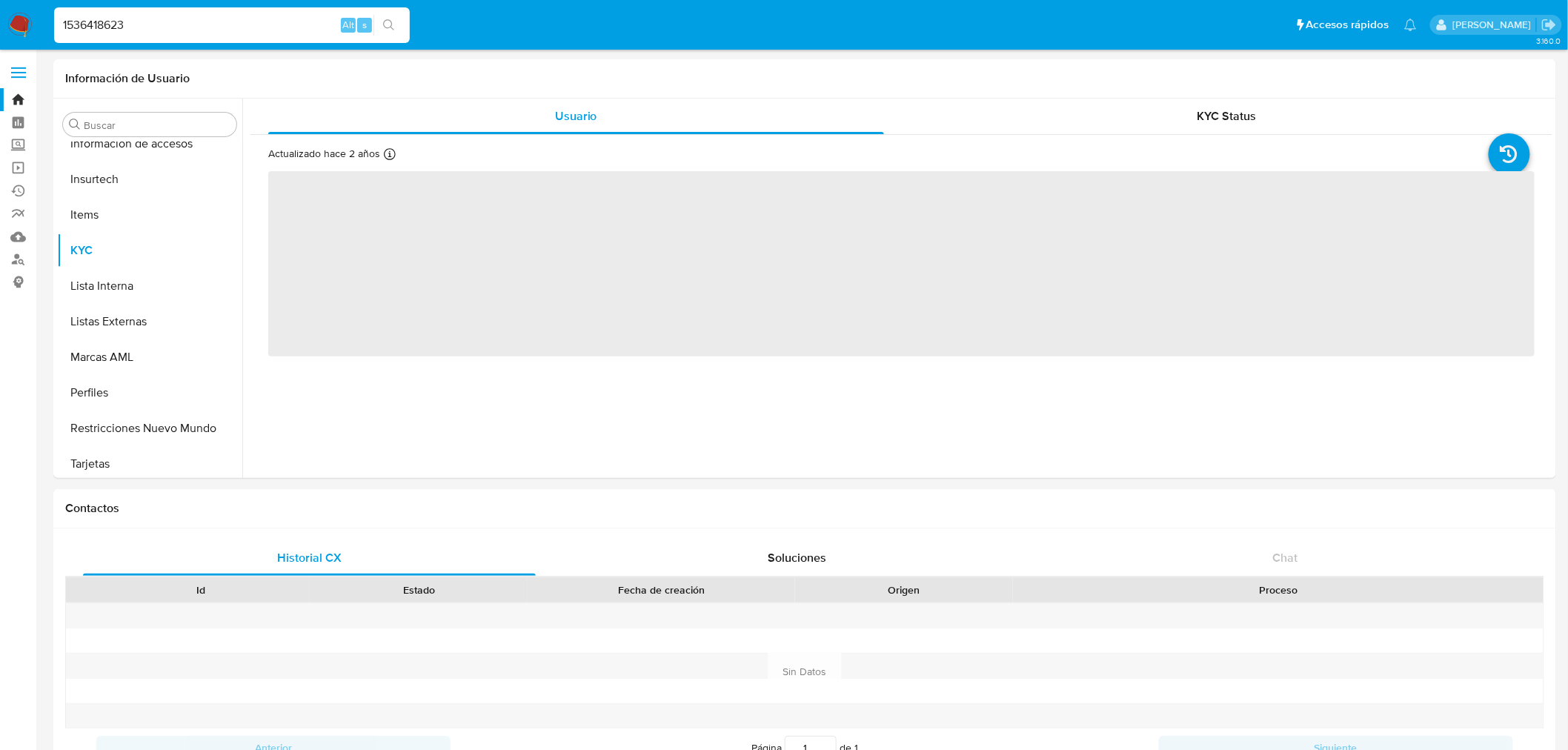
scroll to position [626, 0]
select select "10"
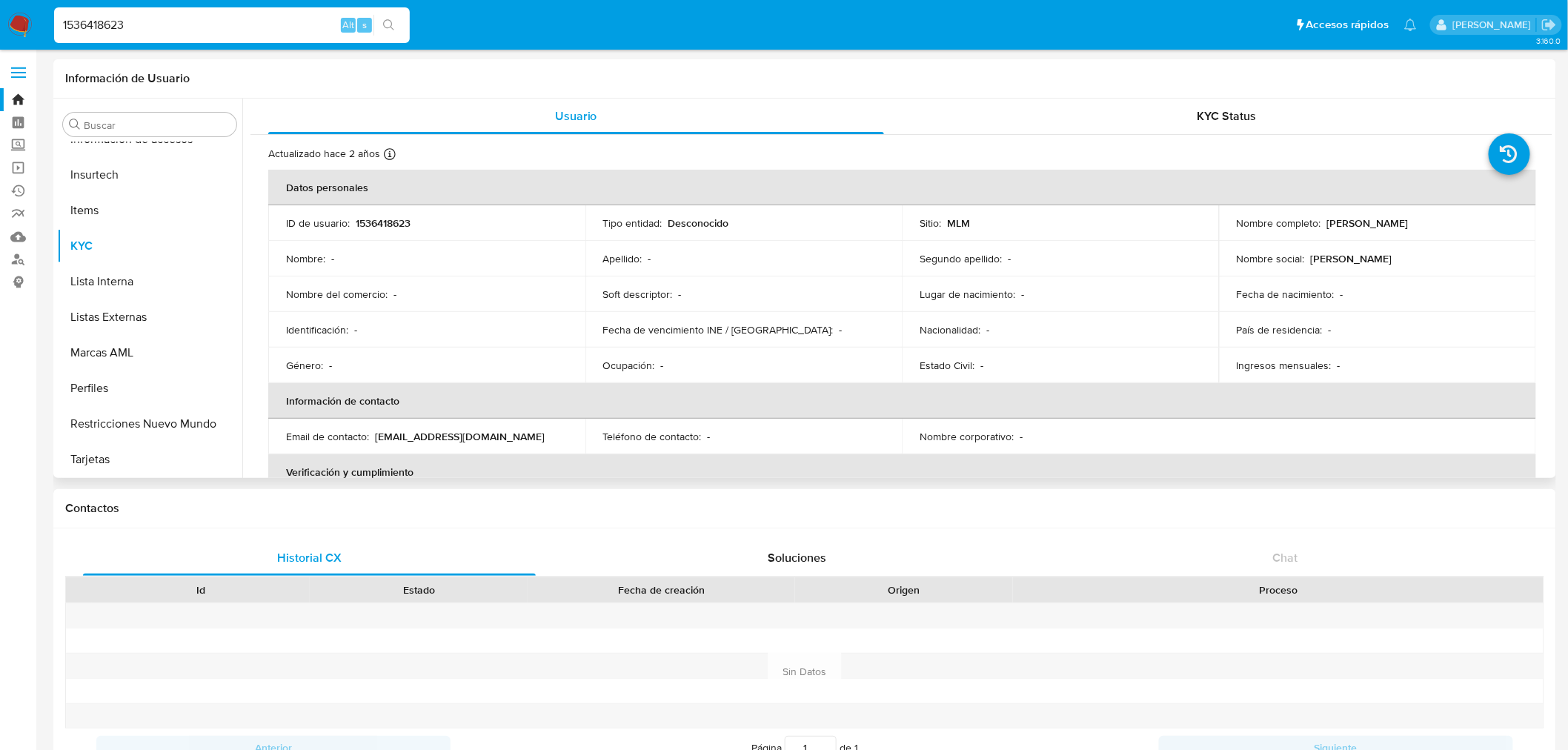
click at [1446, 233] on td "Nombre completo : [PERSON_NAME]" at bounding box center [1377, 222] width 317 height 35
drag, startPoint x: 1397, startPoint y: 221, endPoint x: 1321, endPoint y: 218, distance: 76.1
click at [1321, 218] on div "Nombre completo : [PERSON_NAME]" at bounding box center [1378, 223] width 282 height 13
click at [120, 24] on input "1536418623" at bounding box center [232, 25] width 356 height 20
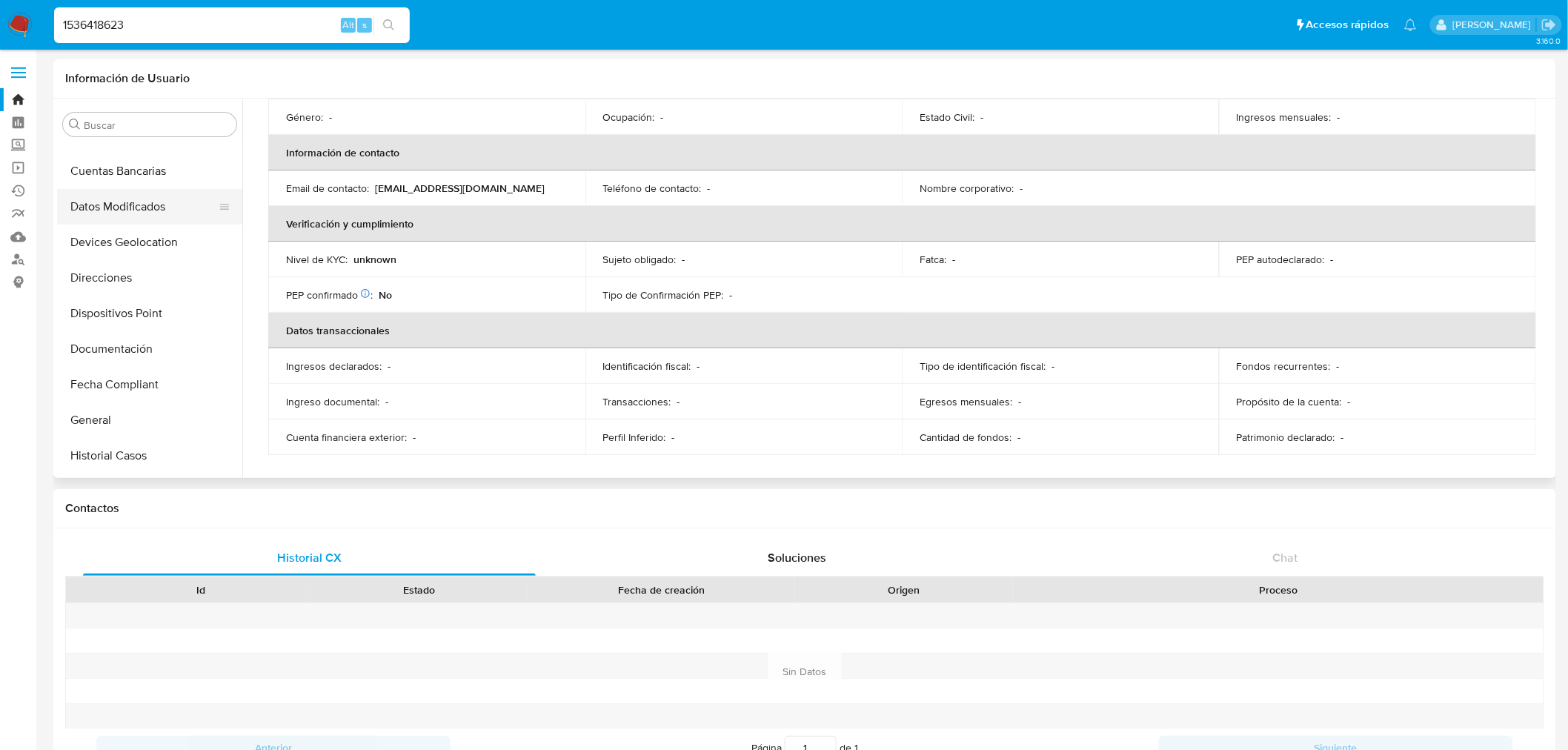
scroll to position [247, 0]
click at [79, 351] on button "General" at bounding box center [144, 340] width 174 height 35
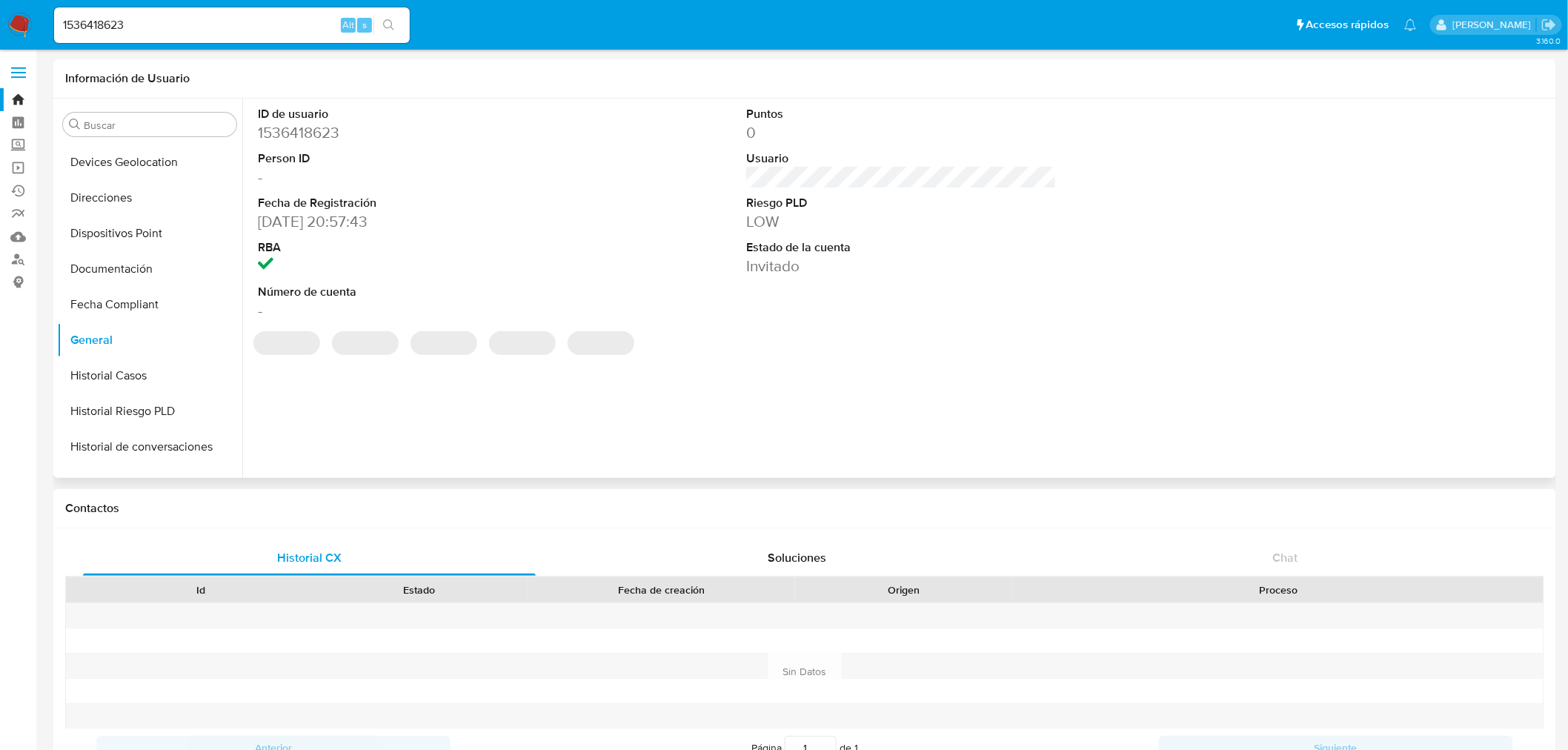
click at [328, 233] on dl "ID de usuario 1536418623 Person ID - Fecha de Registración [DATE] 20:57:43 RBA …" at bounding box center [413, 213] width 311 height 215
drag, startPoint x: 338, startPoint y: 217, endPoint x: 246, endPoint y: 228, distance: 92.7
click at [246, 228] on div "ID de usuario 1536418623 Person ID - Fecha de Registración [DATE] 20:57:43 RBA …" at bounding box center [897, 288] width 1310 height 380
click at [113, 25] on input "1536418623" at bounding box center [232, 25] width 356 height 20
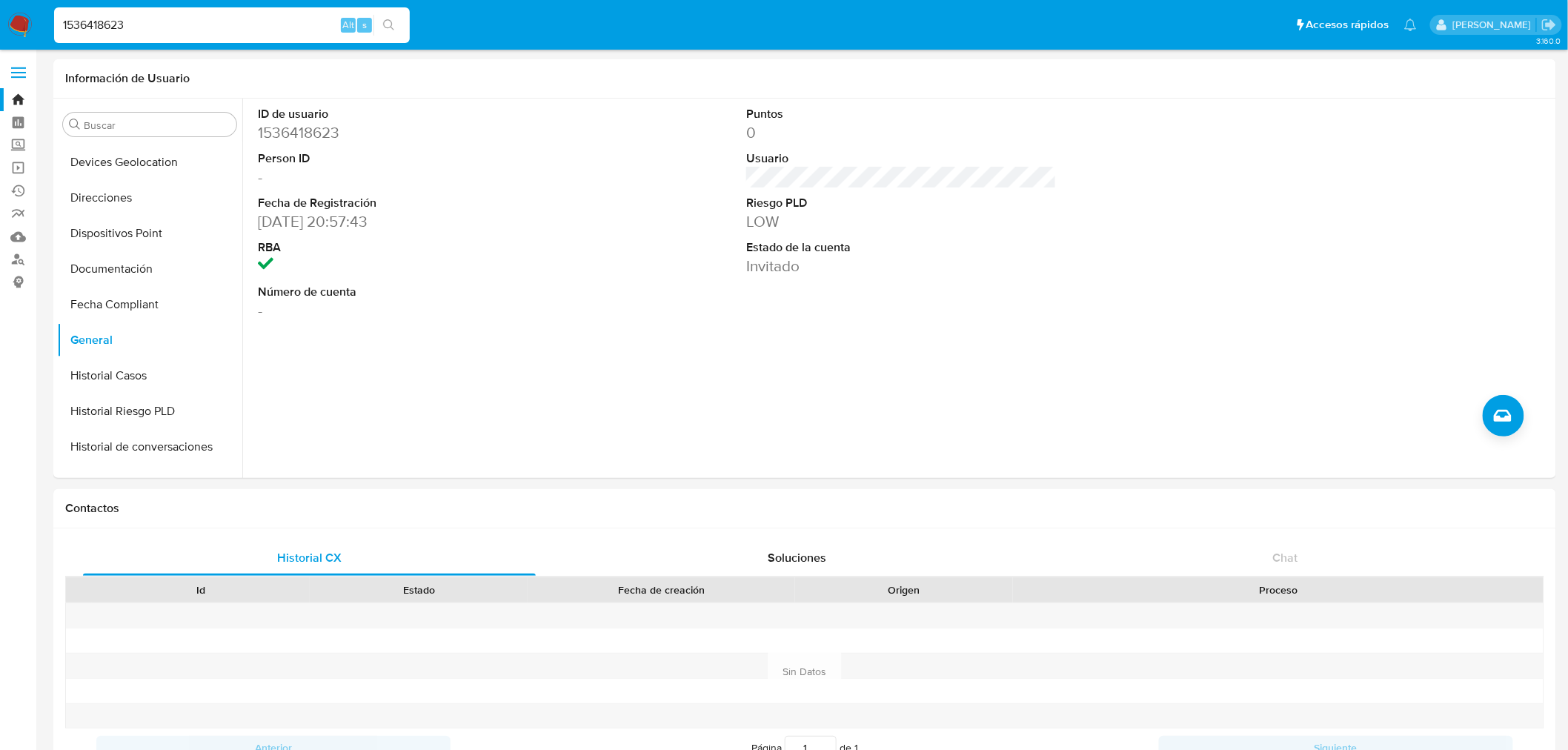
paste input "209341549"
type input "1209341549"
click at [390, 18] on button "search-icon" at bounding box center [388, 25] width 31 height 21
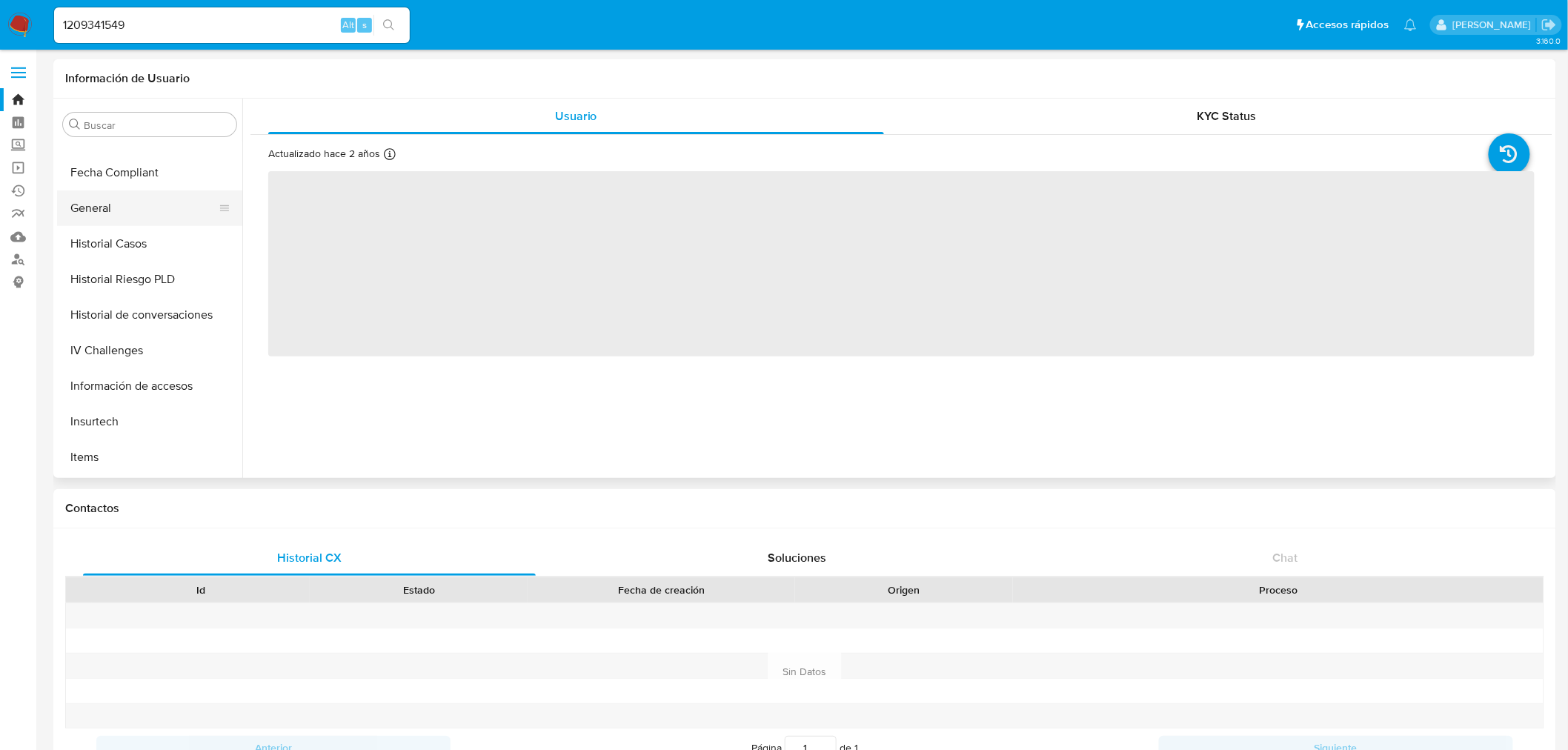
select select "10"
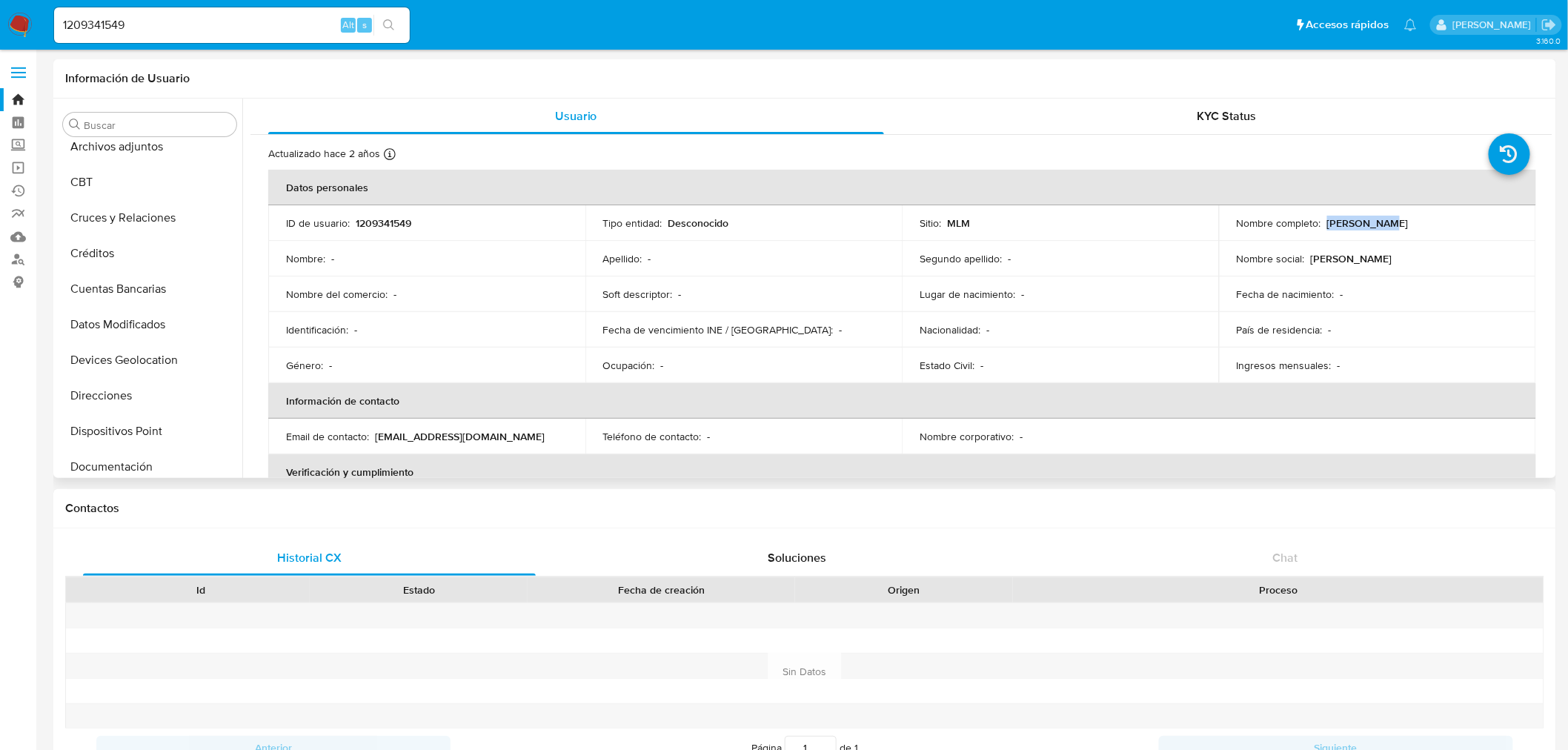
drag, startPoint x: 1391, startPoint y: 224, endPoint x: 1322, endPoint y: 218, distance: 69.3
click at [1322, 218] on div "Nombre completo : [PERSON_NAME]" at bounding box center [1378, 223] width 282 height 13
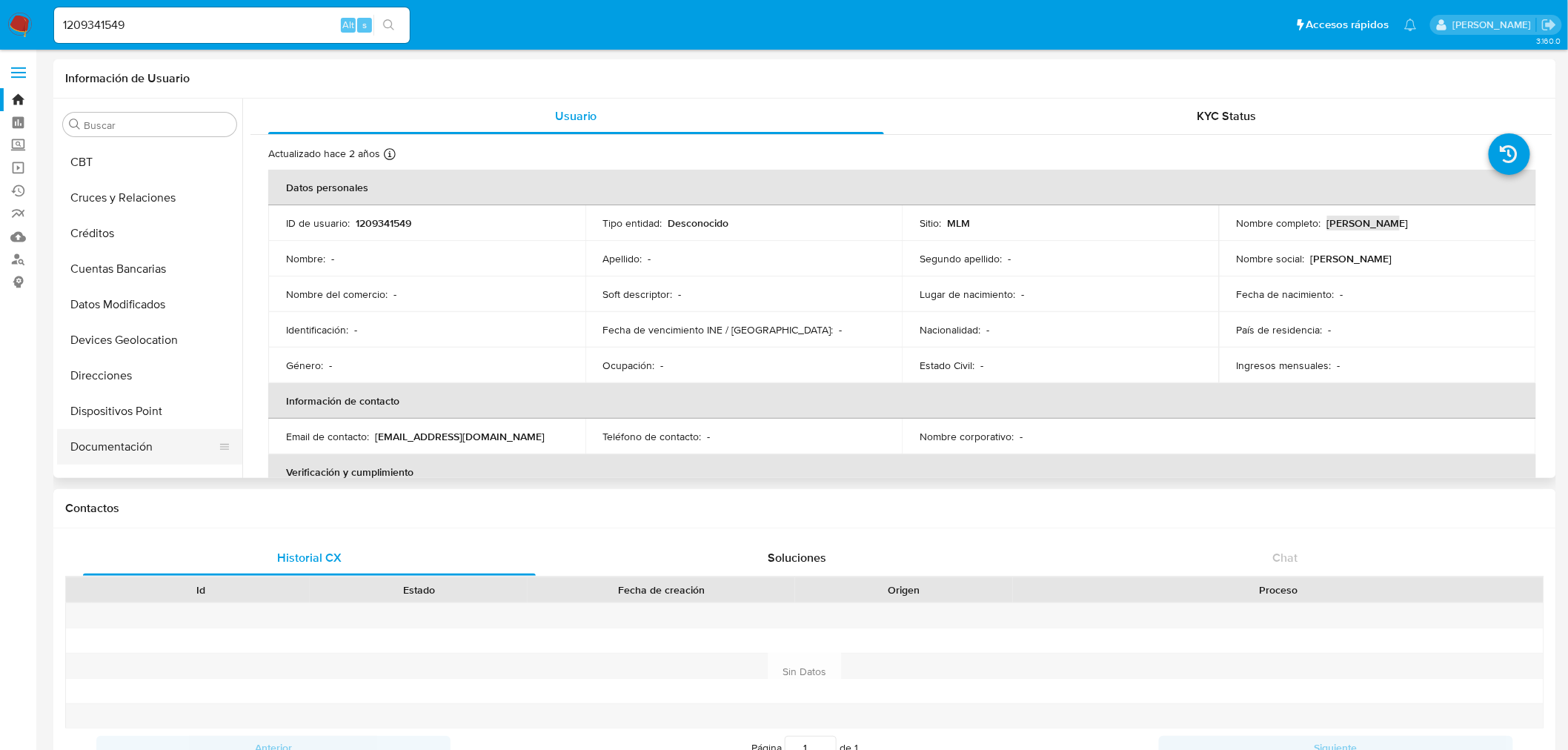
scroll to position [164, 0]
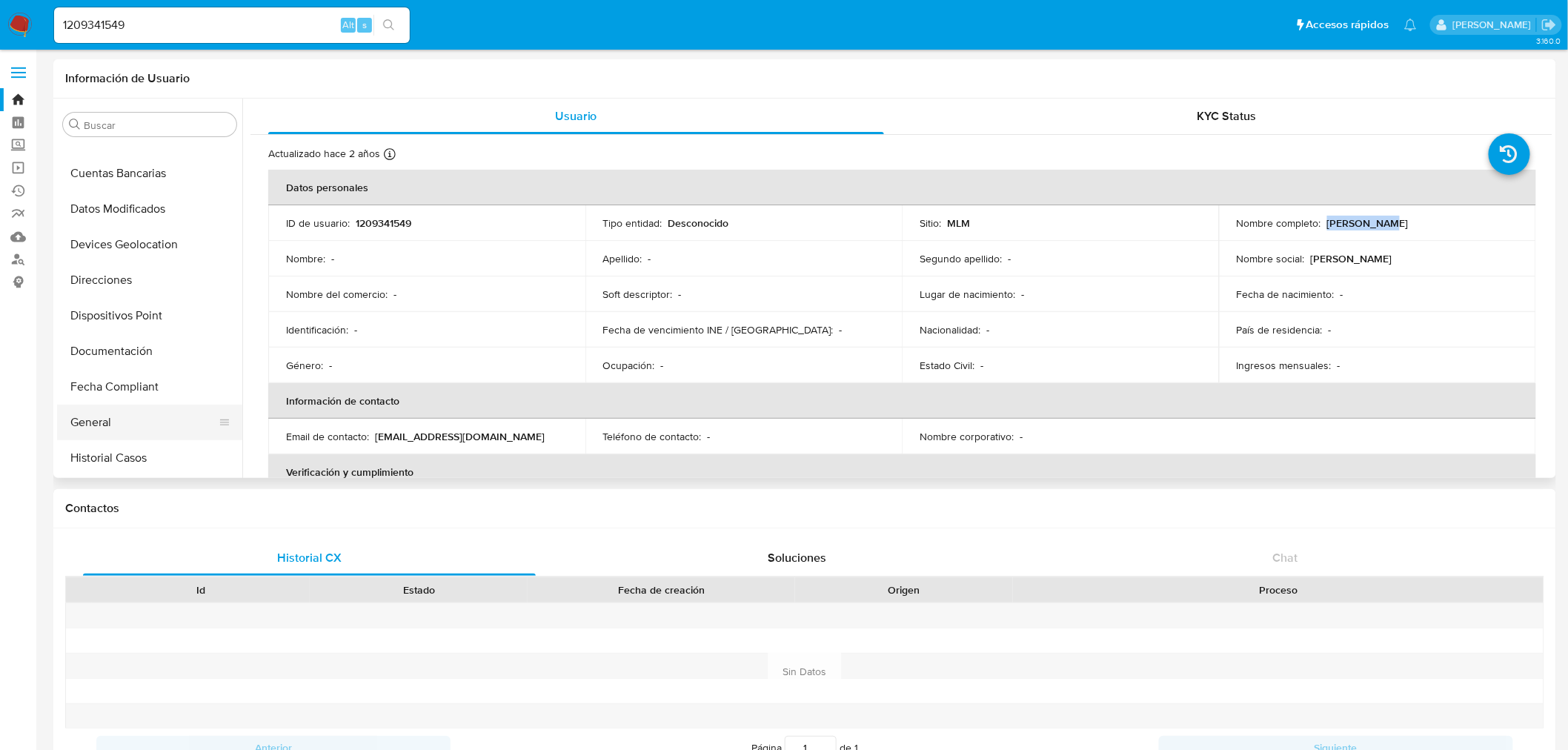
drag, startPoint x: 107, startPoint y: 416, endPoint x: 152, endPoint y: 418, distance: 45.0
click at [107, 416] on button "General" at bounding box center [144, 422] width 174 height 35
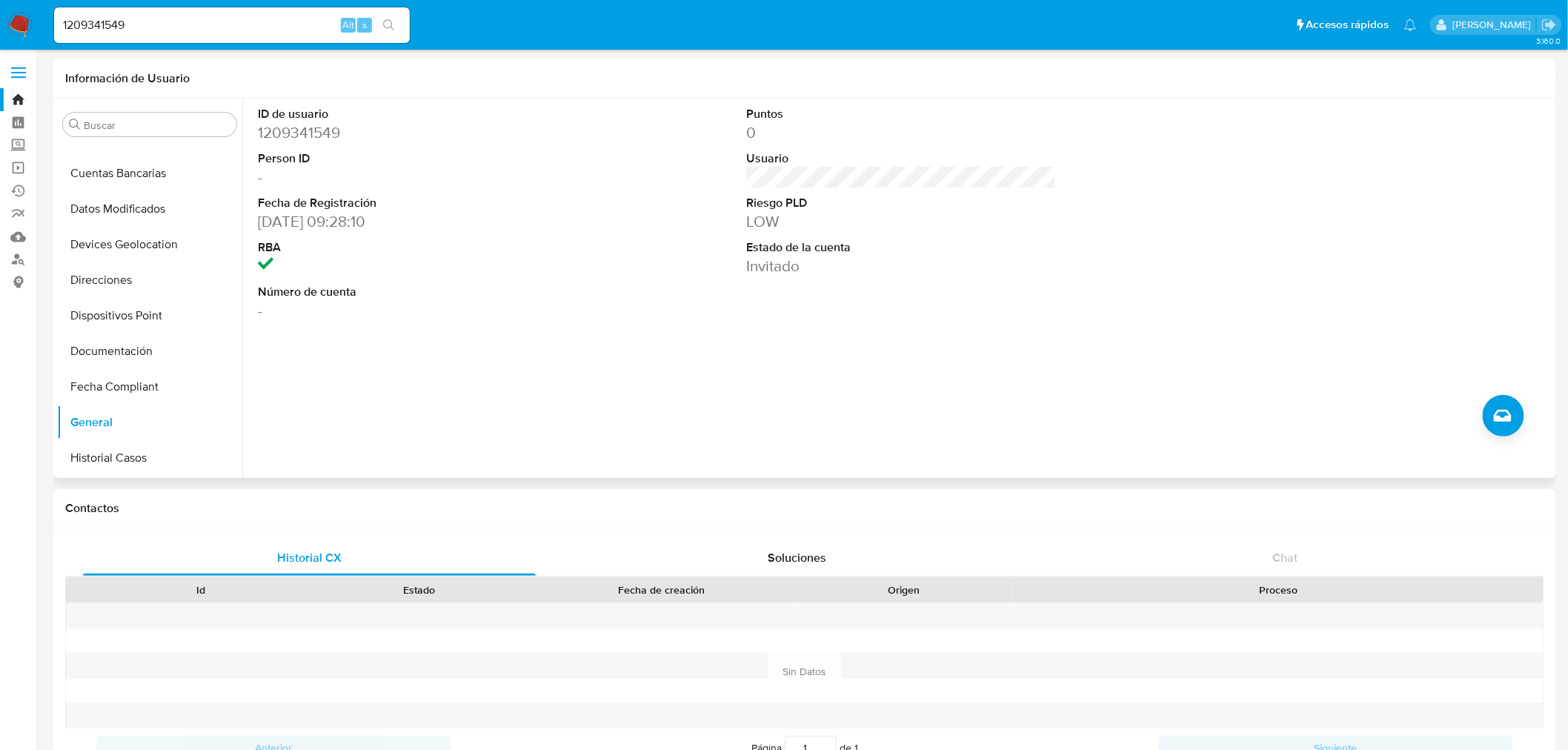
click at [351, 229] on dd "[DATE] 09:28:10" at bounding box center [413, 222] width 311 height 21
drag, startPoint x: 336, startPoint y: 223, endPoint x: 257, endPoint y: 224, distance: 79.0
click at [258, 224] on dd "[DATE] 09:28:10" at bounding box center [413, 222] width 311 height 21
click at [99, 23] on input "1209341549" at bounding box center [232, 25] width 356 height 20
click at [99, 22] on input "1209341549" at bounding box center [232, 25] width 356 height 20
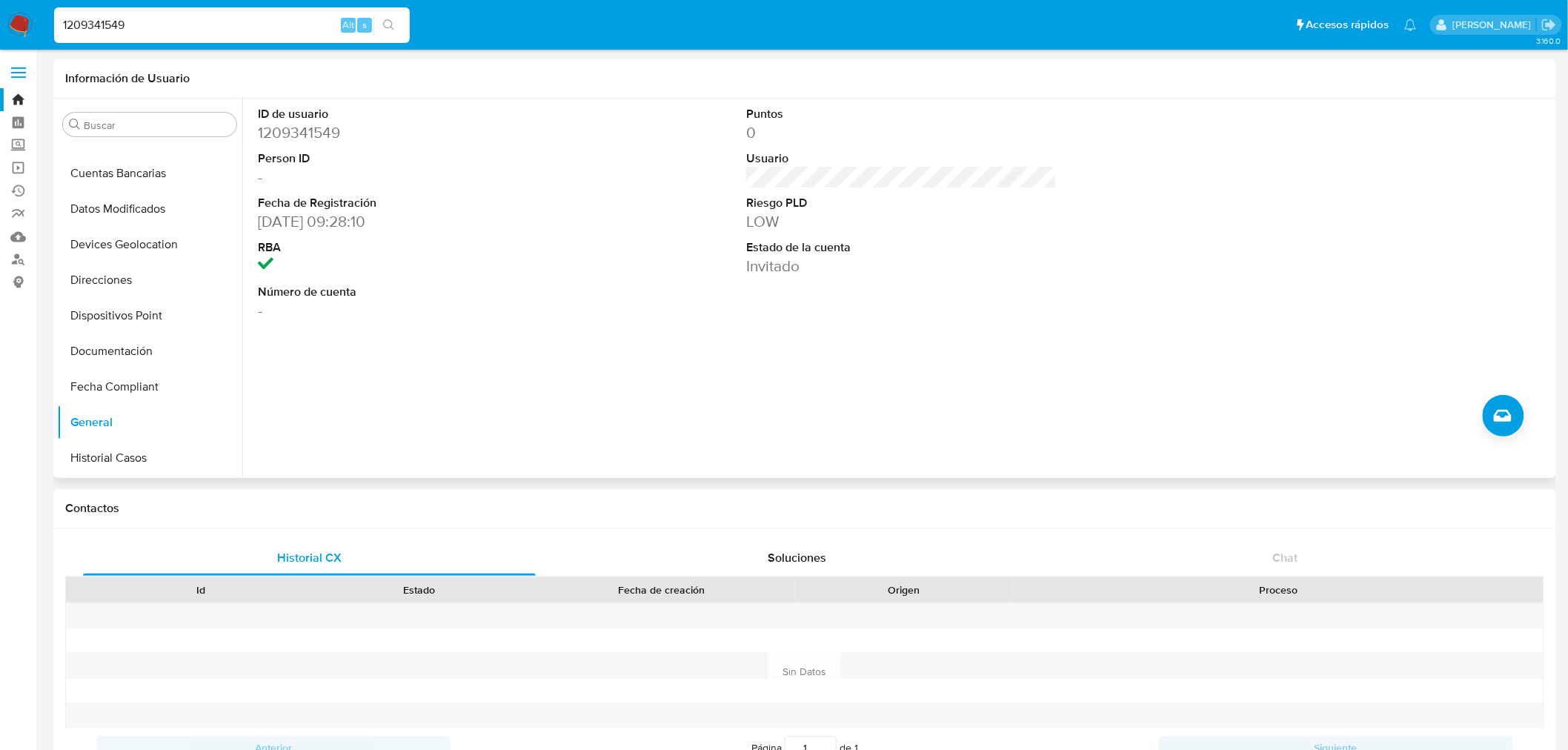
paste input "2011543082"
type input "2011543082"
click at [390, 26] on icon "search-icon" at bounding box center [389, 25] width 11 height 11
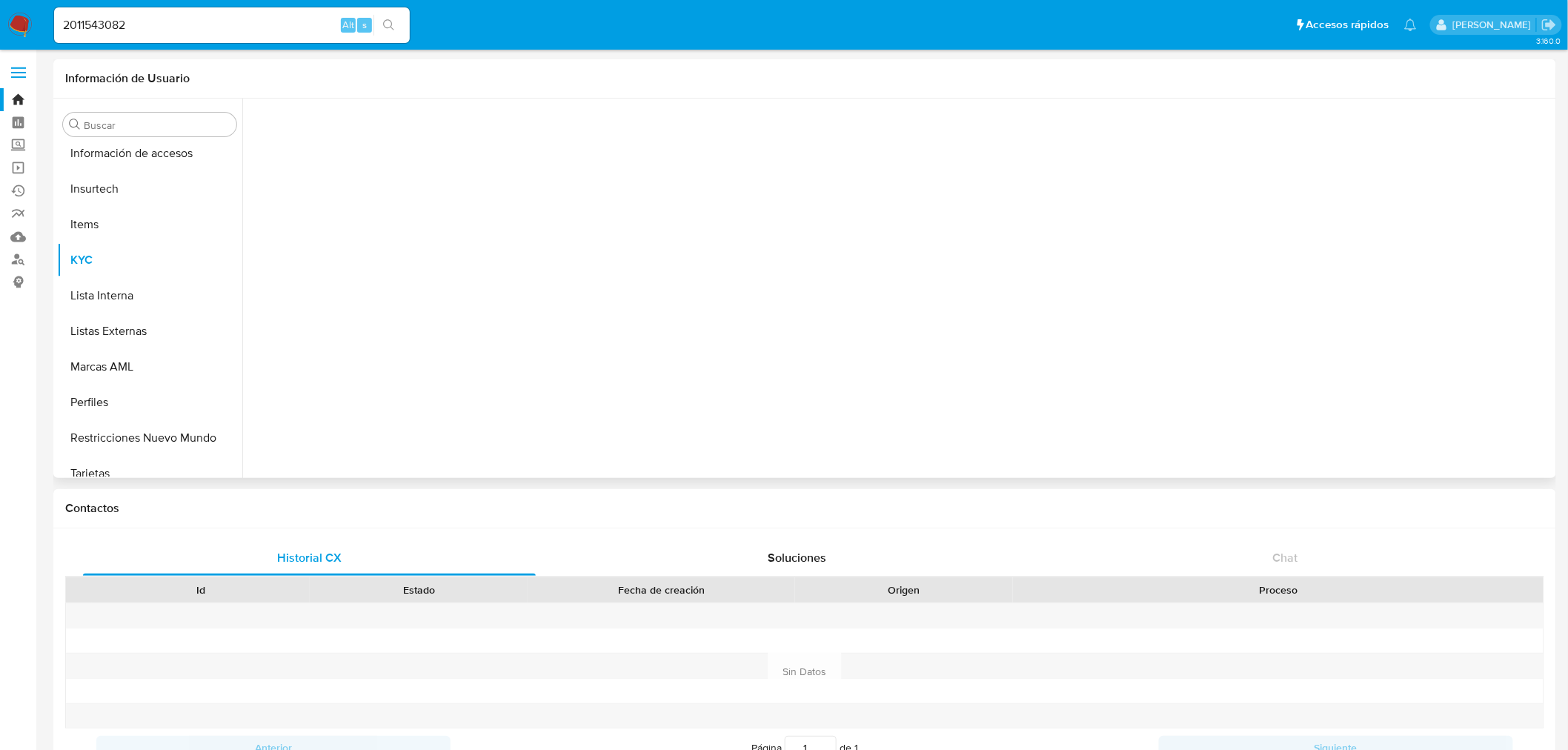
scroll to position [626, 0]
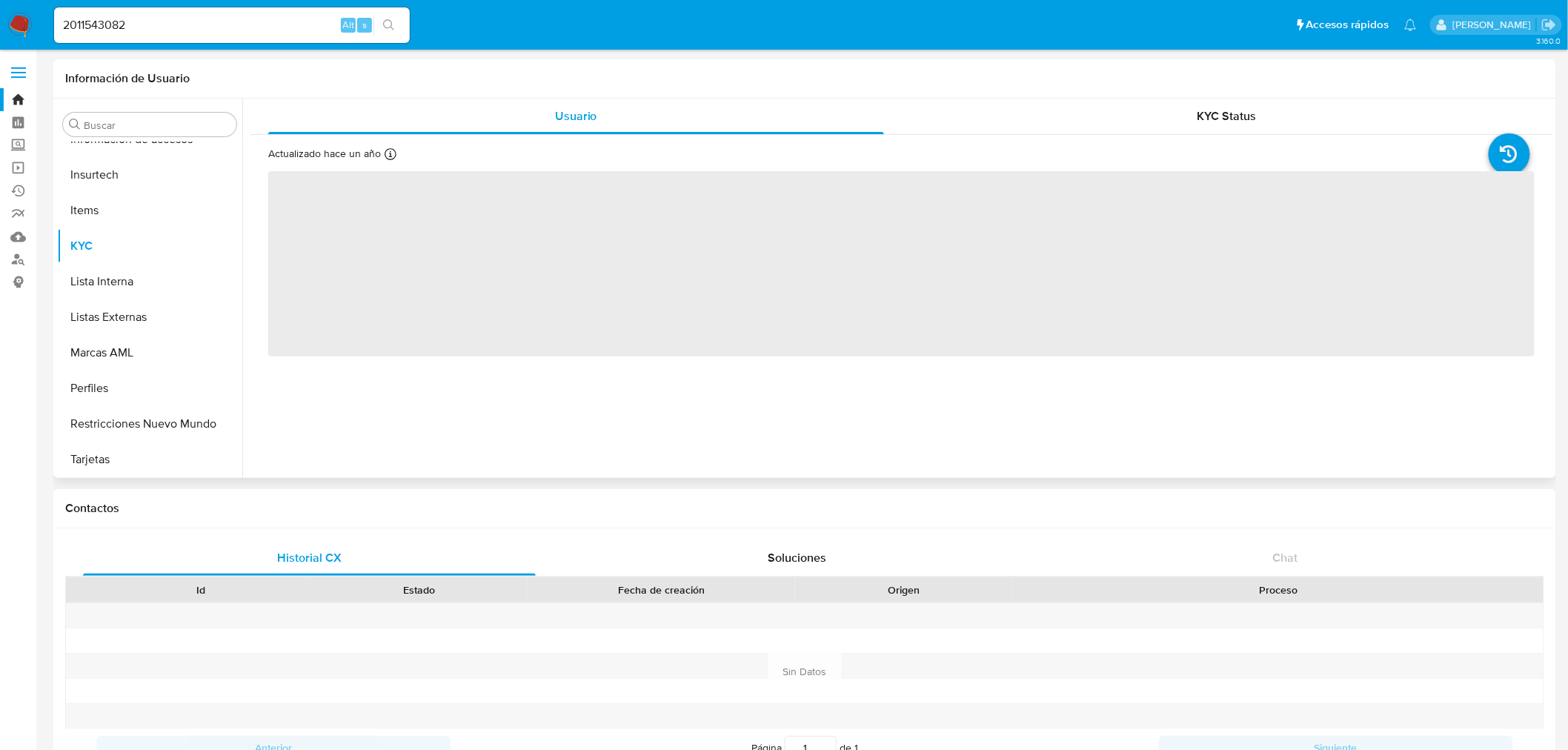
select select "10"
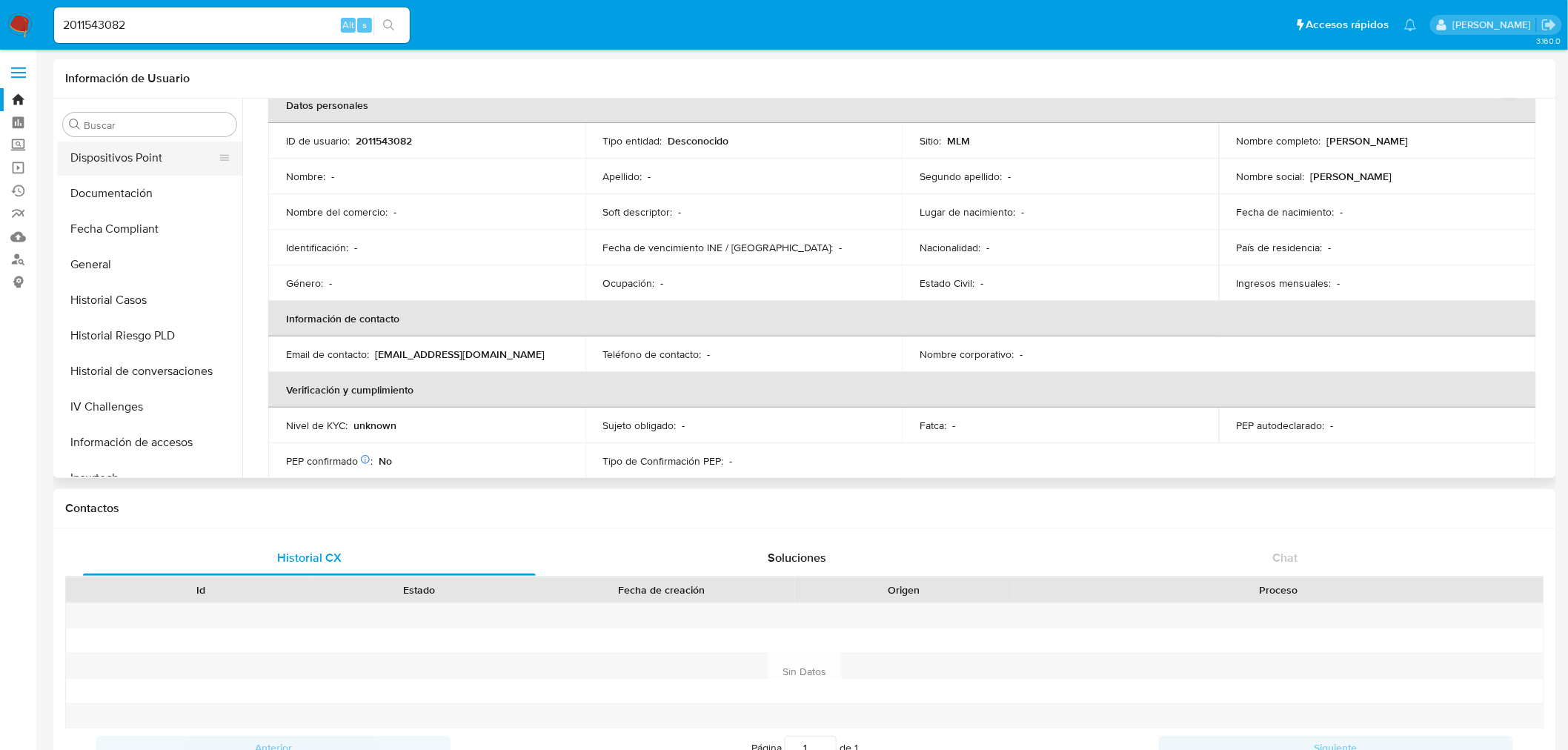
scroll to position [214, 0]
click at [115, 370] on button "General" at bounding box center [144, 373] width 174 height 35
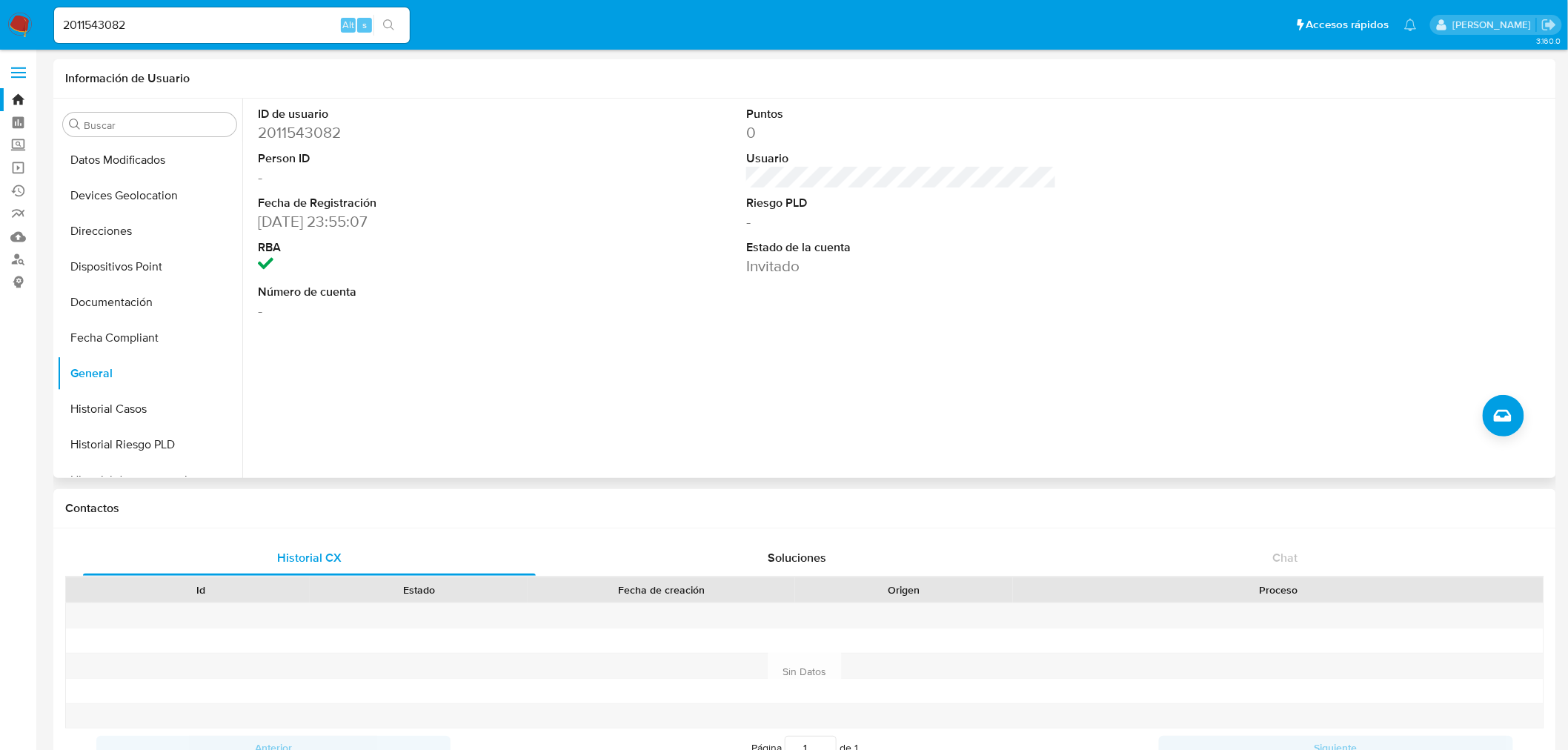
click at [337, 218] on dd "[DATE] 23:55:07" at bounding box center [413, 222] width 311 height 21
drag, startPoint x: 340, startPoint y: 221, endPoint x: 254, endPoint y: 222, distance: 86.0
click at [254, 222] on div "ID de usuario 2011543082 Person ID - Fecha de Registración [DATE] 23:55:07 RBA …" at bounding box center [413, 214] width 325 height 230
click at [113, 23] on input "2011543082" at bounding box center [232, 25] width 356 height 20
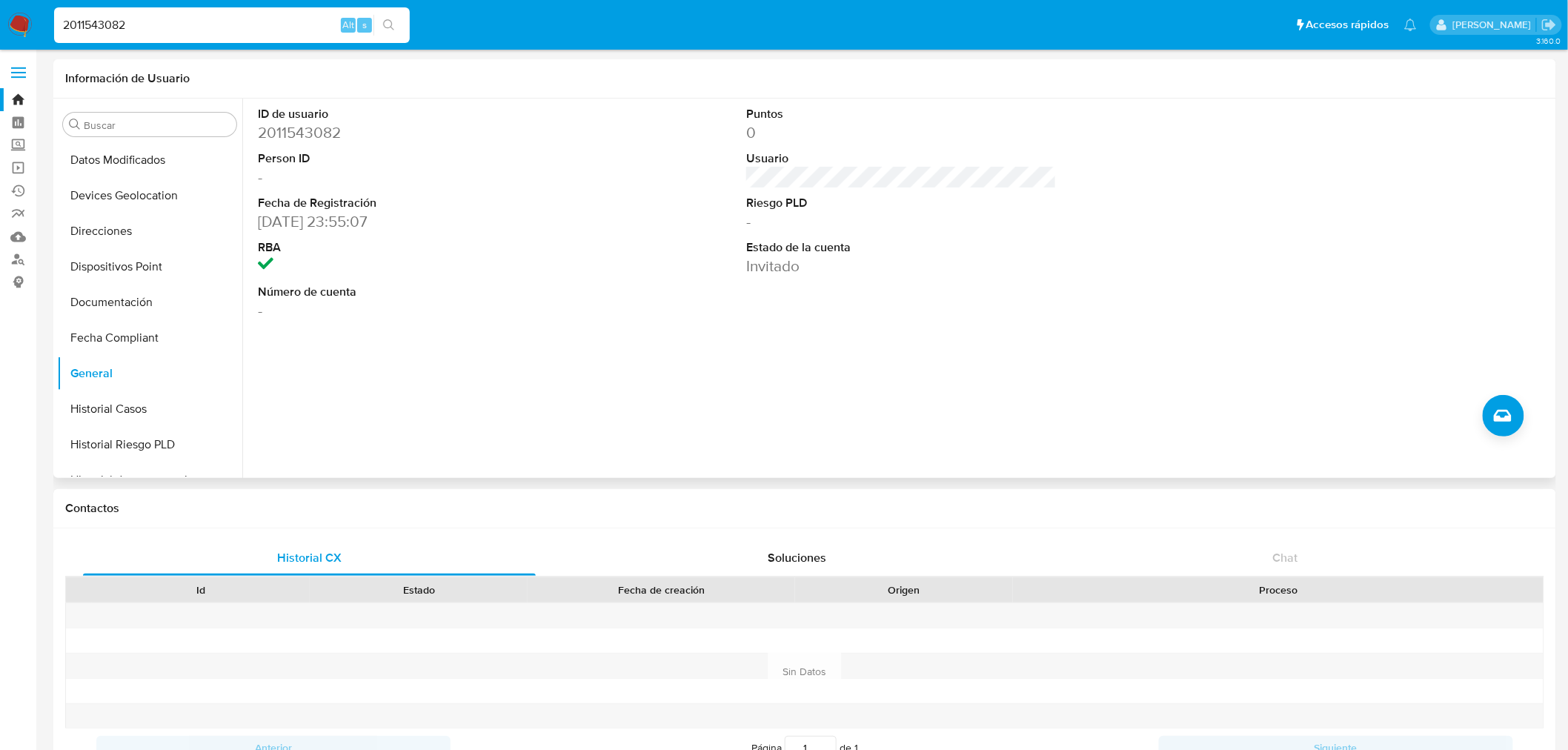
paste input "361642097"
type input "2361642097"
click at [401, 30] on button "search-icon" at bounding box center [388, 25] width 31 height 21
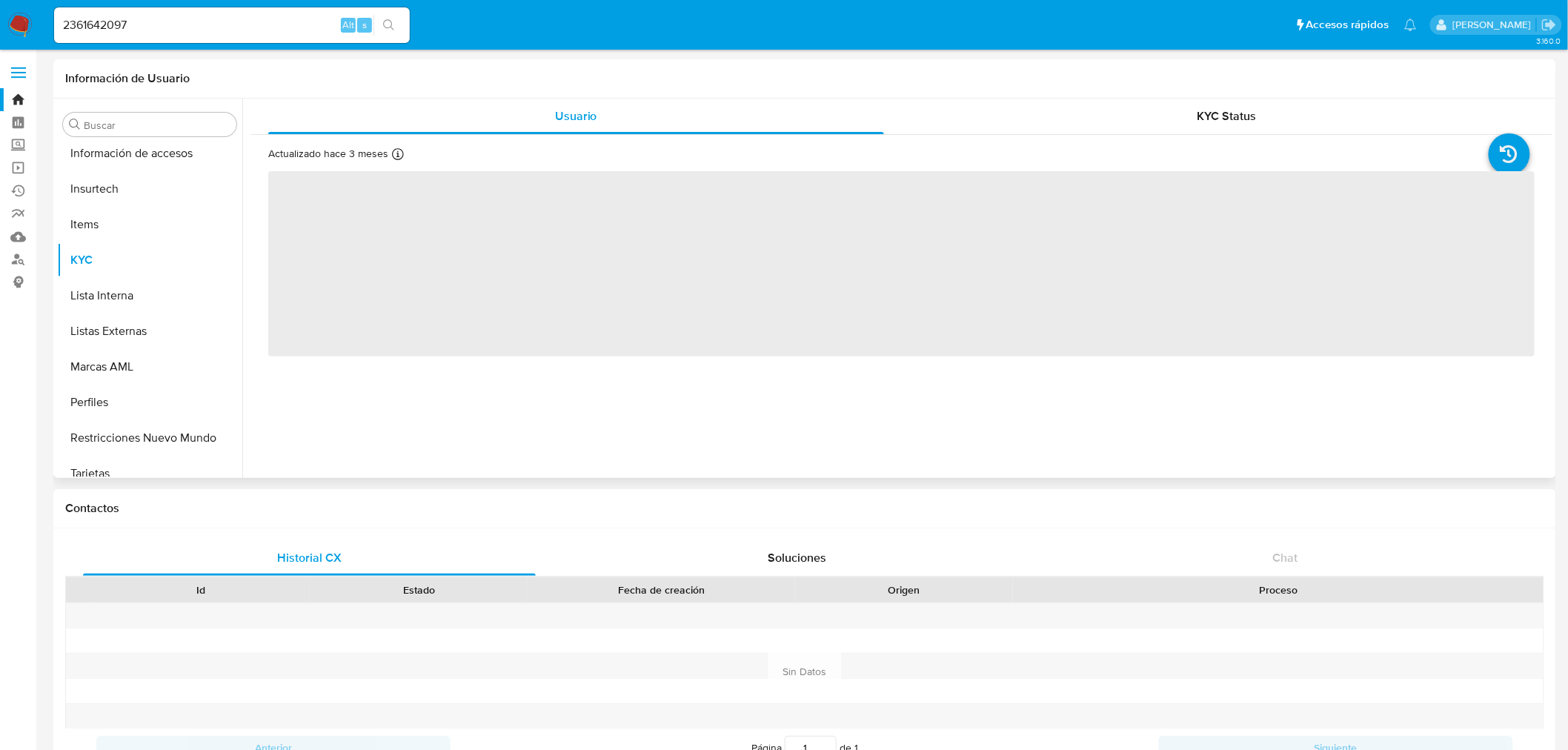
scroll to position [626, 0]
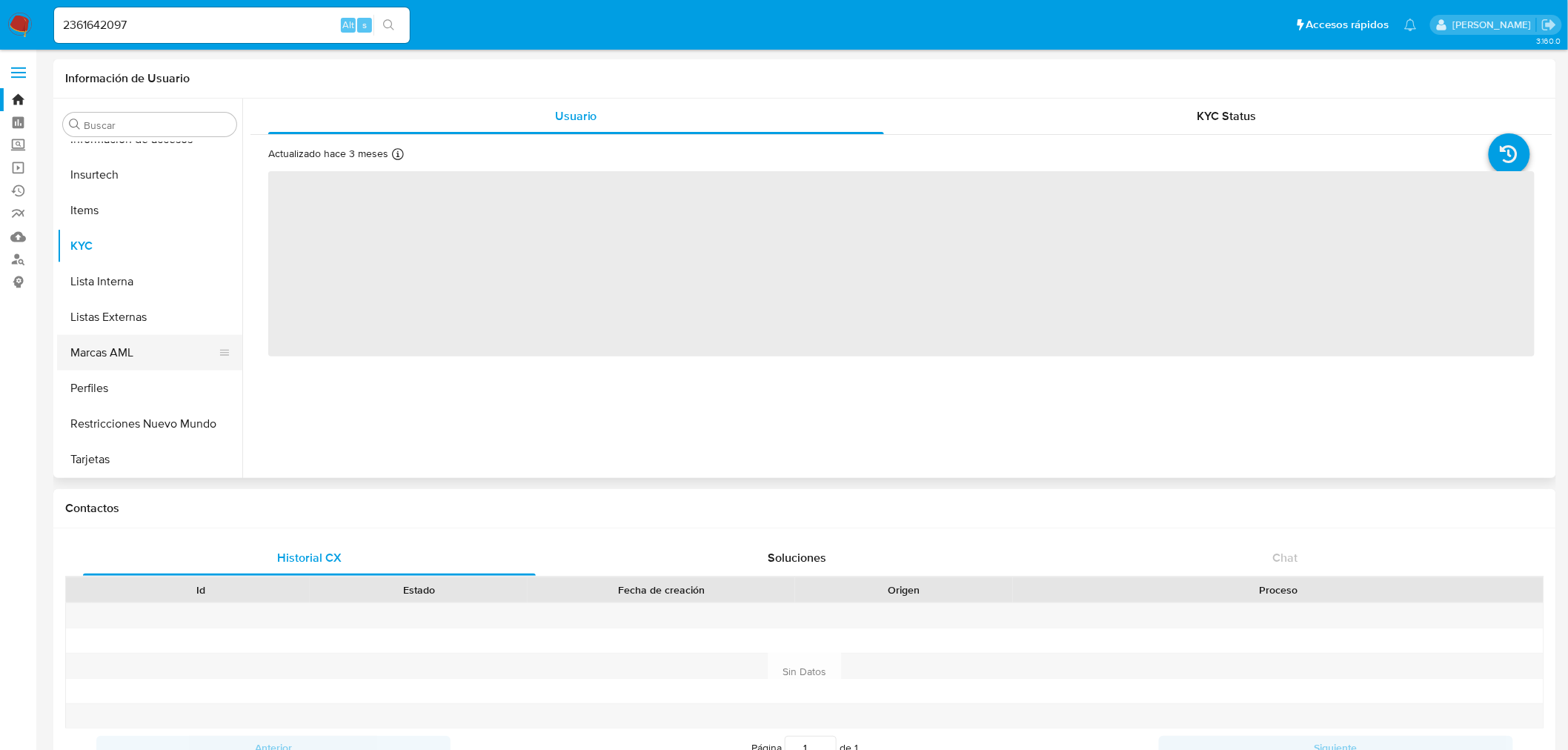
select select "10"
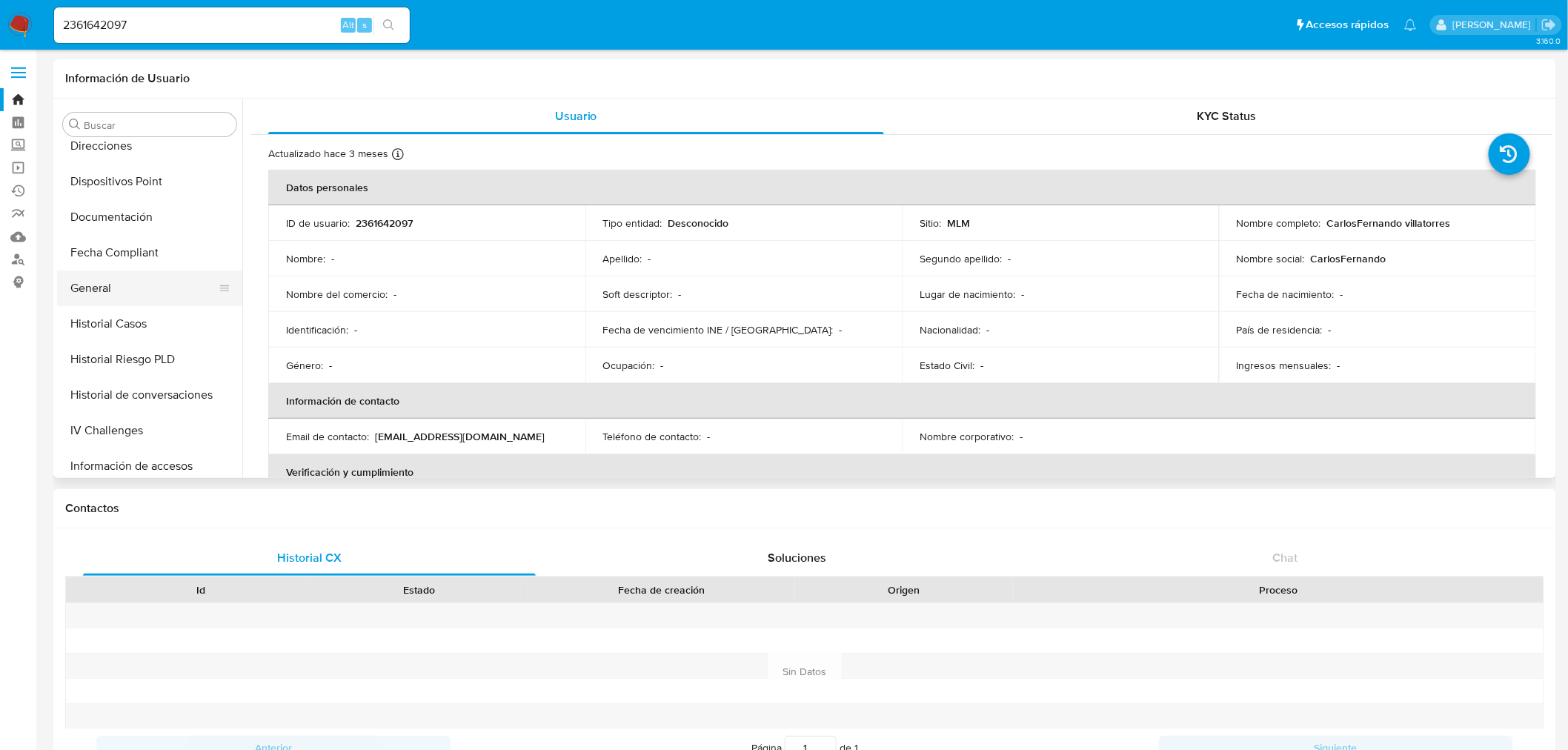
scroll to position [297, 0]
click at [148, 287] on button "General" at bounding box center [144, 290] width 174 height 35
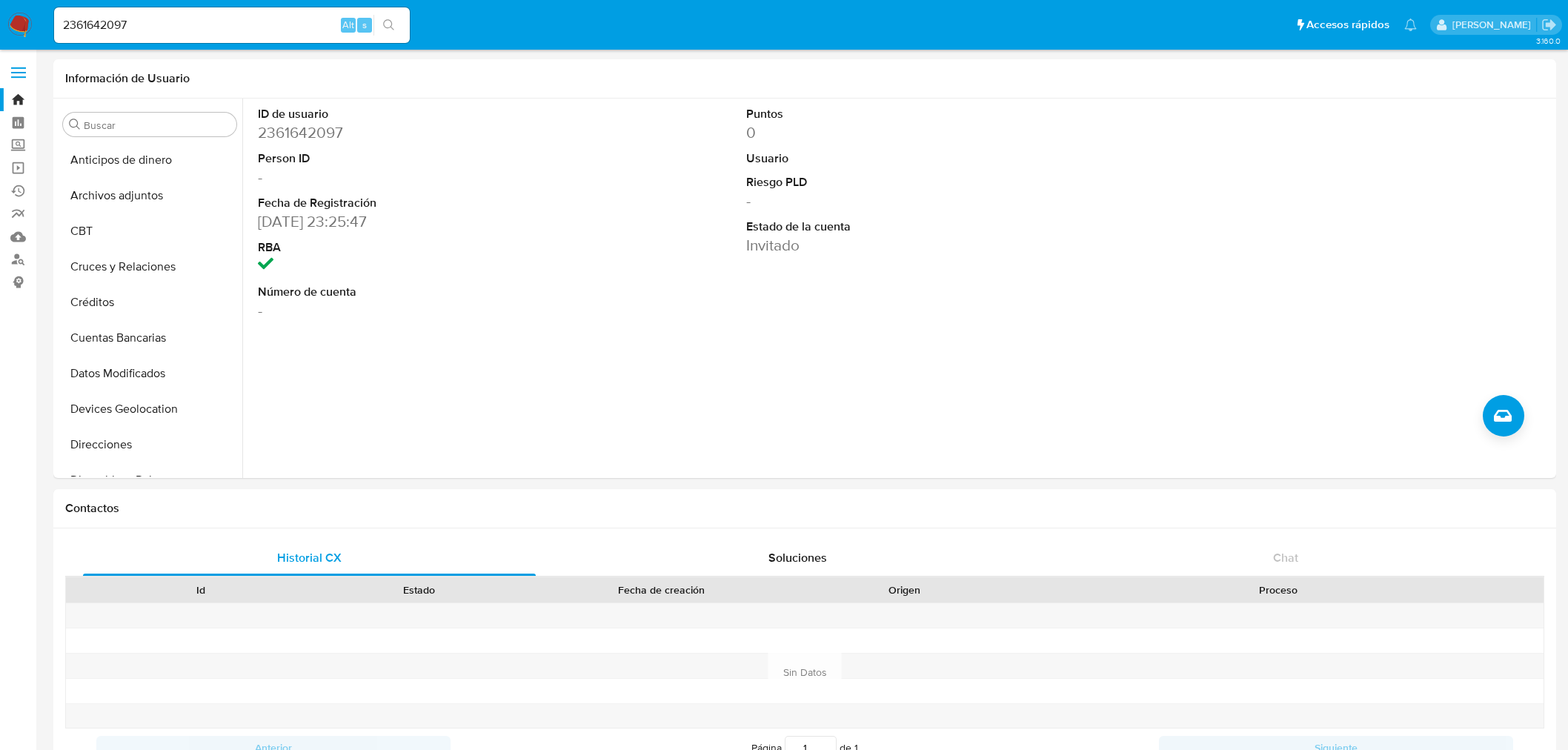
select select "10"
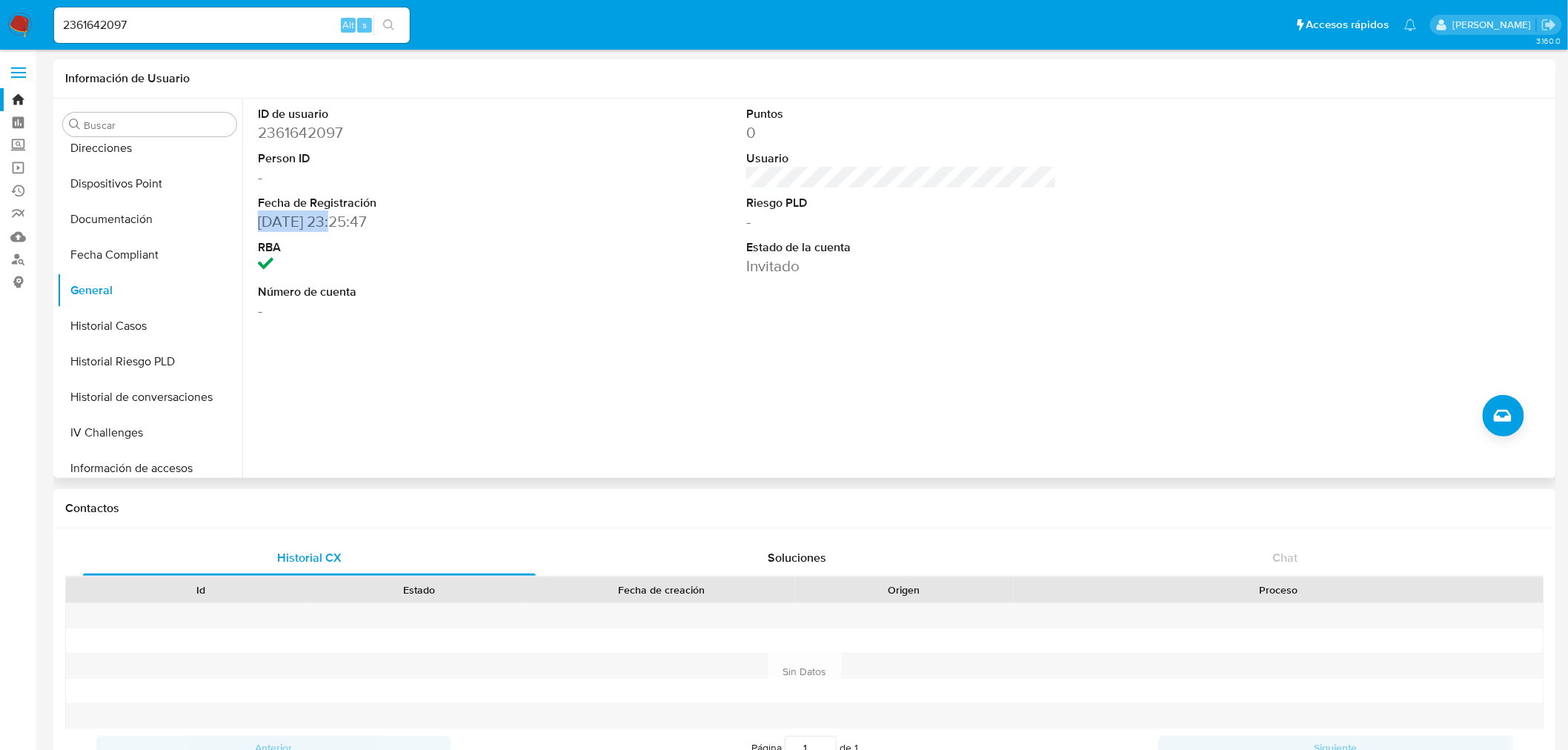
drag, startPoint x: 331, startPoint y: 223, endPoint x: 254, endPoint y: 231, distance: 77.4
click at [254, 231] on div "ID de usuario 2361642097 Person ID - Fecha de Registración [DATE] 23:25:47 RBA …" at bounding box center [413, 214] width 325 height 230
copy dd "[DATE]"
click at [106, 31] on input "2361642097" at bounding box center [232, 25] width 356 height 20
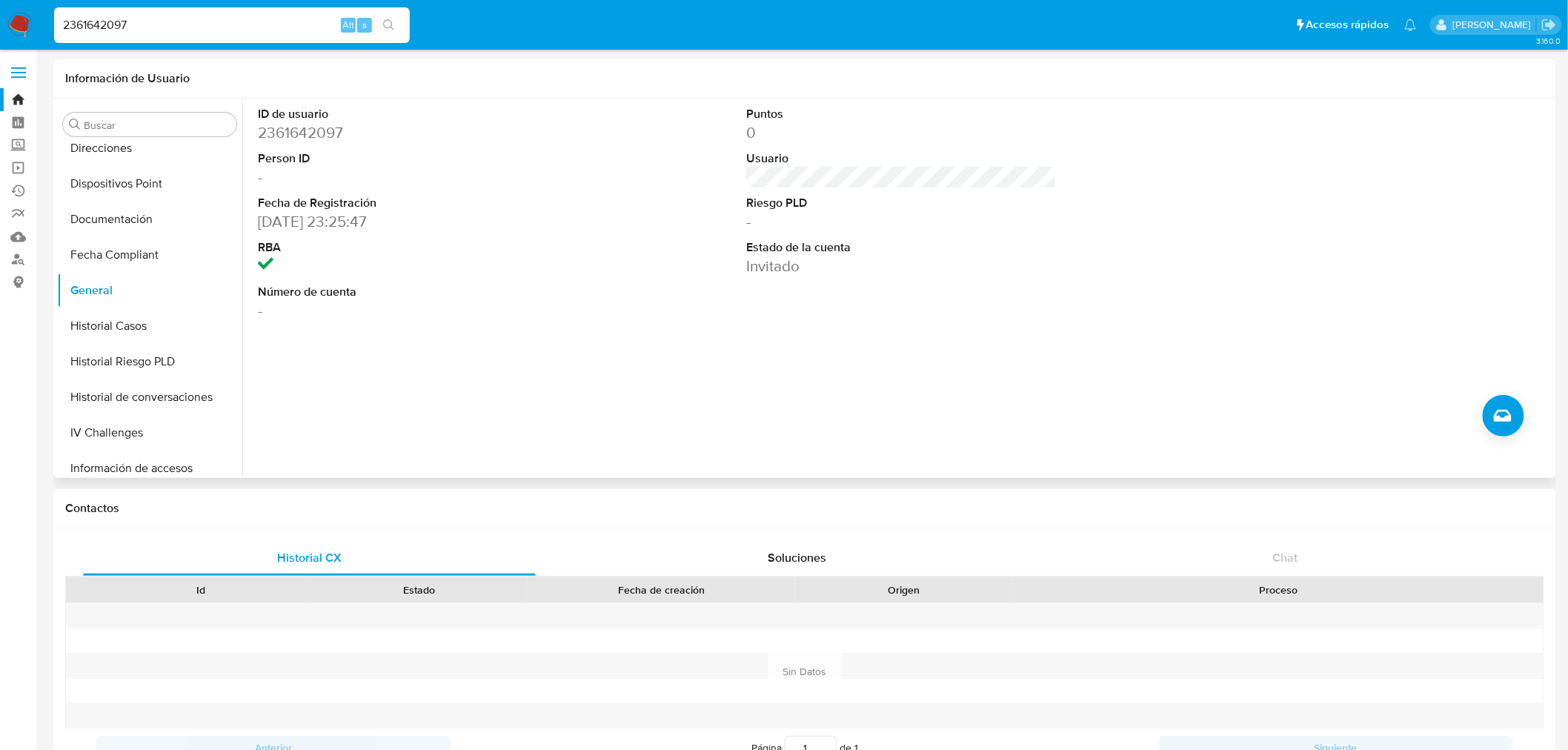
paste input "1625632213"
type input "1625632213"
click at [382, 18] on button "search-icon" at bounding box center [388, 25] width 31 height 21
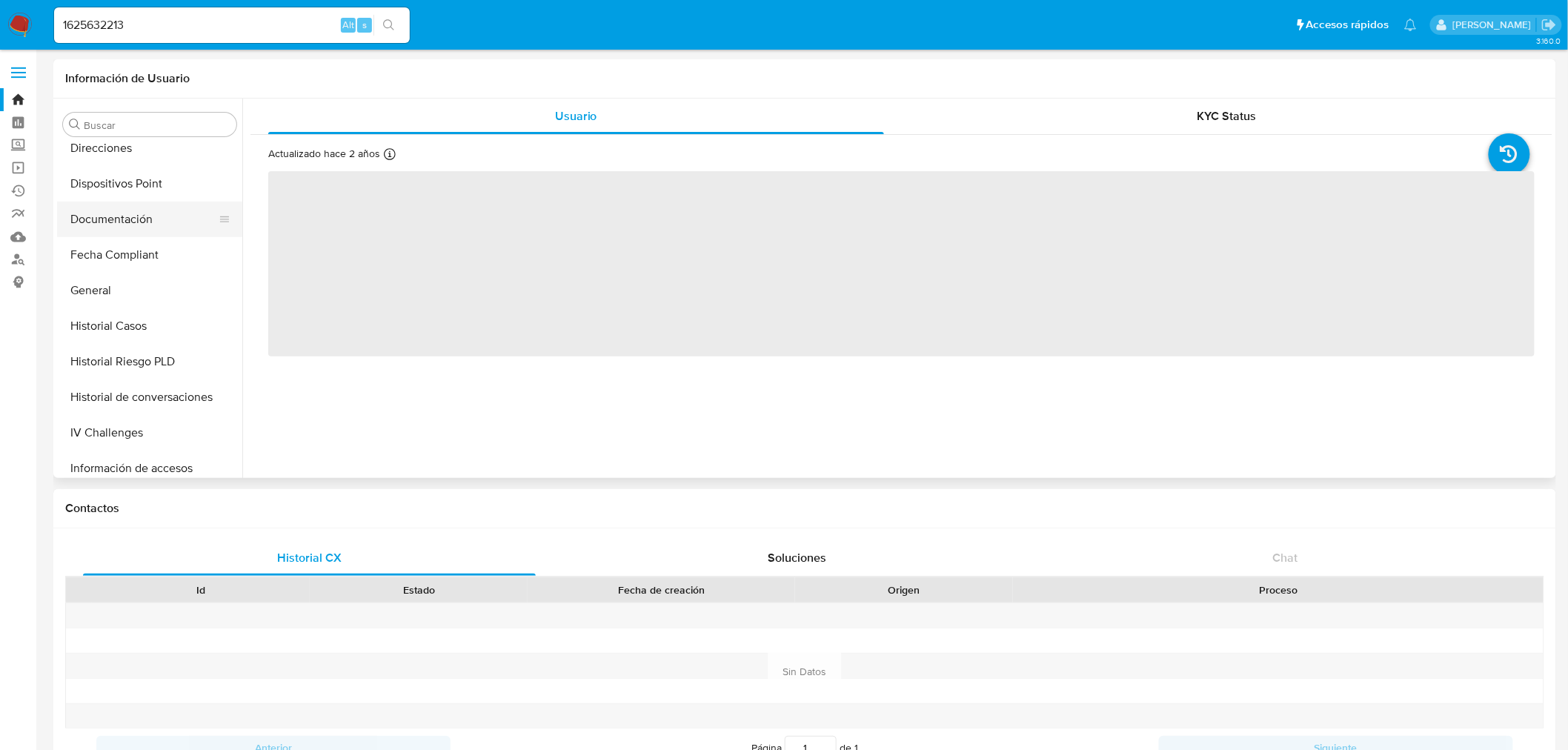
select select "10"
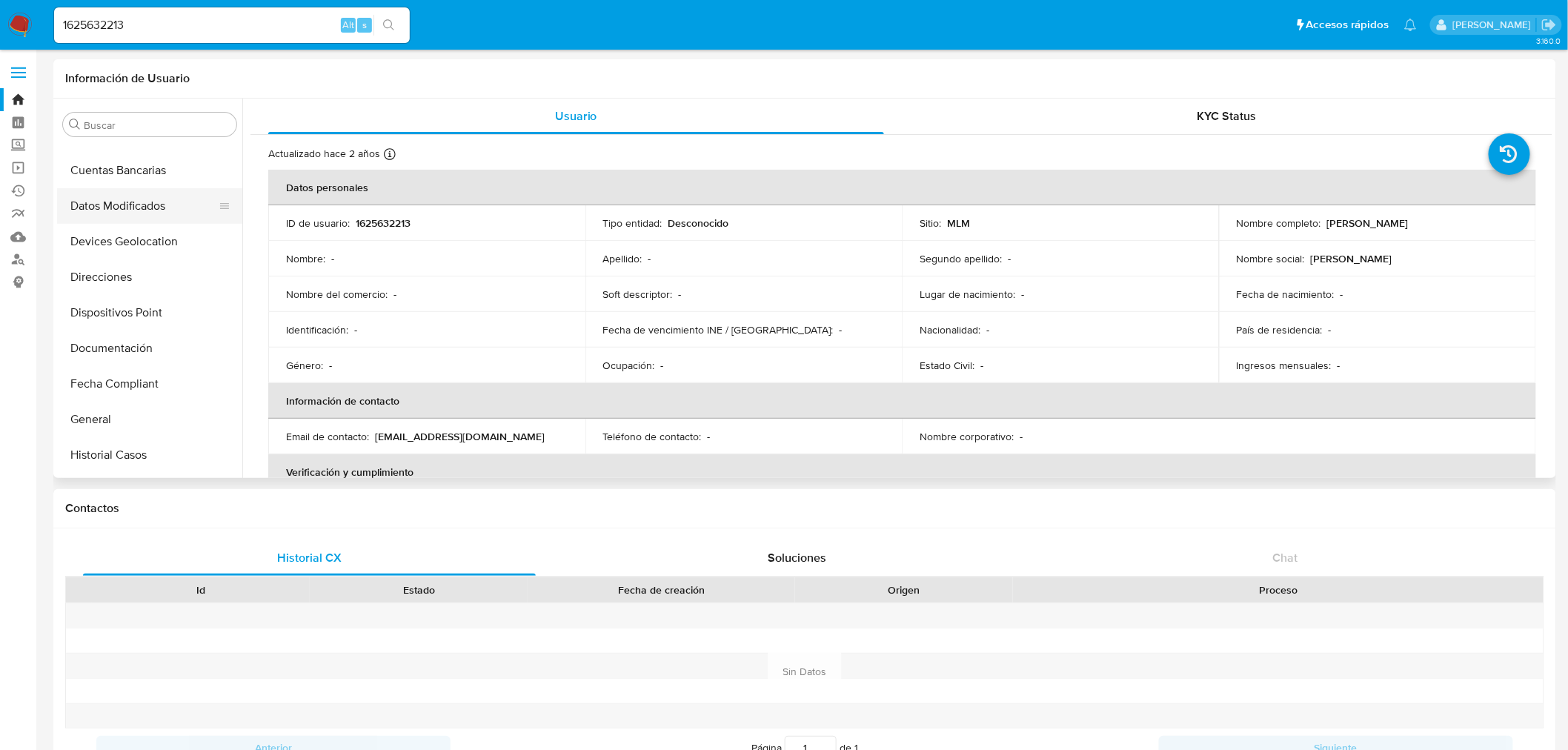
scroll to position [247, 0]
click at [111, 338] on button "General" at bounding box center [144, 340] width 174 height 35
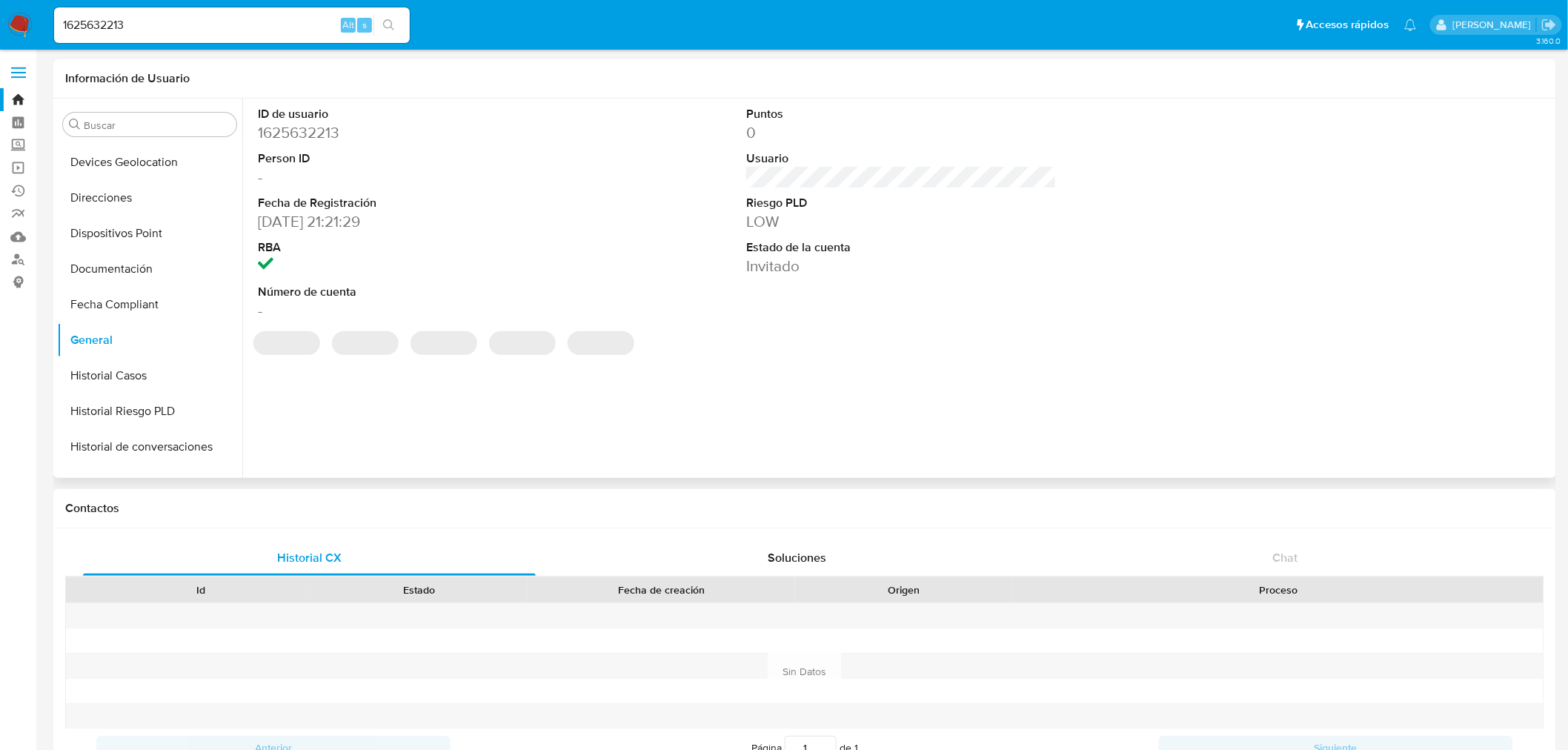
click at [327, 225] on dd "06/01/2024 21:21:29" at bounding box center [413, 222] width 311 height 21
drag, startPoint x: 338, startPoint y: 220, endPoint x: 253, endPoint y: 222, distance: 85.0
click at [253, 222] on div "ID de usuario 1625632213 Person ID - Fecha de Registración 06/01/2024 21:21:29 …" at bounding box center [413, 214] width 325 height 230
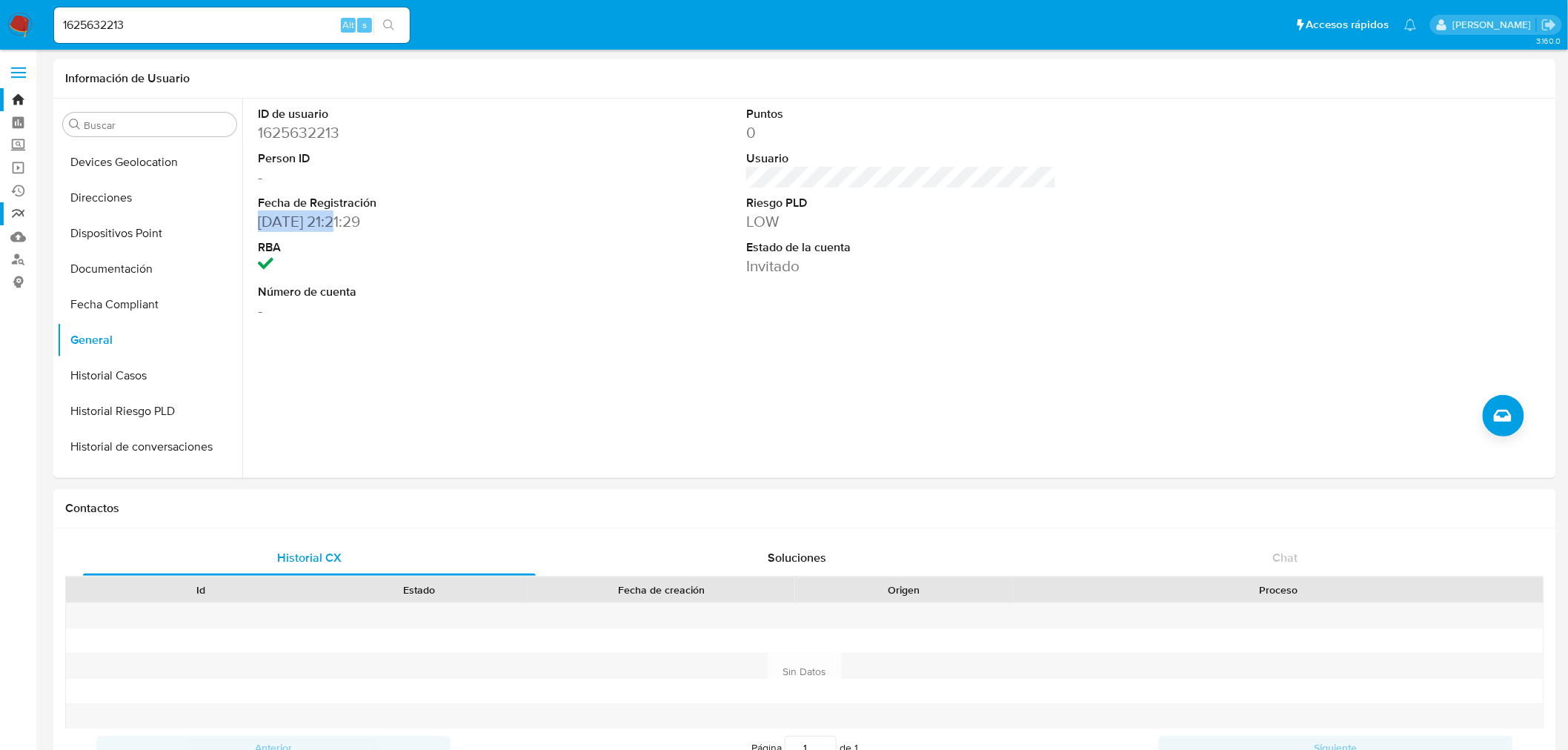
copy dd "06/01/2024"
click at [86, 37] on div "1625632213 Alt s" at bounding box center [232, 24] width 356 height 35
click at [88, 31] on input "1625632213" at bounding box center [232, 25] width 356 height 20
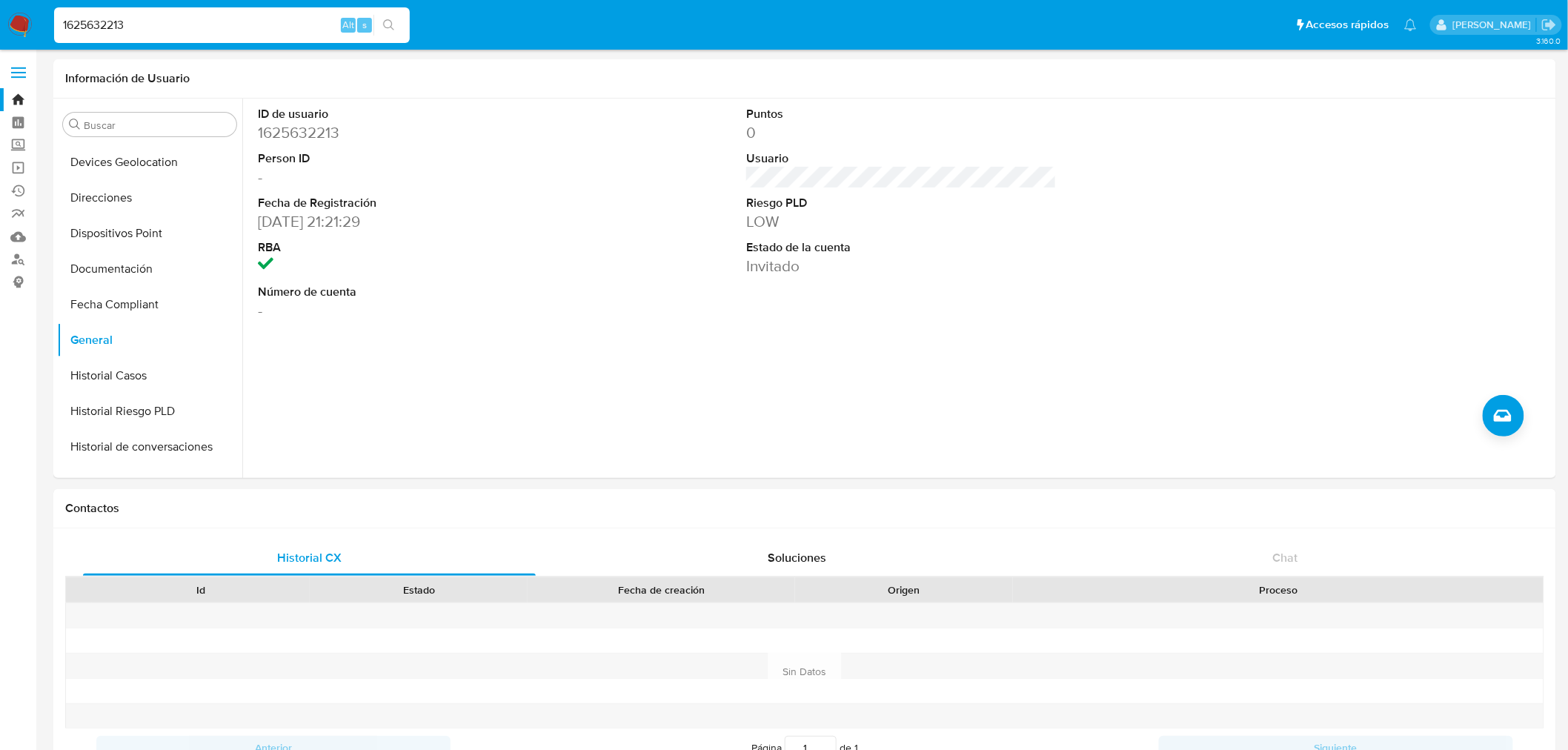
paste input "543159769"
type input "1543159769"
click at [376, 19] on button "search-icon" at bounding box center [388, 25] width 31 height 21
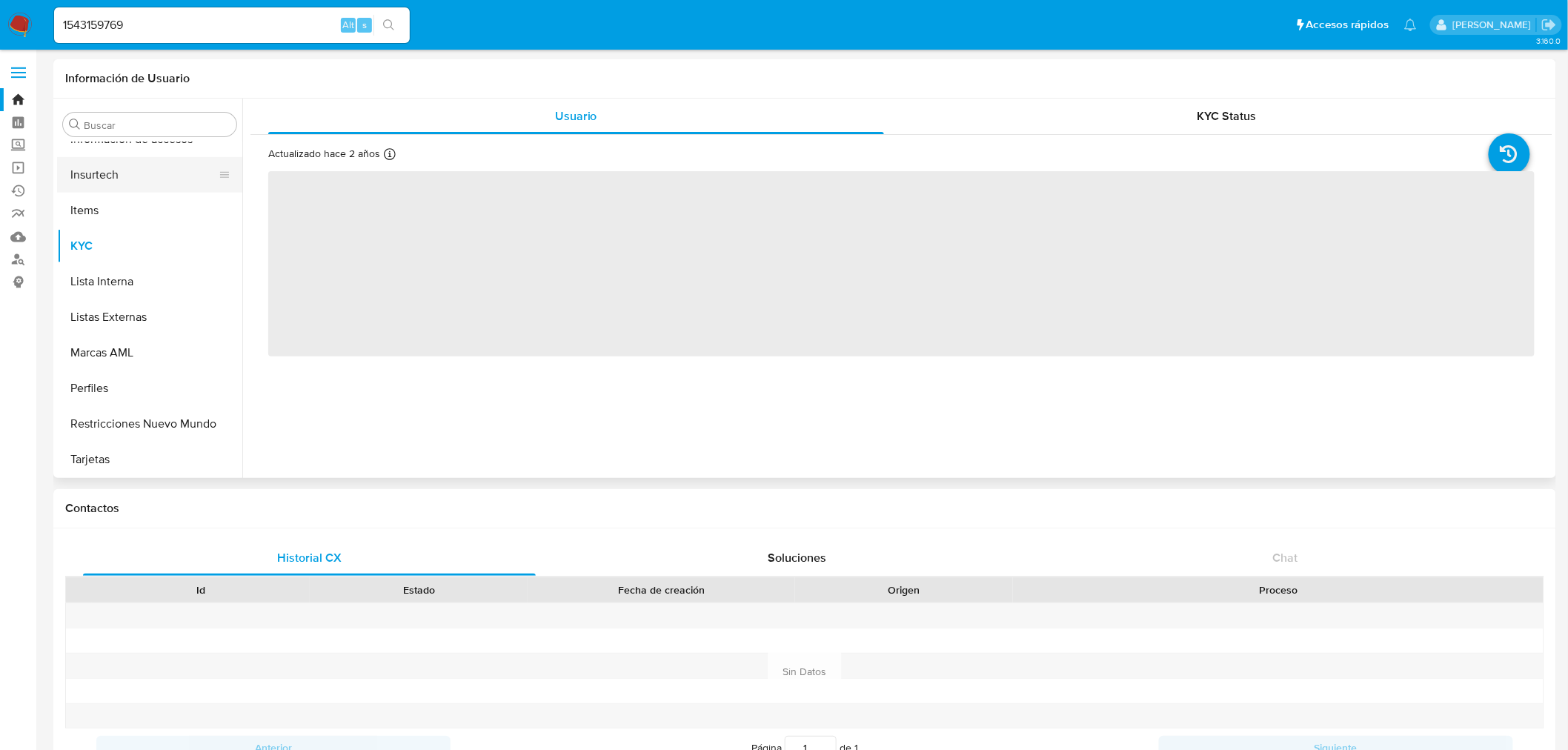
select select "10"
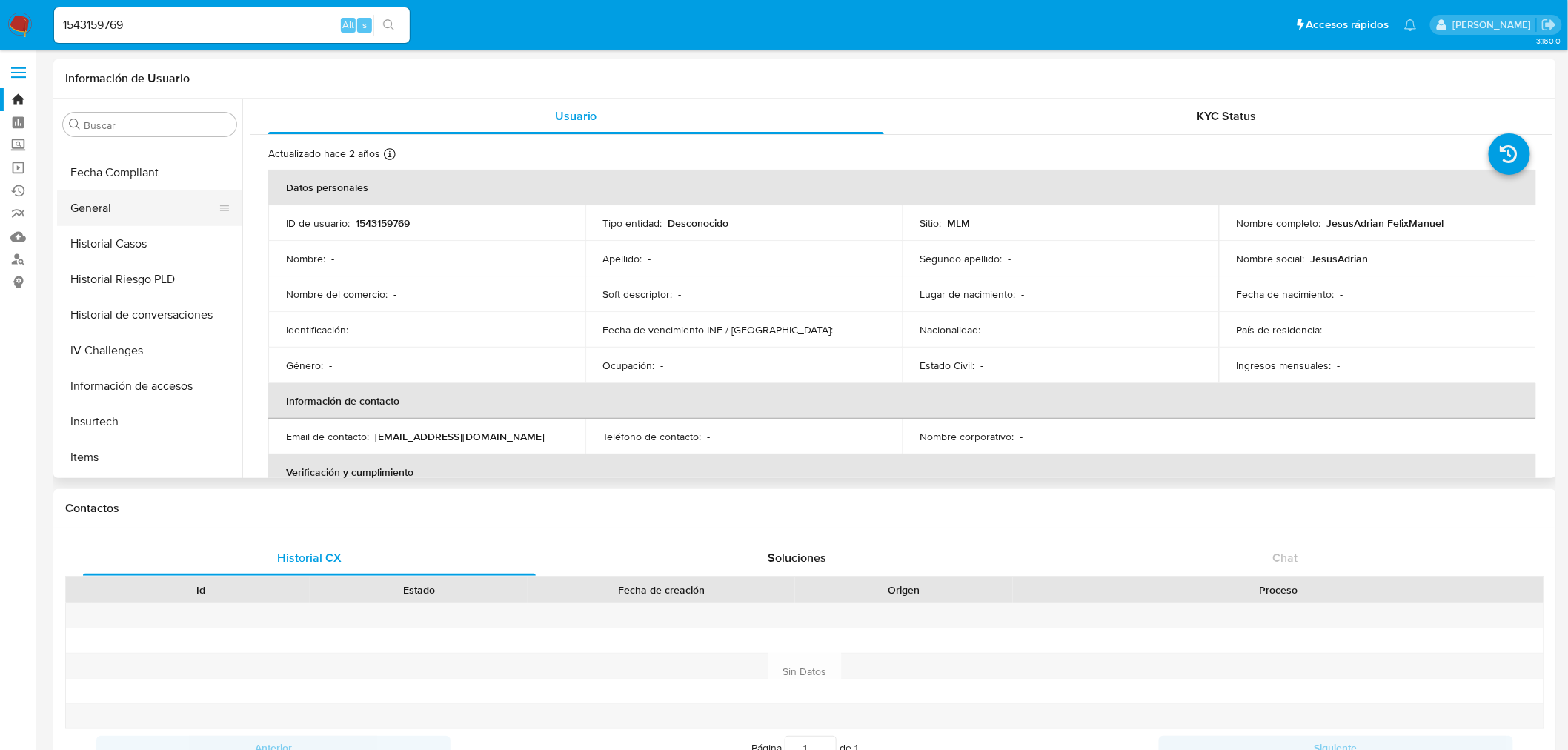
click at [105, 215] on button "General" at bounding box center [144, 207] width 174 height 35
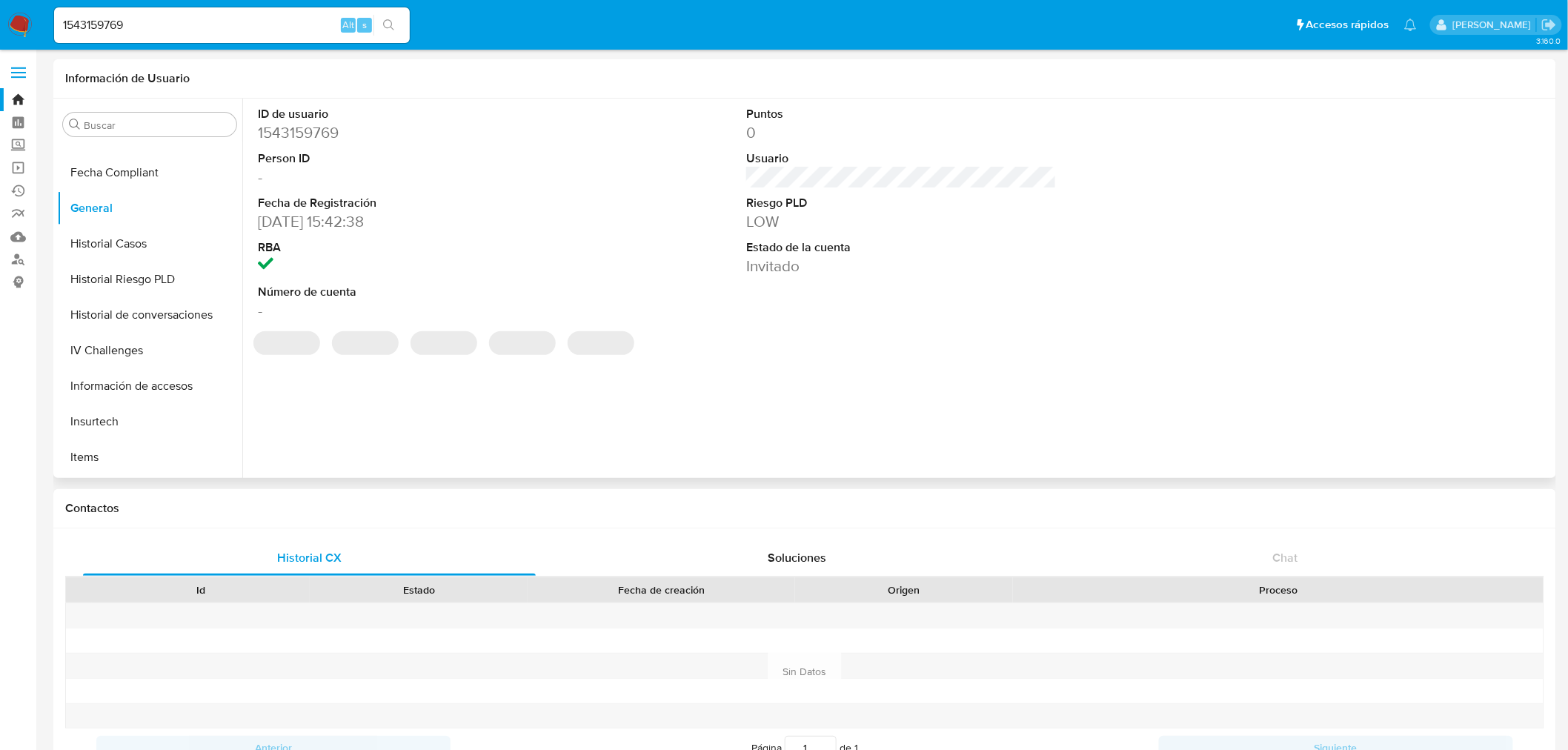
click at [354, 211] on dd "10/11/2023 15:42:38" at bounding box center [413, 222] width 311 height 21
drag, startPoint x: 329, startPoint y: 220, endPoint x: 258, endPoint y: 223, distance: 71.1
click at [258, 223] on dd "10/11/2023 15:42:38" at bounding box center [413, 222] width 311 height 21
copy dd "10/11/2023"
click at [100, 26] on input "1543159769" at bounding box center [232, 25] width 356 height 20
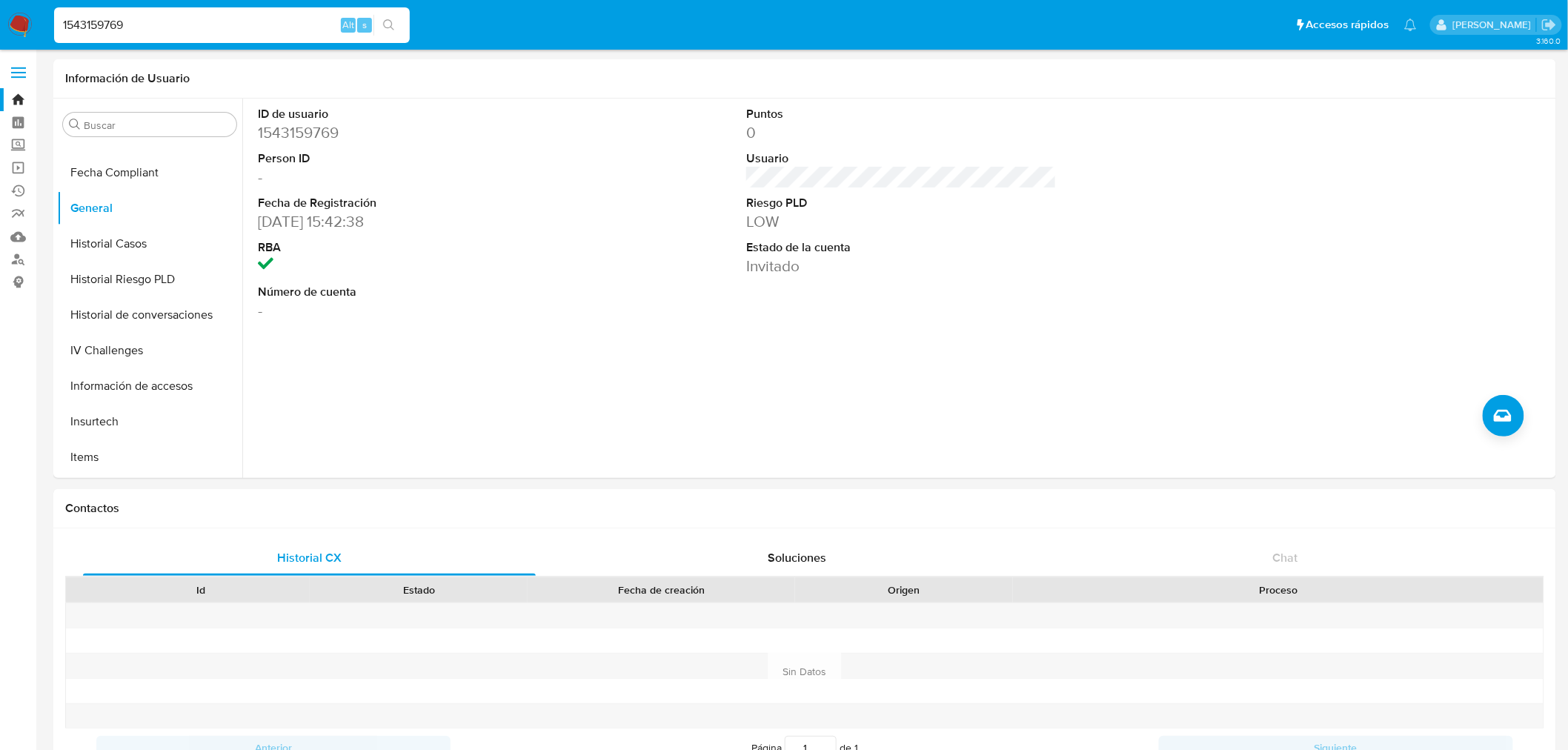
click at [100, 26] on input "1543159769" at bounding box center [232, 25] width 356 height 20
paste input "209233204"
click at [404, 26] on input "1209233204" at bounding box center [232, 25] width 356 height 20
type input "1209233204"
click at [387, 24] on icon "search-icon" at bounding box center [389, 25] width 12 height 12
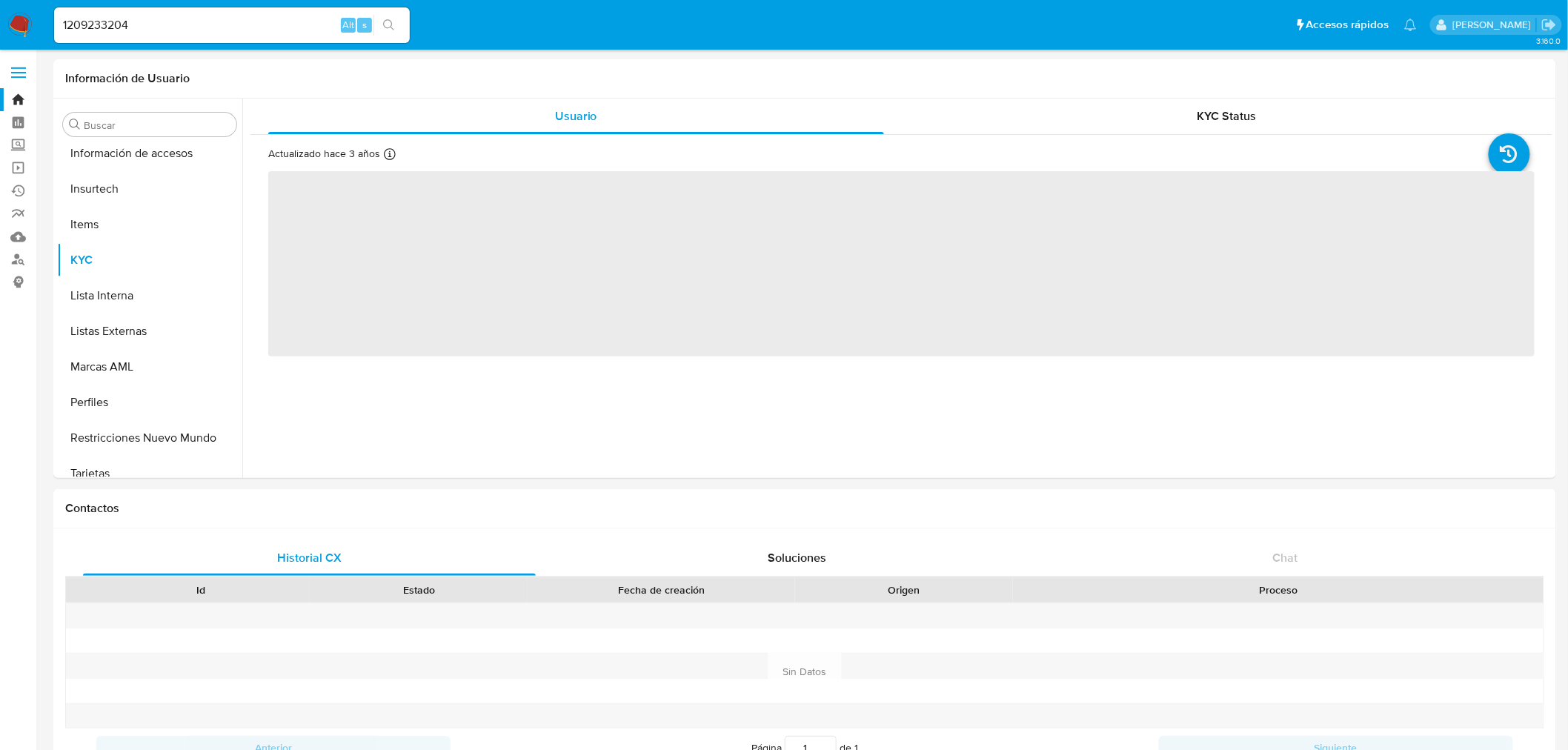
scroll to position [626, 0]
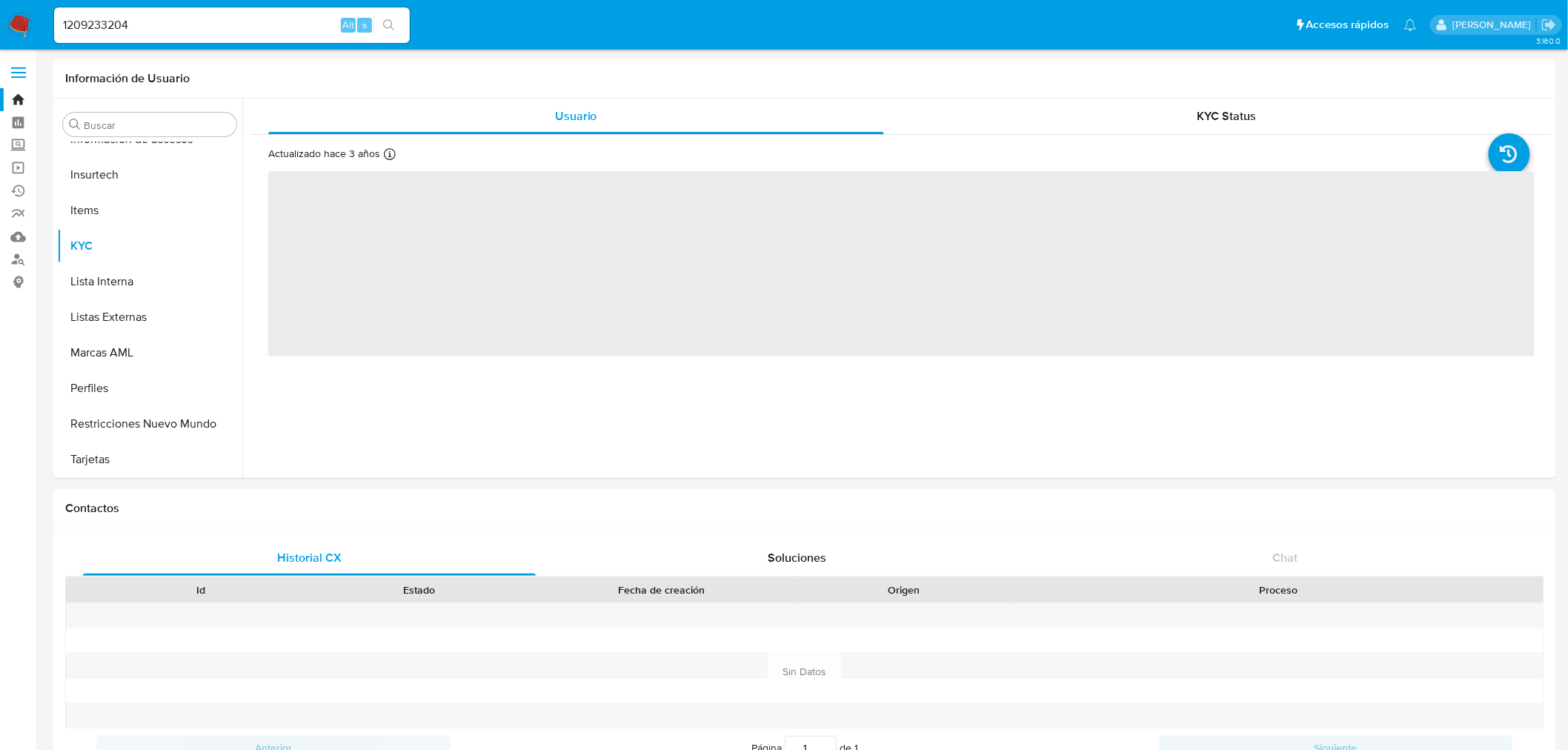
select select "10"
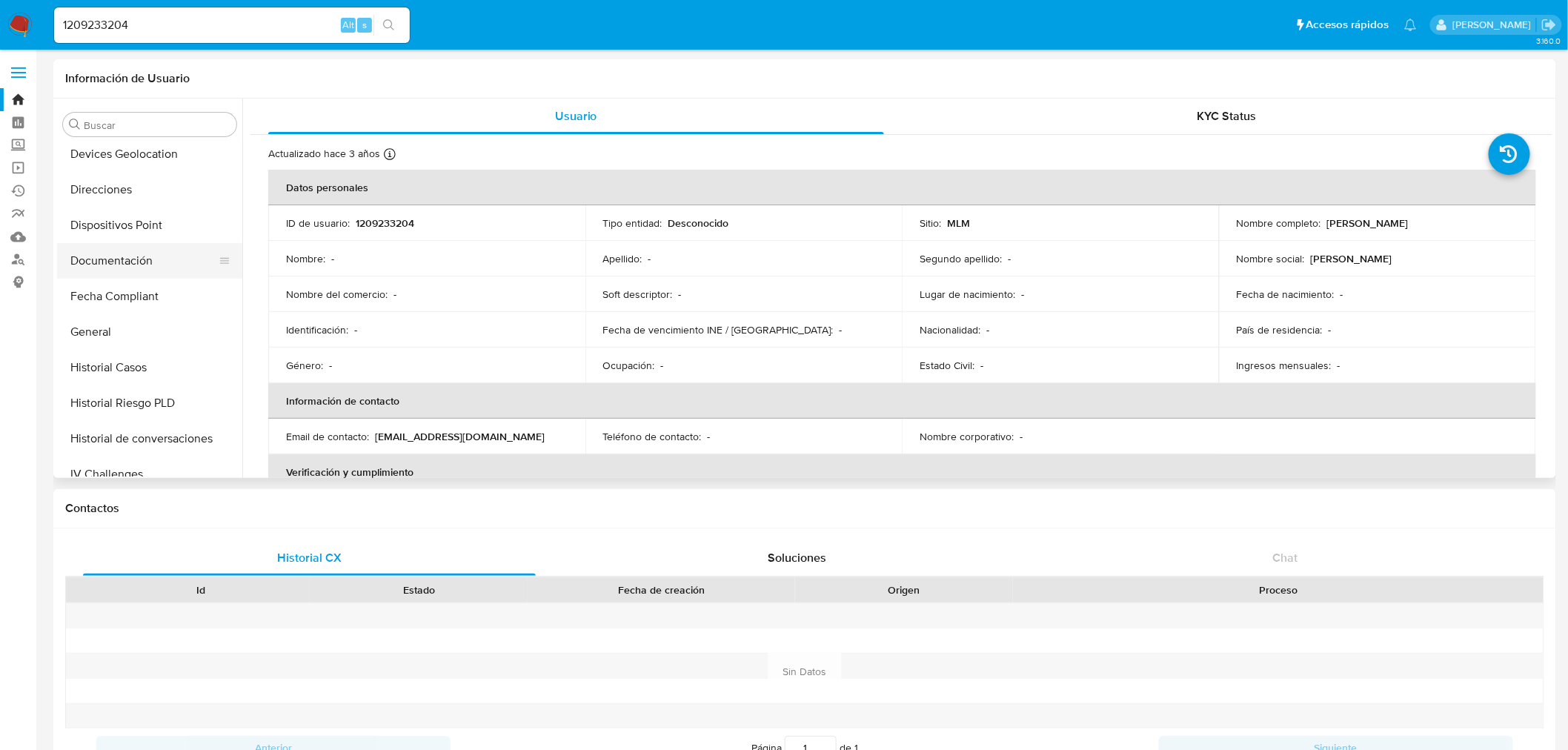
scroll to position [379, 0]
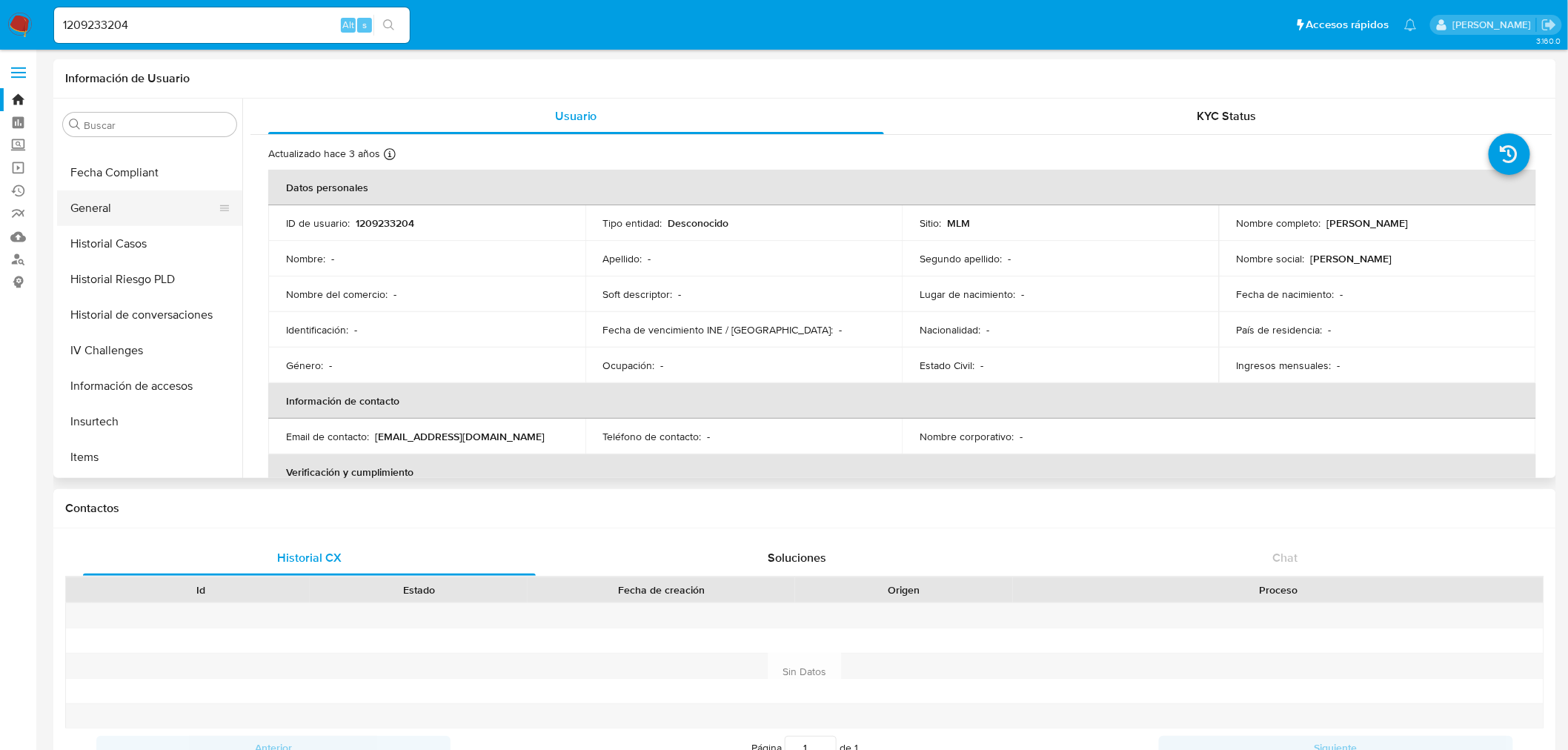
click at [78, 197] on button "General" at bounding box center [144, 207] width 174 height 35
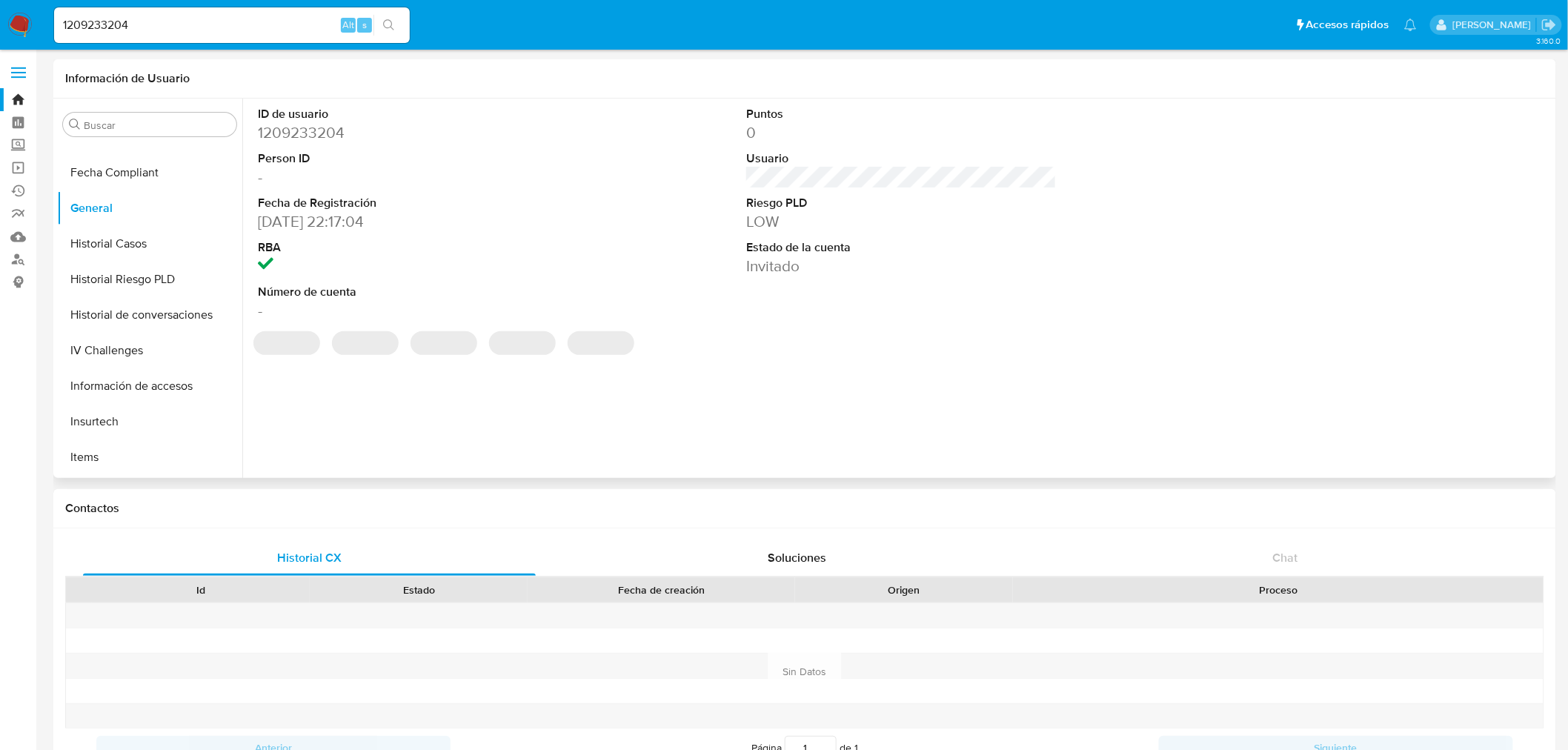
click at [435, 226] on dd "01/10/2022 22:17:04" at bounding box center [413, 222] width 311 height 21
drag, startPoint x: 332, startPoint y: 220, endPoint x: 256, endPoint y: 219, distance: 76.0
click at [256, 219] on div "ID de usuario 1209233204 Person ID - Fecha de Registración 01/10/2022 22:17:04 …" at bounding box center [413, 214] width 325 height 230
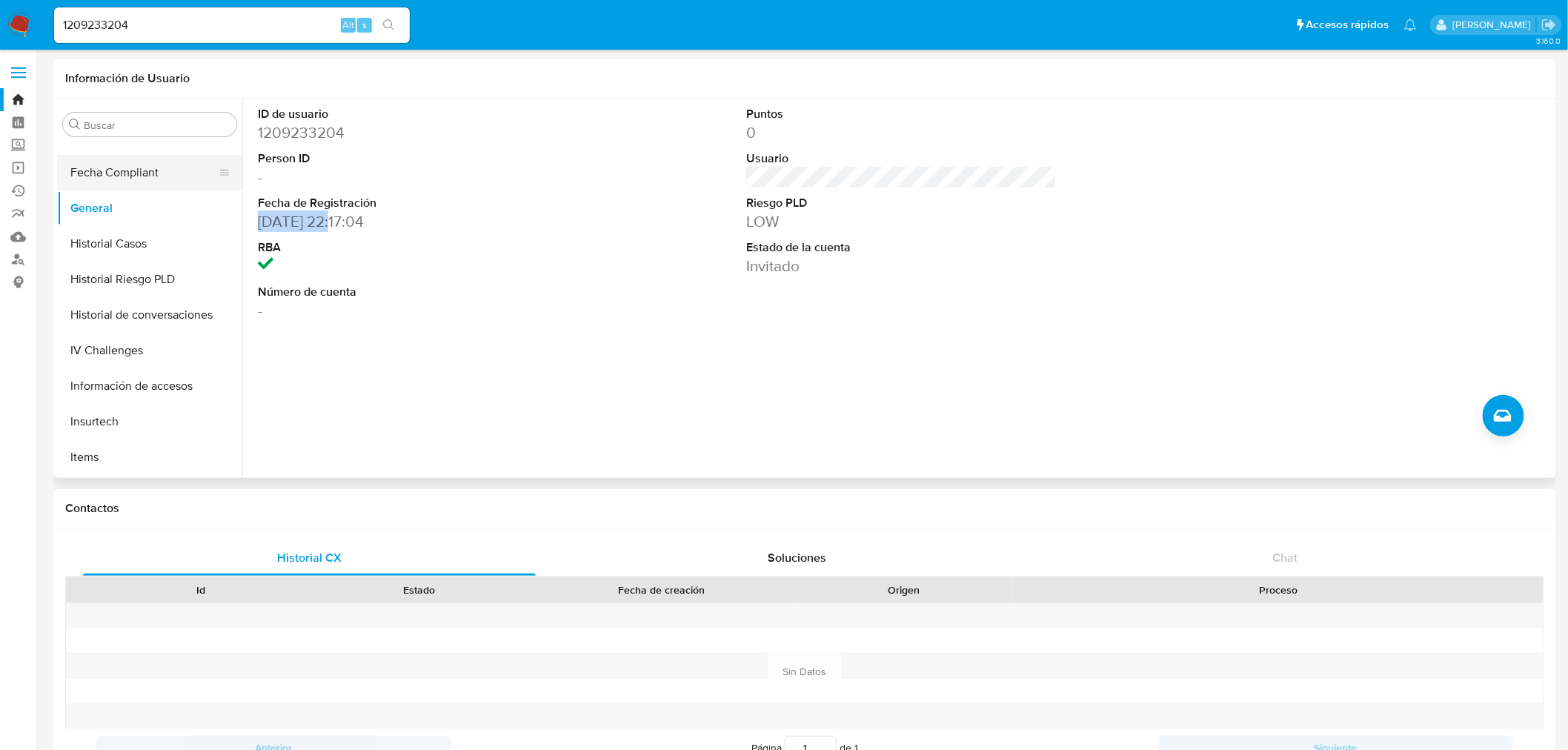
copy dd "01/10/2022"
click at [246, 32] on input "1209233204" at bounding box center [232, 25] width 356 height 20
paste input "543159769"
type input "1543159769"
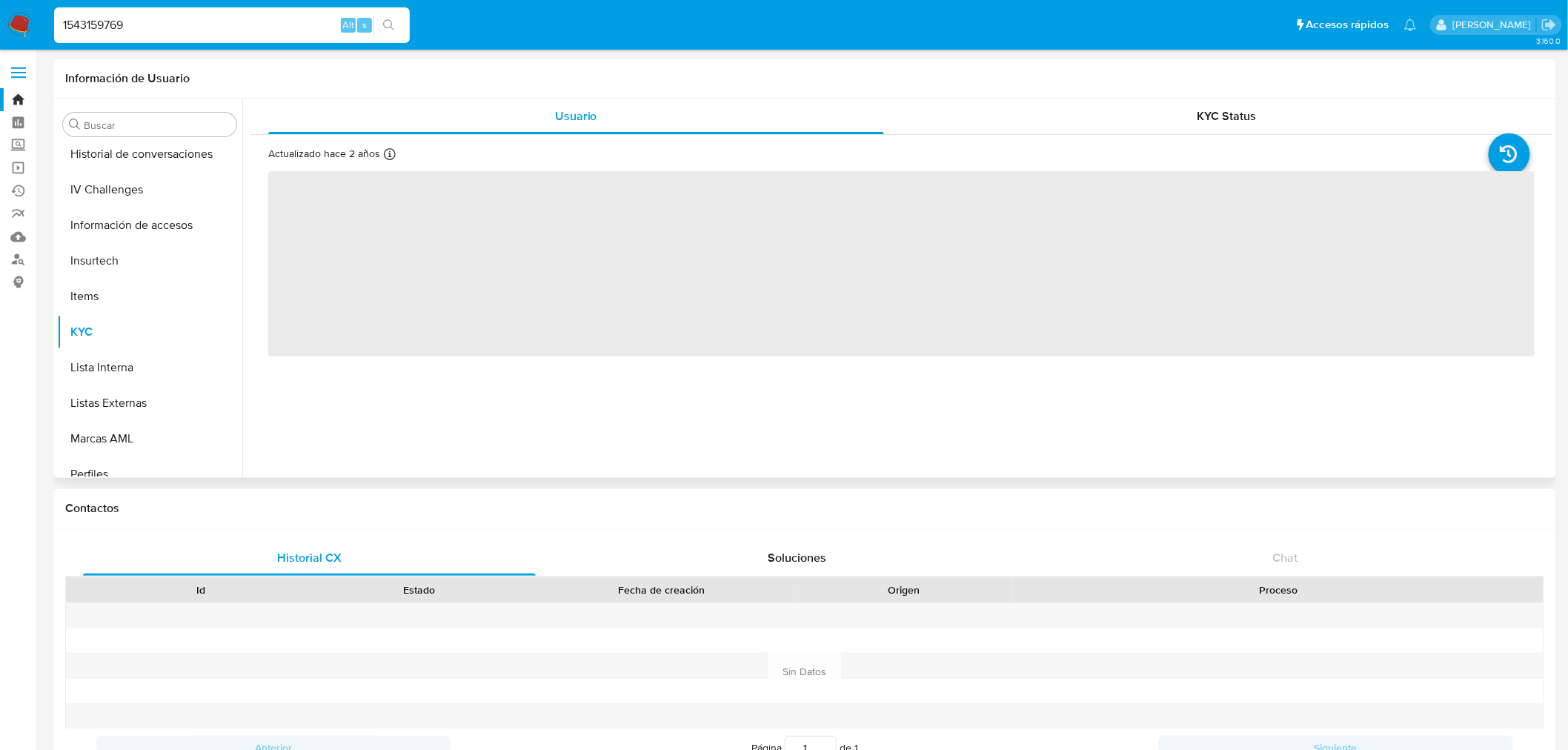
scroll to position [461, 0]
select select "10"
